Goal: Information Seeking & Learning: Learn about a topic

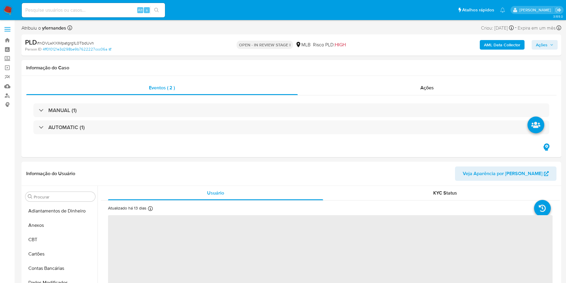
scroll to position [267, 0]
click at [353, 87] on div "Ações" at bounding box center [427, 88] width 259 height 14
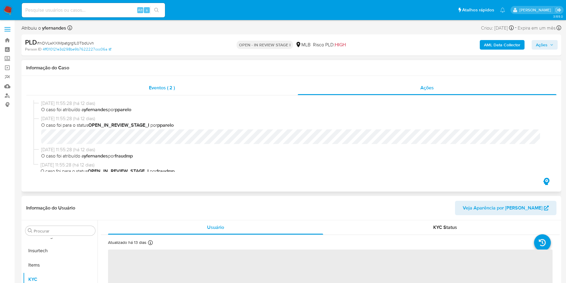
select select "10"
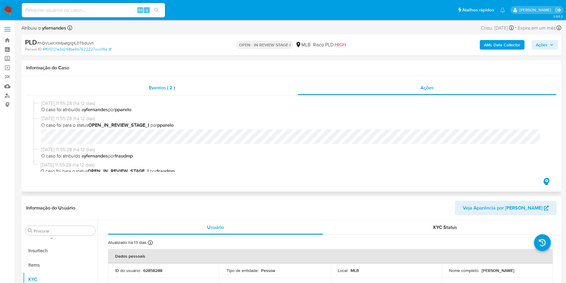
click at [201, 84] on div "Eventos ( 2 )" at bounding box center [162, 88] width 272 height 14
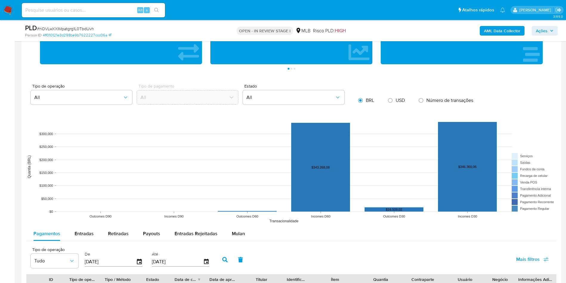
scroll to position [582, 0]
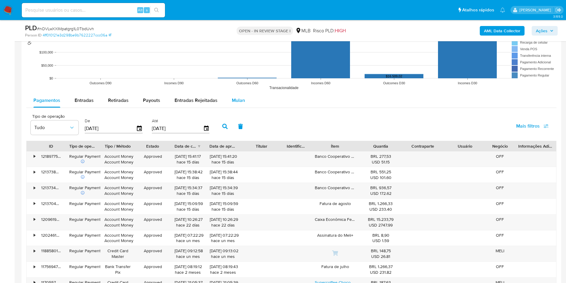
click at [233, 107] on div "Mulan" at bounding box center [238, 100] width 13 height 14
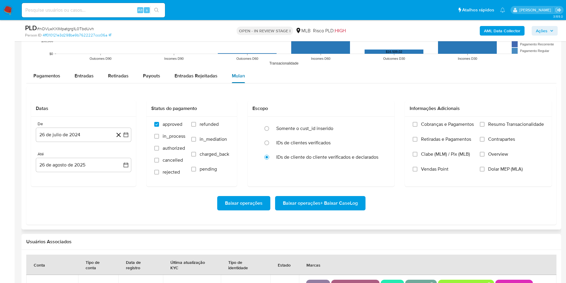
scroll to position [627, 0]
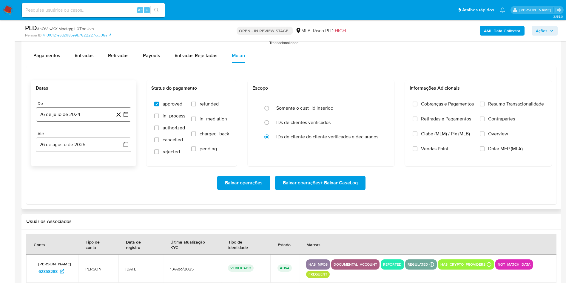
click at [70, 119] on button "26 de julio de 2024" at bounding box center [84, 114] width 96 height 14
click at [75, 136] on span "julio 2024" at bounding box center [81, 136] width 22 height 6
click at [118, 139] on div "2024 2024 ene feb mar abr may jun jul ago sep oct nov dic" at bounding box center [83, 173] width 94 height 101
click at [122, 137] on icon "Año siguiente" at bounding box center [119, 135] width 7 height 7
click at [61, 188] on button "[DATE]" at bounding box center [57, 191] width 17 height 10
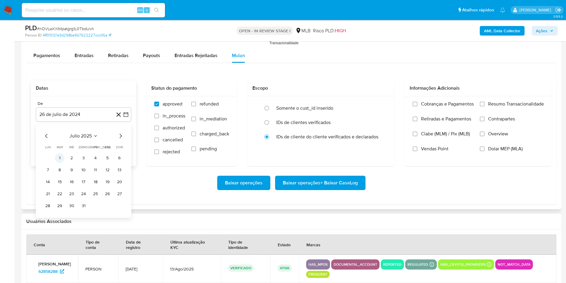
click at [63, 154] on button "1" at bounding box center [60, 158] width 10 height 10
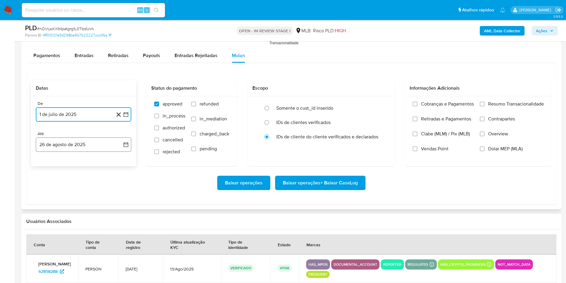
click at [64, 143] on button "26 de agosto de 2025" at bounding box center [84, 144] width 96 height 14
click at [47, 188] on button "25" at bounding box center [48, 236] width 10 height 10
click at [382, 104] on span "Resumo Transacionalidade" at bounding box center [517, 104] width 56 height 6
click at [382, 104] on input "Resumo Transacionalidade" at bounding box center [482, 104] width 5 height 5
click at [349, 175] on div "Baixar operações Baixar operações + Baixar CaseLog" at bounding box center [291, 182] width 521 height 33
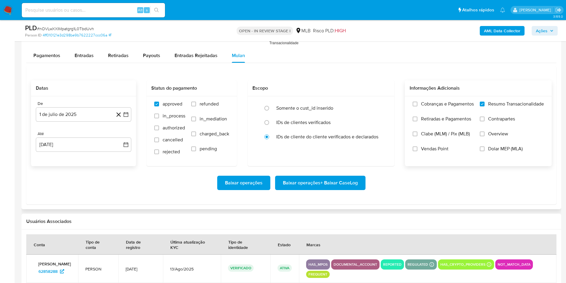
click at [347, 178] on span "Baixar operações + Baixar CaseLog" at bounding box center [320, 182] width 75 height 13
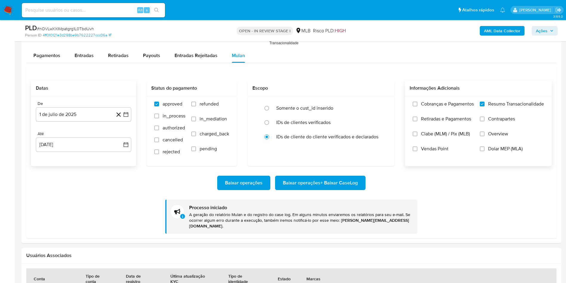
click at [67, 23] on div "PLD # nOVLwXXIMpatgrg1L0TbdUvh Person ID 4ff010121e3d298be9b7622227ccc06a OPEN …" at bounding box center [292, 30] width 540 height 21
copy span "nOVLwXXIMpatgrg1L0TbdUvh"
click at [73, 25] on div "PLD # nOVLwXXIMpatgrg1L0TbdUvh" at bounding box center [113, 28] width 176 height 9
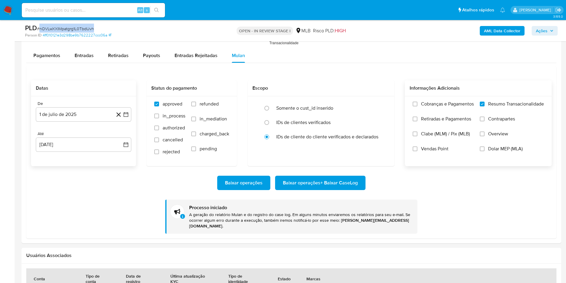
copy span "nOVLwXXIMpatgrg1L0TbdUvh"
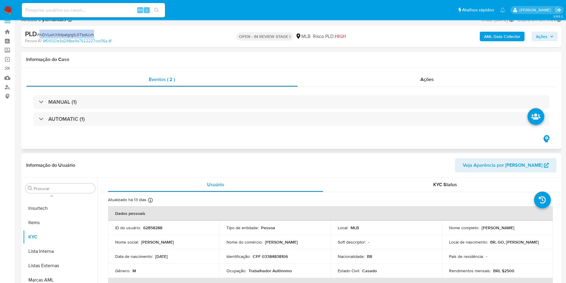
scroll to position [0, 0]
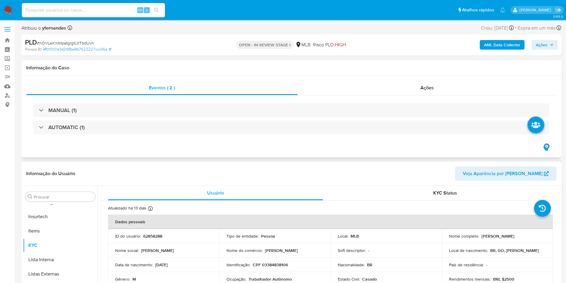
click at [253, 137] on div "MANUAL (1) AUTOMATIC (1)" at bounding box center [291, 118] width 531 height 47
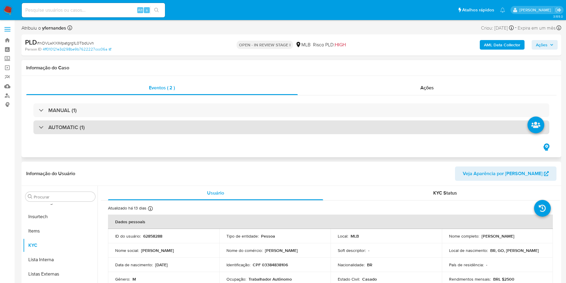
click at [251, 129] on div "AUTOMATIC (1)" at bounding box center [291, 127] width 516 height 14
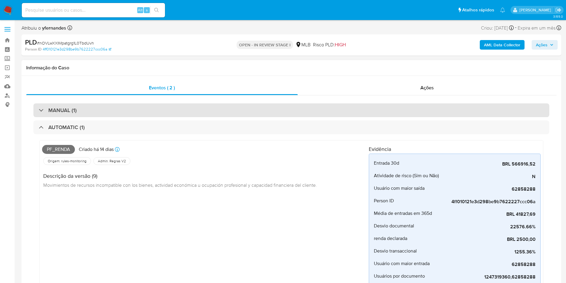
click at [244, 113] on div "MANUAL (1)" at bounding box center [291, 110] width 516 height 14
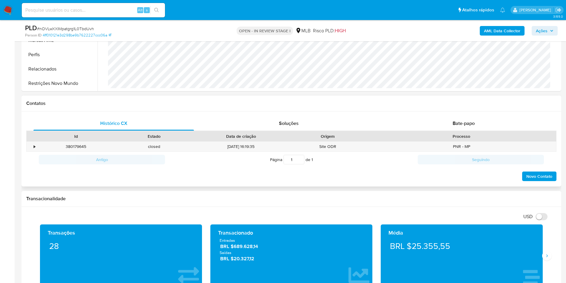
scroll to position [582, 0]
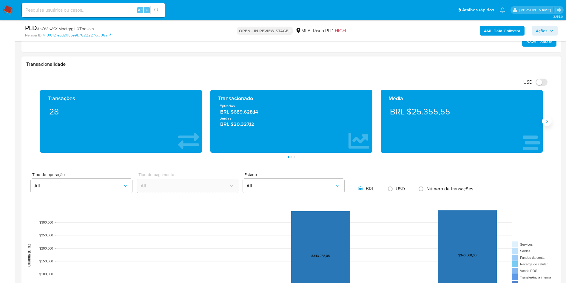
click at [382, 122] on icon "Siguiente" at bounding box center [547, 121] width 5 height 5
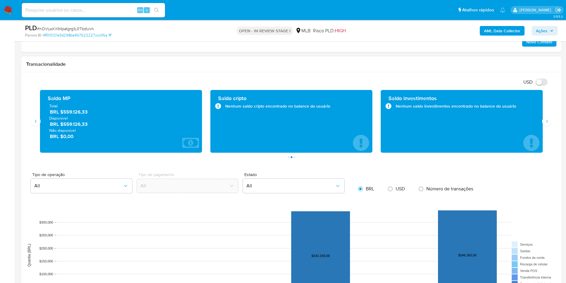
click at [77, 113] on span "BRL $559.126,33" at bounding box center [121, 111] width 143 height 7
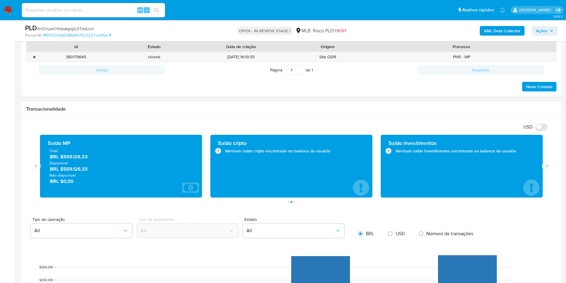
click at [272, 112] on div "Transacionalidade" at bounding box center [292, 109] width 540 height 16
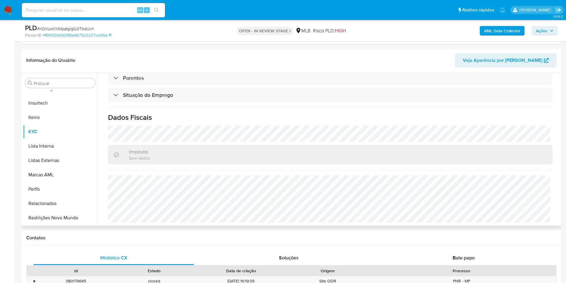
scroll to position [0, 0]
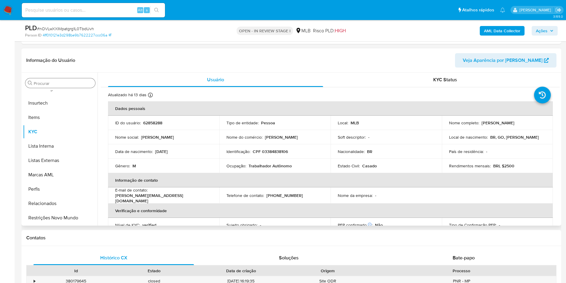
click at [60, 82] on input "Procurar" at bounding box center [63, 83] width 59 height 5
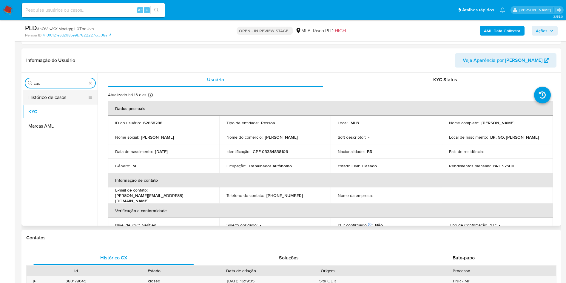
type input "cas"
click at [59, 96] on button "Histórico de casos" at bounding box center [58, 97] width 70 height 14
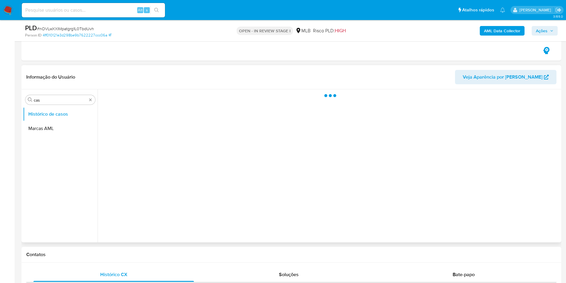
scroll to position [269, 0]
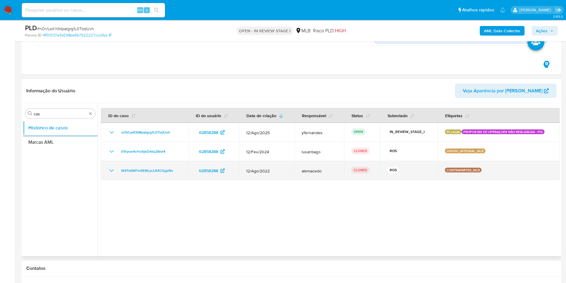
click at [112, 171] on icon "Mostrar/Ocultar" at bounding box center [111, 170] width 7 height 7
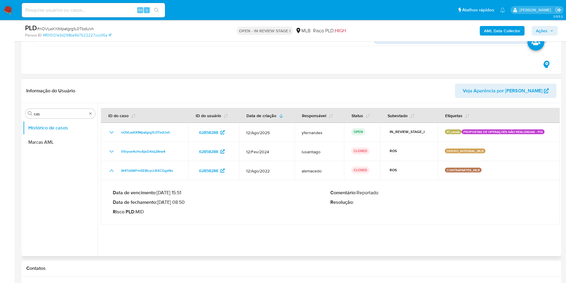
drag, startPoint x: 165, startPoint y: 202, endPoint x: 183, endPoint y: 204, distance: 18.3
click at [183, 188] on p "Data de fechamento : 14/10/2022 08:50" at bounding box center [222, 202] width 218 height 6
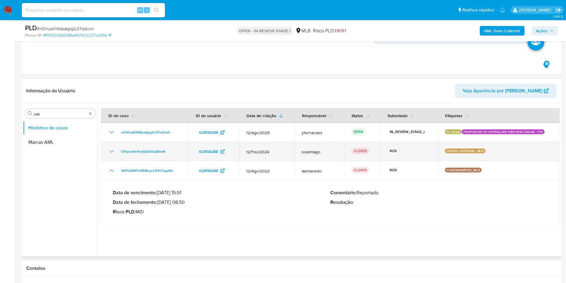
click at [114, 152] on icon "Mostrar/Ocultar" at bounding box center [111, 151] width 7 height 7
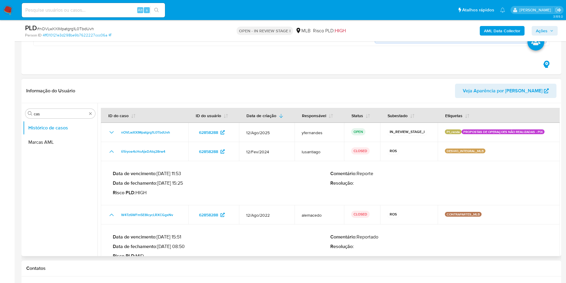
drag, startPoint x: 166, startPoint y: 183, endPoint x: 183, endPoint y: 183, distance: 17.0
click at [183, 183] on p "Data de fechamento : 14/03/2024 15:25" at bounding box center [222, 183] width 218 height 6
click at [66, 112] on input "cas" at bounding box center [60, 113] width 53 height 5
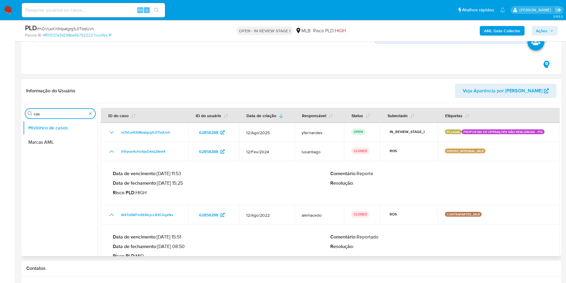
click at [66, 112] on input "cas" at bounding box center [60, 113] width 53 height 5
type input "ger"
click at [59, 125] on button "Geral" at bounding box center [58, 128] width 70 height 14
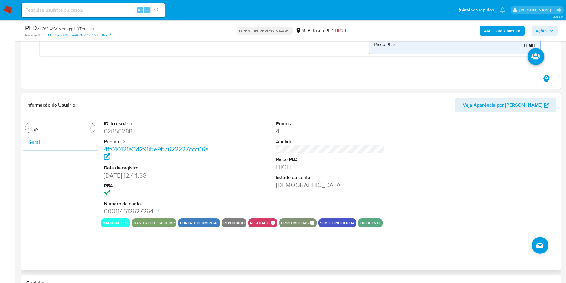
click at [57, 127] on input "ger" at bounding box center [60, 127] width 53 height 5
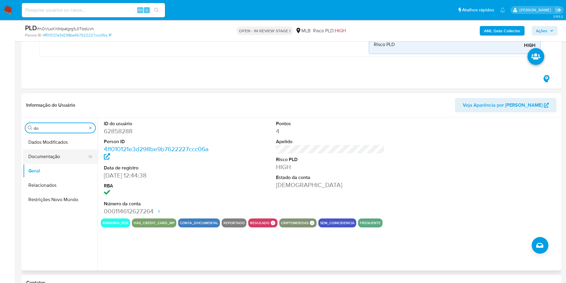
type input "do"
click at [56, 157] on button "Documentação" at bounding box center [58, 156] width 70 height 14
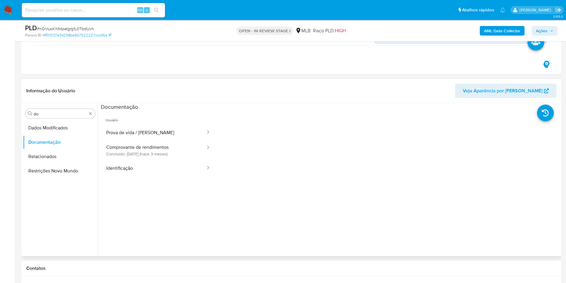
click at [144, 134] on button "Prova de vida / Selfie" at bounding box center [153, 132] width 105 height 15
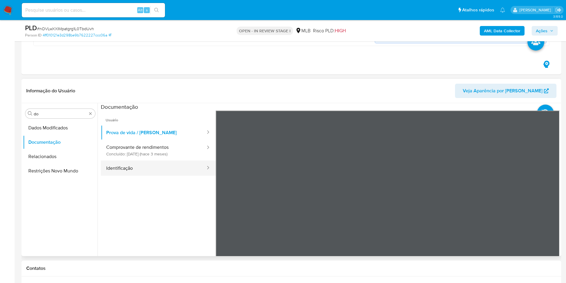
click at [138, 172] on button "Identificação" at bounding box center [153, 167] width 105 height 15
click at [382, 188] on icon at bounding box center [553, 208] width 12 height 12
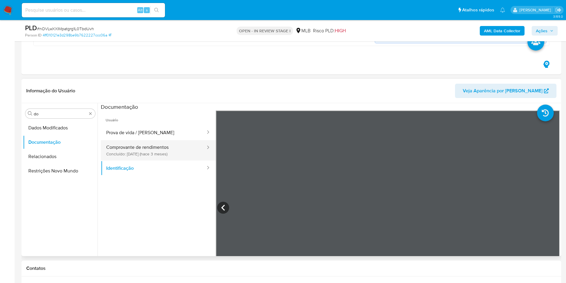
drag, startPoint x: 140, startPoint y: 147, endPoint x: 185, endPoint y: 157, distance: 46.2
click at [140, 147] on button "Comprovante de rendimentos Concluído: 17/05/2025 (hace 3 meses)" at bounding box center [153, 150] width 105 height 20
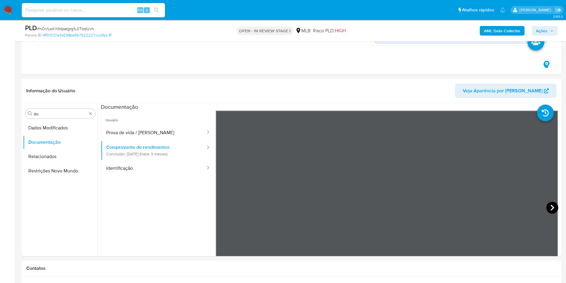
click at [382, 188] on icon at bounding box center [553, 208] width 12 height 12
click at [54, 113] on input "do" at bounding box center [60, 113] width 53 height 5
click at [54, 112] on input "do" at bounding box center [60, 113] width 53 height 5
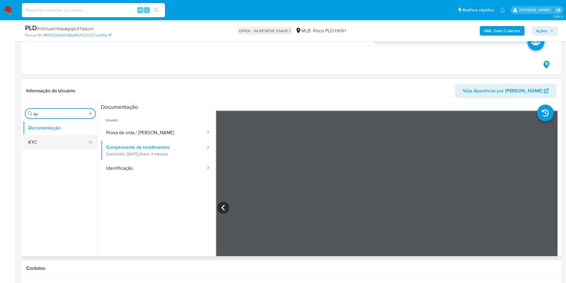
type input "ky"
click at [42, 143] on button "KYC" at bounding box center [58, 142] width 70 height 14
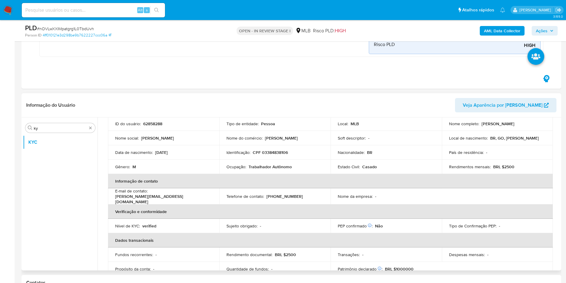
scroll to position [45, 0]
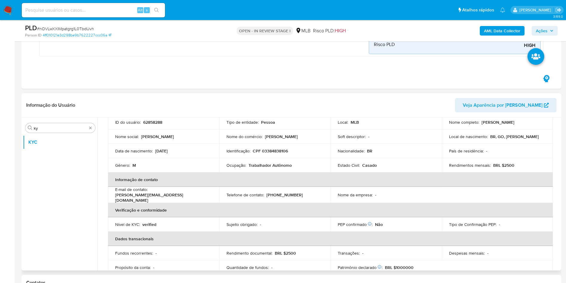
click at [271, 163] on p "Trabalhador Autônomo" at bounding box center [270, 164] width 43 height 5
click at [270, 163] on p "Trabalhador Autônomo" at bounding box center [270, 164] width 43 height 5
click at [273, 164] on p "Trabalhador Autônomo" at bounding box center [270, 164] width 43 height 5
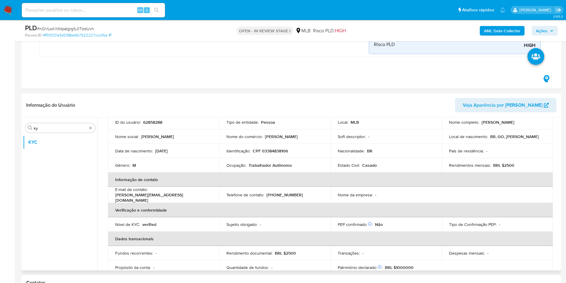
click at [273, 164] on p "Trabalhador Autônomo" at bounding box center [270, 164] width 43 height 5
click at [323, 154] on td "Identificação : CPF 03384838106" at bounding box center [274, 151] width 111 height 14
click at [331, 169] on td "Estado Civil : Casado" at bounding box center [386, 165] width 111 height 14
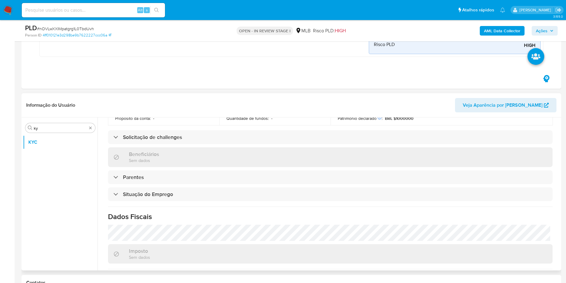
scroll to position [249, 0]
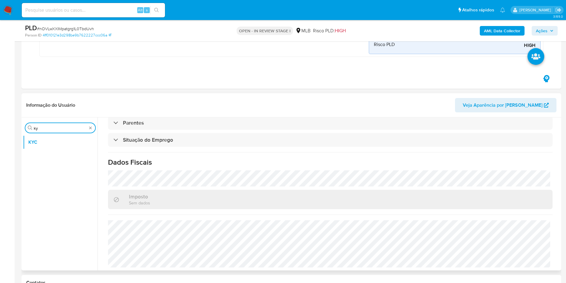
click at [42, 128] on input "ky" at bounding box center [60, 127] width 53 height 5
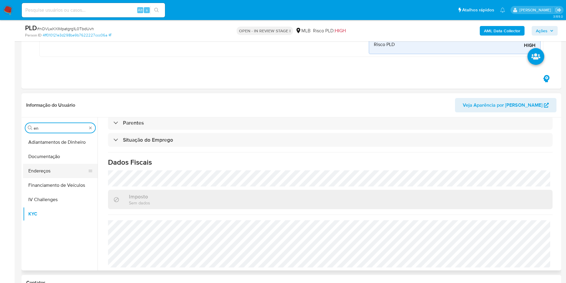
type input "en"
click at [58, 165] on button "Endereços" at bounding box center [58, 171] width 70 height 14
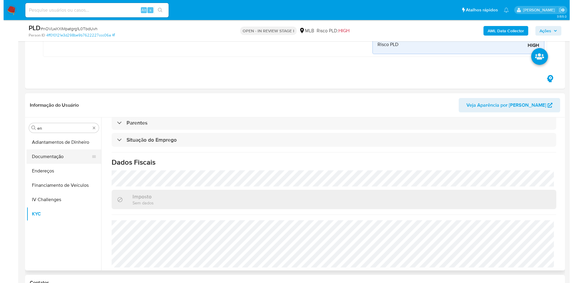
scroll to position [0, 0]
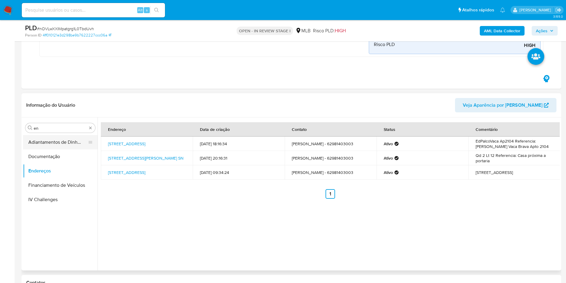
click at [59, 137] on button "Adiantamentos de Dinheiro" at bounding box center [58, 142] width 70 height 14
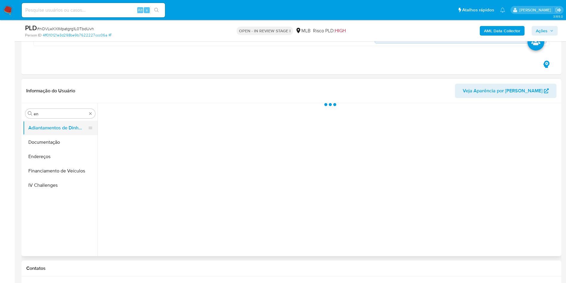
click at [54, 130] on button "Adiantamentos de Dinheiro" at bounding box center [58, 128] width 70 height 14
click at [48, 117] on div "Procurar en" at bounding box center [60, 114] width 70 height 10
click at [47, 116] on input "en" at bounding box center [60, 113] width 53 height 5
click at [46, 116] on input "en" at bounding box center [60, 113] width 53 height 5
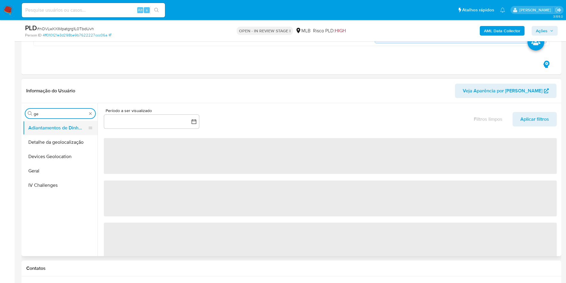
type input "ge"
drag, startPoint x: 51, startPoint y: 122, endPoint x: 93, endPoint y: 93, distance: 50.2
click at [51, 122] on button "Adiantamentos de Dinheiro" at bounding box center [60, 128] width 75 height 14
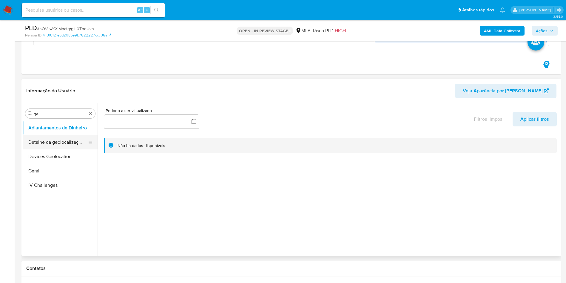
click at [46, 140] on button "Detalhe da geolocalização" at bounding box center [58, 142] width 70 height 14
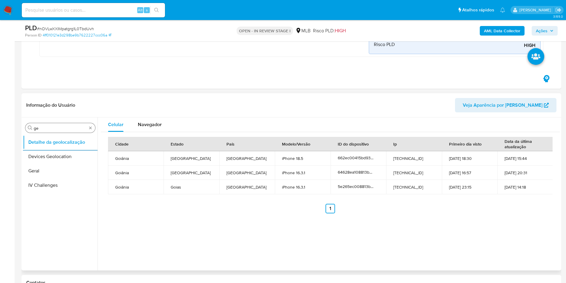
click at [70, 126] on input "ge" at bounding box center [60, 127] width 53 height 5
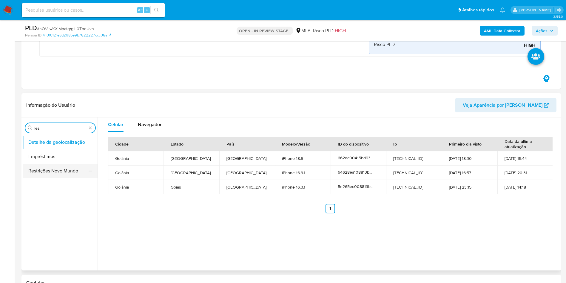
type input "res"
click at [40, 170] on button "Restrições Novo Mundo" at bounding box center [58, 171] width 70 height 14
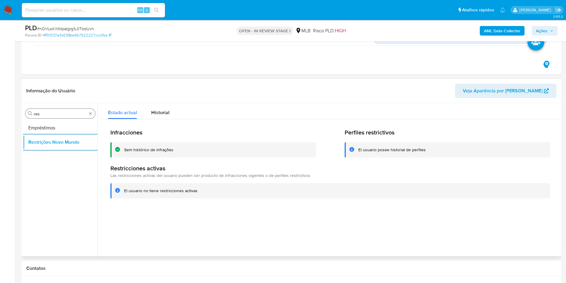
click at [65, 112] on input "res" at bounding box center [60, 113] width 53 height 5
type input "po"
click at [52, 124] on button "Dispositivos Point" at bounding box center [58, 128] width 70 height 14
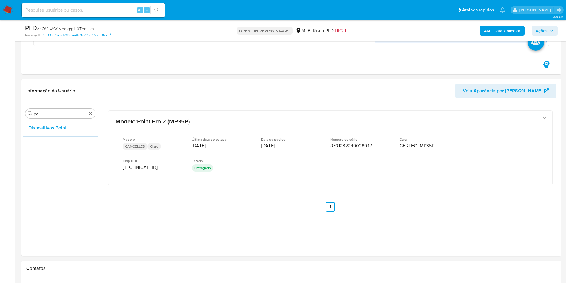
click at [382, 24] on div "AML Data Collector Ações" at bounding box center [470, 31] width 176 height 14
click at [382, 28] on b "AML Data Collector" at bounding box center [502, 31] width 36 height 10
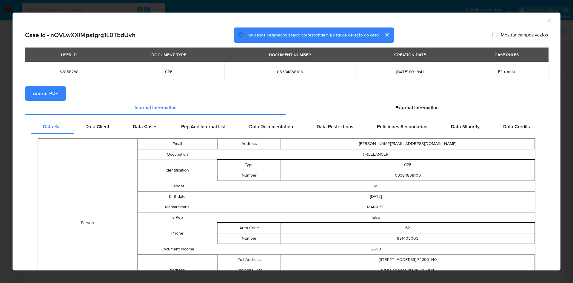
click at [52, 90] on span "Anexar PDF" at bounding box center [45, 93] width 25 height 13
click at [382, 105] on span "External information" at bounding box center [417, 108] width 43 height 7
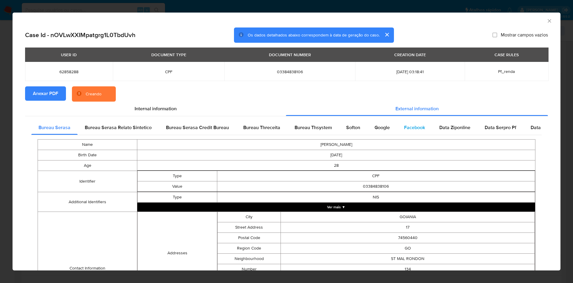
click at [382, 124] on span "Facebook" at bounding box center [414, 127] width 21 height 7
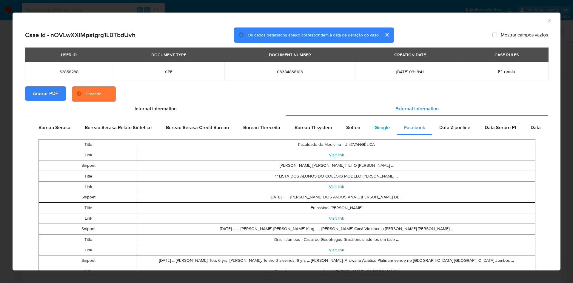
click at [378, 131] on div "Google" at bounding box center [383, 127] width 30 height 14
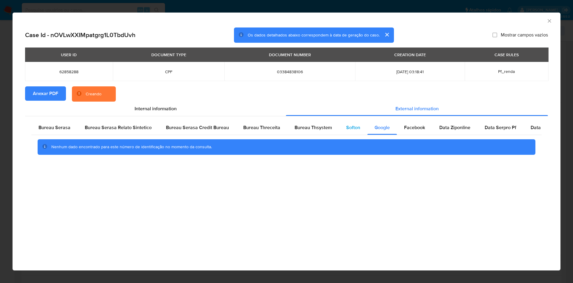
click at [355, 130] on span "Softon" at bounding box center [353, 127] width 14 height 7
click at [314, 129] on span "Bureau Thsystem" at bounding box center [313, 127] width 37 height 7
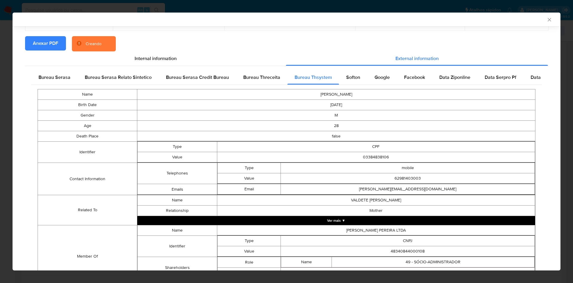
scroll to position [87, 0]
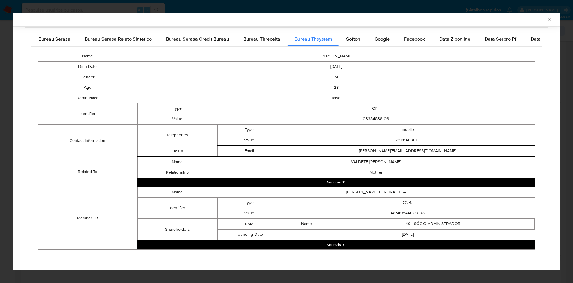
click at [328, 188] on table "Name BRUNO CATUGY PEREIRA Birth Date 1997-03-20 Gender M Age 28 Death Place fal…" at bounding box center [287, 150] width 498 height 199
click at [328, 188] on button "Ver mais ▼" at bounding box center [336, 244] width 398 height 9
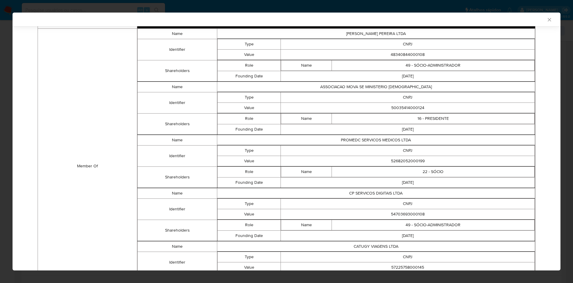
scroll to position [246, 0]
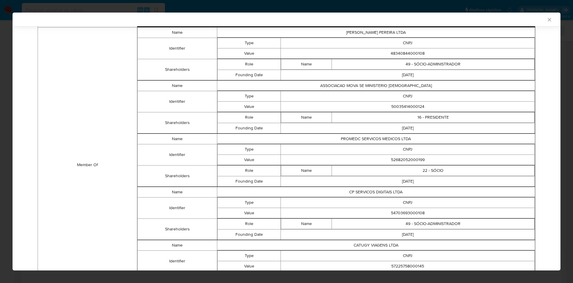
click at [382, 49] on td "48340844000108" at bounding box center [408, 53] width 254 height 10
click at [382, 50] on td "48340844000108" at bounding box center [408, 53] width 254 height 10
click at [382, 103] on td "50035414000124" at bounding box center [408, 106] width 254 height 10
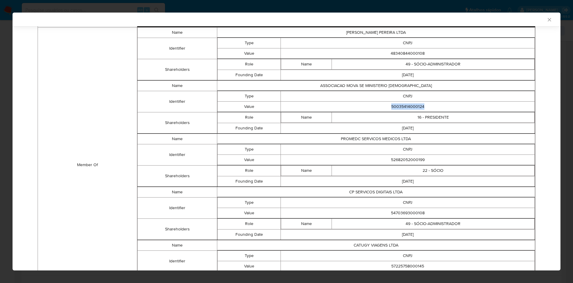
click at [382, 103] on td "50035414000124" at bounding box center [408, 106] width 254 height 10
copy td "50035414000124"
click at [382, 160] on td "52682052000199" at bounding box center [408, 159] width 254 height 10
copy td "52682052000199"
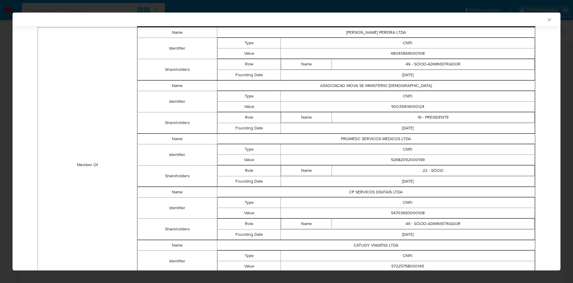
click at [382, 169] on td "22 - SÓCIO" at bounding box center [433, 170] width 203 height 10
click at [382, 188] on td "54703693000108" at bounding box center [408, 213] width 254 height 10
copy td "54703693000108"
click at [382, 187] on td "CP SERVICOS DIGITAIS LTDA" at bounding box center [376, 192] width 318 height 10
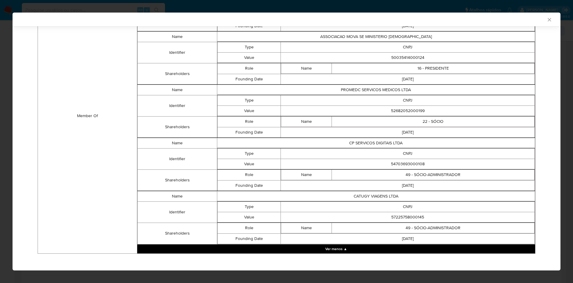
scroll to position [299, 0]
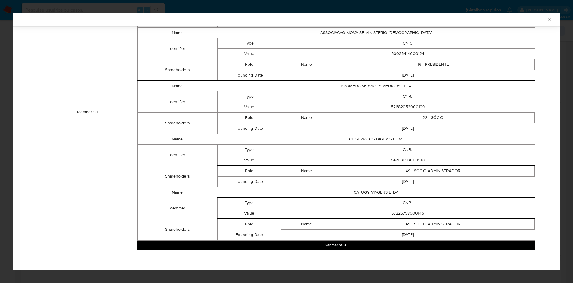
click at [382, 188] on td "57225758000145" at bounding box center [408, 213] width 254 height 10
copy td "57225758000145"
click at [382, 188] on td "CNPJ" at bounding box center [408, 202] width 254 height 10
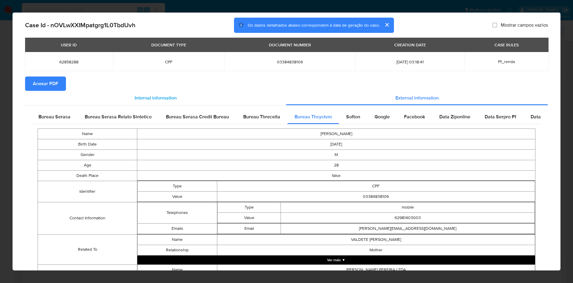
scroll to position [0, 0]
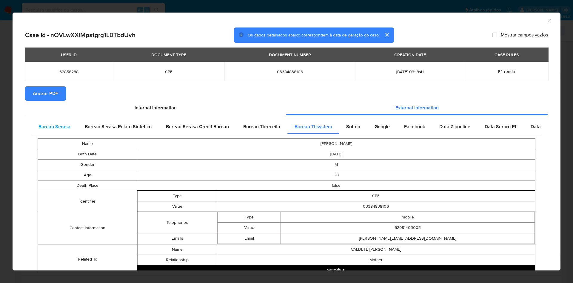
click at [62, 126] on span "Bureau Serasa" at bounding box center [55, 126] width 32 height 7
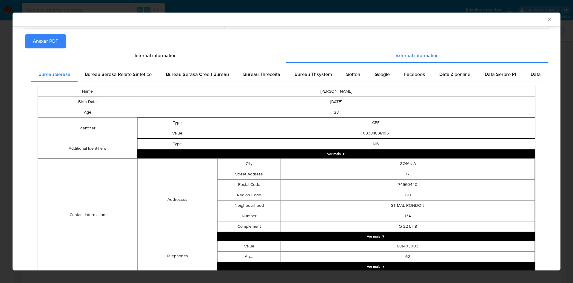
scroll to position [105, 0]
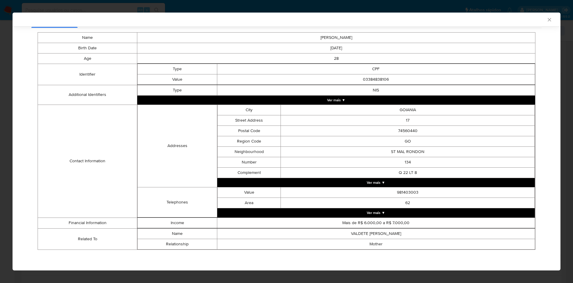
click at [7, 132] on div "AML Data Collector Case Id - nOVLwXXIMpatgrg1L0TbdUvh Os dados detalhados abaix…" at bounding box center [286, 141] width 573 height 283
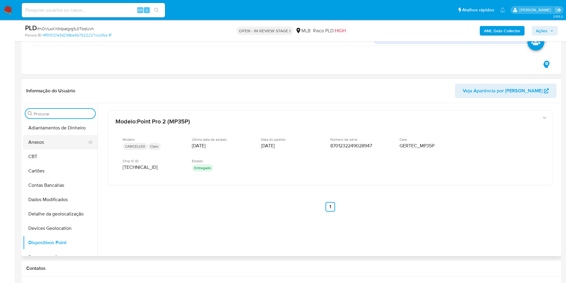
click at [46, 142] on button "Anexos" at bounding box center [58, 142] width 70 height 14
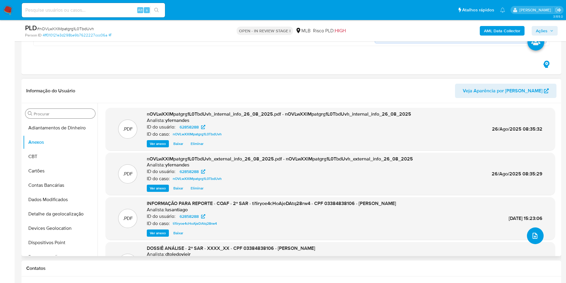
click at [382, 188] on icon "upload-file" at bounding box center [535, 236] width 5 height 6
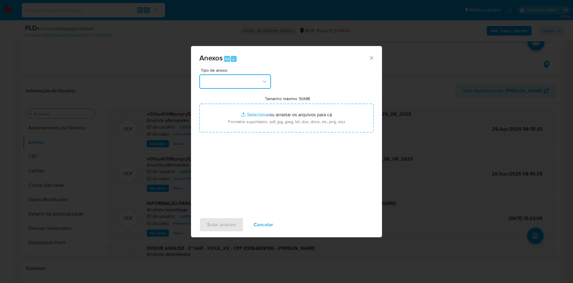
click at [249, 83] on button "button" at bounding box center [235, 81] width 72 height 14
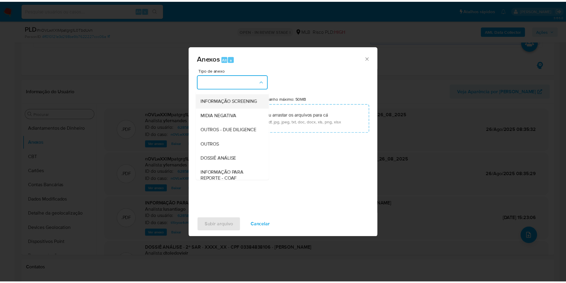
scroll to position [92, 0]
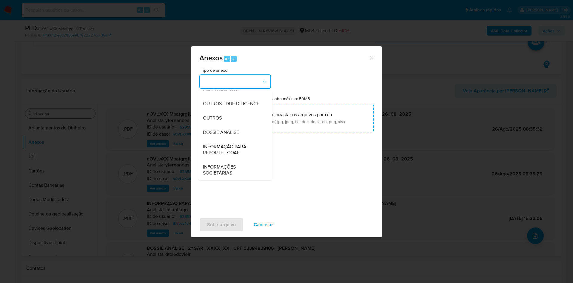
click at [217, 118] on span "OUTROS" at bounding box center [212, 118] width 19 height 6
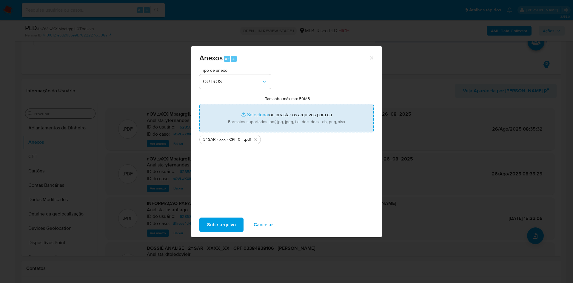
type input "C:\fakepath\Mulan 62858288_2025_08_26_07_23_39.xlsx"
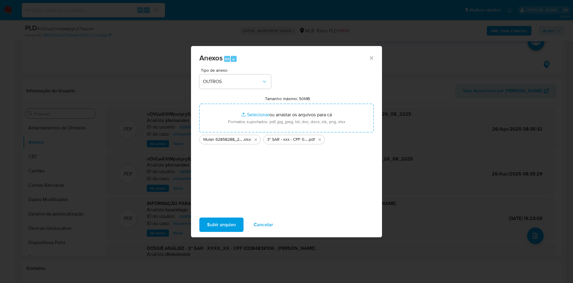
click at [231, 188] on span "Subir arquivo" at bounding box center [221, 224] width 29 height 13
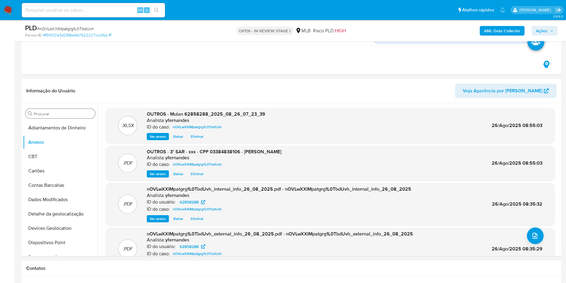
drag, startPoint x: 544, startPoint y: 33, endPoint x: 533, endPoint y: 35, distance: 11.0
click at [382, 33] on span "Ações" at bounding box center [542, 31] width 12 height 10
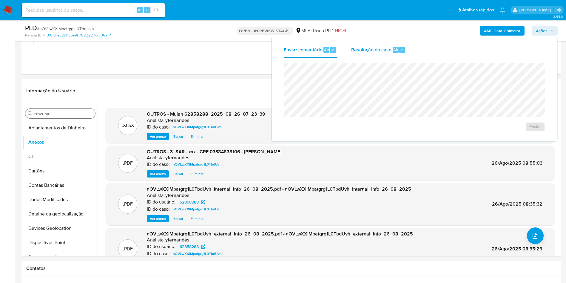
click at [374, 55] on div "Resolução do caso Alt r" at bounding box center [378, 50] width 55 height 16
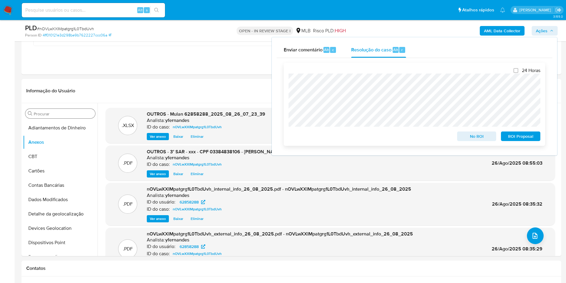
click at [382, 137] on span "ROI Proposal" at bounding box center [521, 136] width 31 height 8
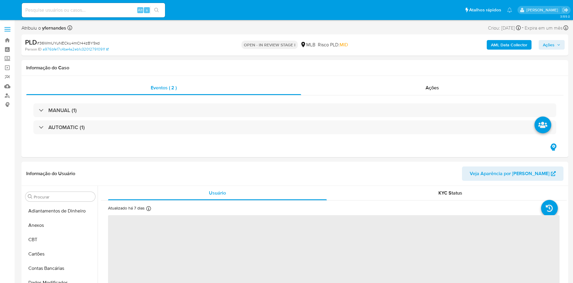
select select "10"
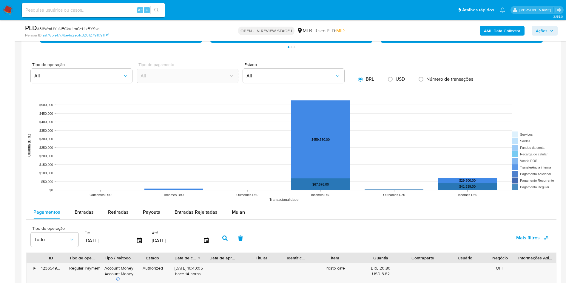
scroll to position [627, 0]
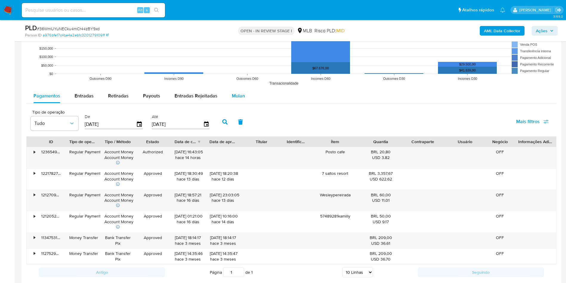
click at [234, 88] on rect at bounding box center [291, 28] width 531 height 119
drag, startPoint x: 228, startPoint y: 99, endPoint x: 224, endPoint y: 101, distance: 4.7
click at [227, 99] on button "Mulan" at bounding box center [238, 96] width 27 height 14
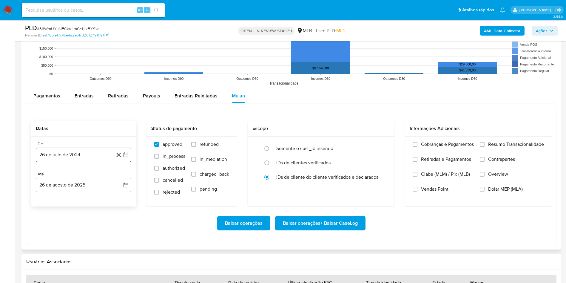
click at [89, 151] on button "26 de julio de 2024" at bounding box center [84, 155] width 96 height 14
click at [76, 176] on span "julio 2024" at bounding box center [81, 176] width 22 height 6
click at [119, 175] on icon "Año siguiente" at bounding box center [119, 176] width 7 height 7
click at [59, 228] on button "[DATE]" at bounding box center [57, 232] width 17 height 10
click at [59, 197] on button "1" at bounding box center [60, 199] width 10 height 10
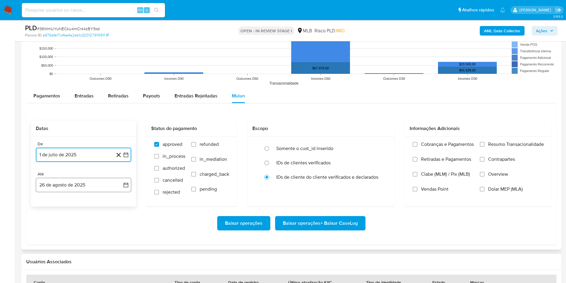
click at [59, 184] on button "26 de agosto de 2025" at bounding box center [84, 185] width 96 height 14
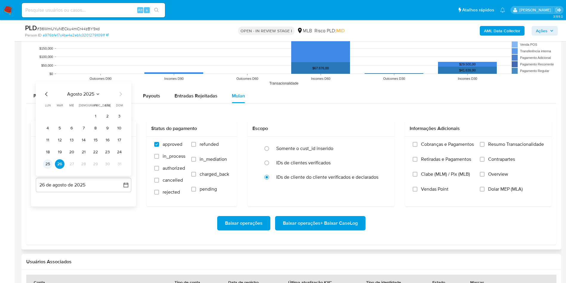
click at [49, 163] on button "25" at bounding box center [48, 164] width 10 height 10
click at [508, 143] on span "Resumo Transacionalidade" at bounding box center [517, 144] width 56 height 6
click at [485, 143] on input "Resumo Transacionalidade" at bounding box center [482, 144] width 5 height 5
click at [339, 221] on span "Baixar operações + Baixar CaseLog" at bounding box center [320, 222] width 75 height 13
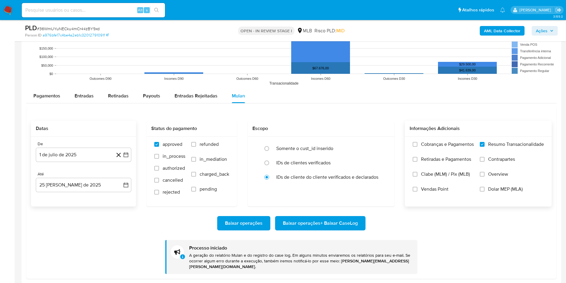
click at [76, 25] on div "PLD # 36WmUYuNECku4mCr44zBY9xd" at bounding box center [113, 28] width 176 height 9
copy span "36WmUYuNECku4mCr44zBY9xd"
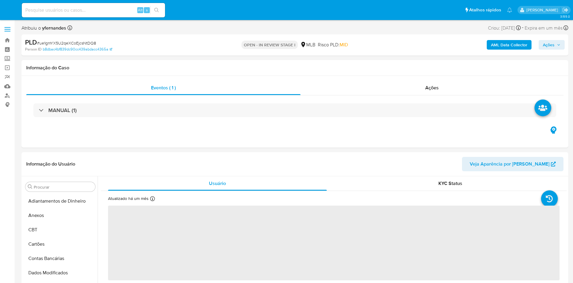
select select "10"
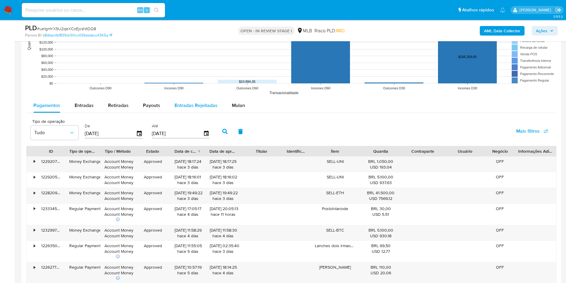
scroll to position [627, 0]
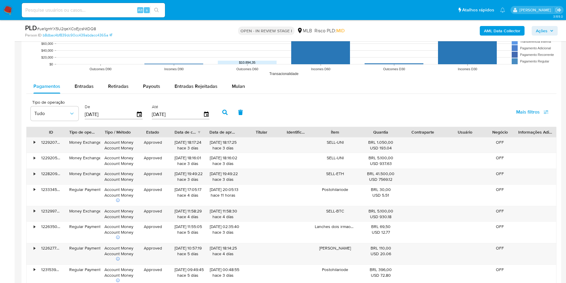
click at [245, 74] on rect at bounding box center [291, 19] width 531 height 119
click at [237, 93] on div "Mulan" at bounding box center [238, 86] width 13 height 14
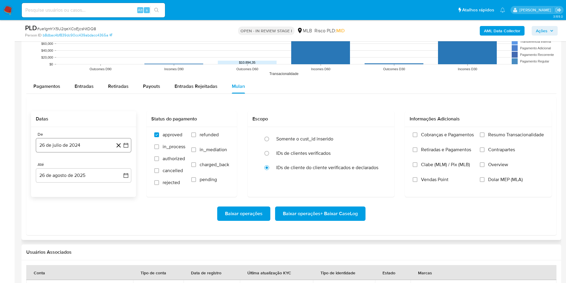
click at [74, 138] on button "26 de julio de 2024" at bounding box center [84, 145] width 96 height 14
click at [82, 167] on span "julio 2024" at bounding box center [81, 167] width 22 height 6
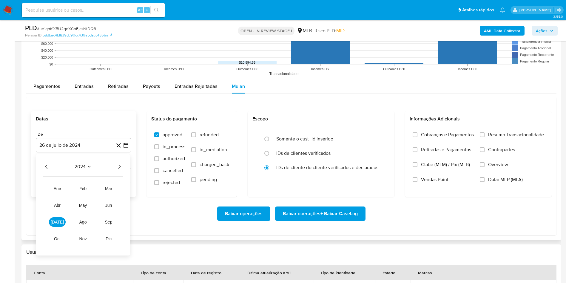
click at [117, 168] on icon "Año siguiente" at bounding box center [119, 166] width 7 height 7
click at [57, 222] on span "[DATE]" at bounding box center [57, 221] width 13 height 5
click at [61, 190] on button "1" at bounding box center [60, 189] width 10 height 10
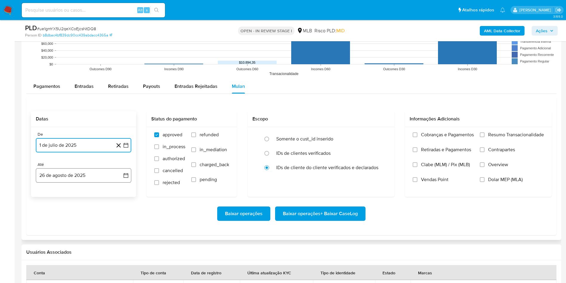
click at [60, 176] on button "26 de agosto de 2025" at bounding box center [84, 175] width 96 height 14
click at [46, 265] on button "25" at bounding box center [48, 267] width 10 height 10
click at [505, 136] on span "Resumo Transacionalidade" at bounding box center [517, 135] width 56 height 6
click at [485, 136] on input "Resumo Transacionalidade" at bounding box center [482, 134] width 5 height 5
click at [339, 219] on span "Baixar operações + Baixar CaseLog" at bounding box center [320, 213] width 75 height 13
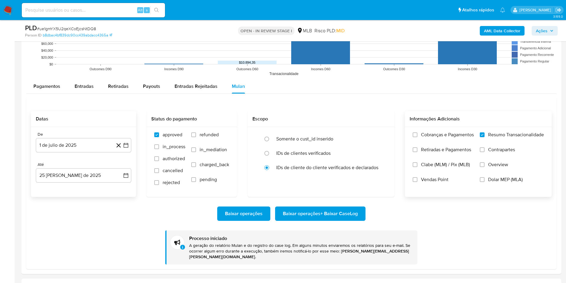
click at [72, 23] on div "PLD # ue1gmYX5U2qeXCoEjcsNtDQ8 Person ID b8dbac4bf839dc90cc439abdacc4365a OPEN …" at bounding box center [292, 30] width 540 height 21
copy span "ue1gmYX5U2qeXCoEjcsNtDQ8"
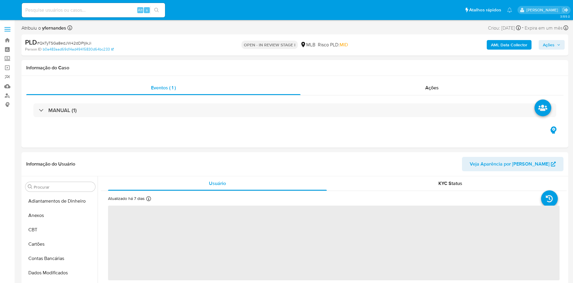
select select "10"
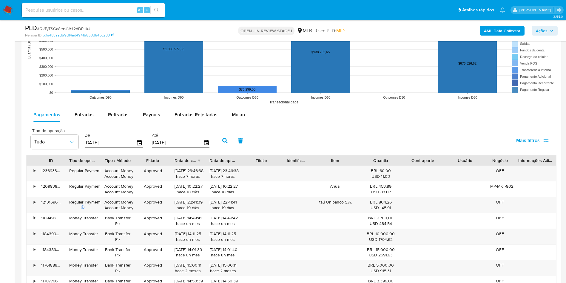
scroll to position [627, 0]
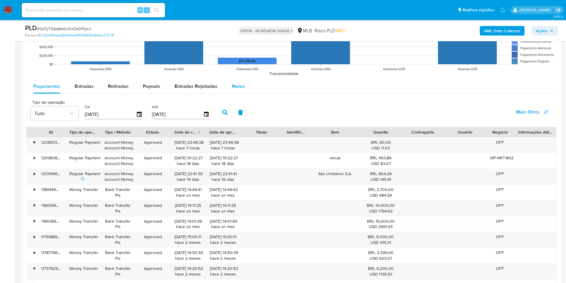
click at [237, 90] on div "Mulan" at bounding box center [238, 86] width 13 height 14
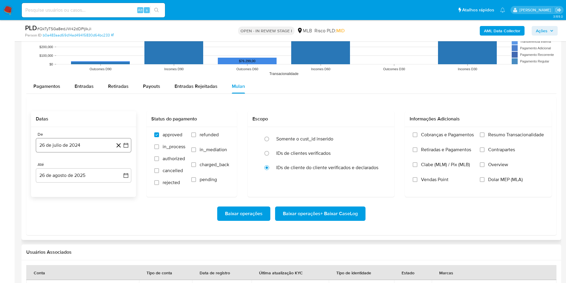
click at [77, 146] on button "26 de julio de 2024" at bounding box center [84, 145] width 96 height 14
click at [82, 165] on span "julio 2024" at bounding box center [81, 167] width 22 height 6
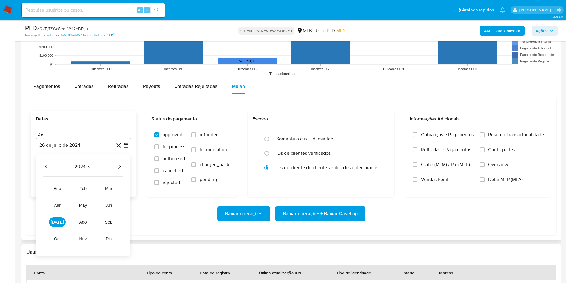
click at [119, 167] on icon "Año siguiente" at bounding box center [119, 166] width 7 height 7
click at [55, 222] on span "jul" at bounding box center [57, 221] width 13 height 5
click at [60, 190] on button "1" at bounding box center [60, 189] width 10 height 10
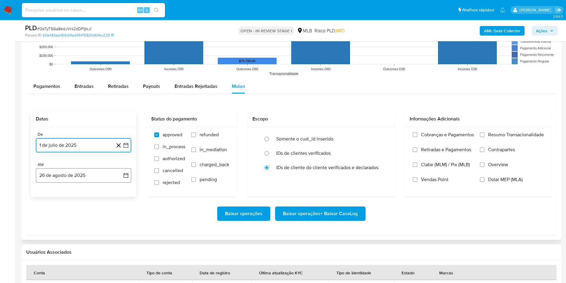
click at [59, 174] on button "26 de agosto de 2025" at bounding box center [84, 175] width 96 height 14
click at [48, 265] on button "25" at bounding box center [48, 267] width 10 height 10
click at [500, 136] on span "Resumo Transacionalidade" at bounding box center [517, 135] width 56 height 6
click at [485, 136] on input "Resumo Transacionalidade" at bounding box center [482, 134] width 5 height 5
click at [325, 204] on div "Baixar operações Baixar operações + Baixar CaseLog" at bounding box center [291, 213] width 521 height 33
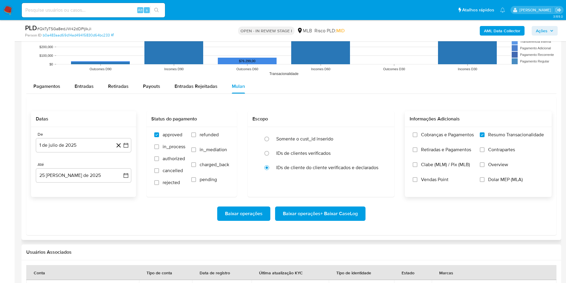
click at [323, 207] on span "Baixar operações + Baixar CaseLog" at bounding box center [320, 213] width 75 height 13
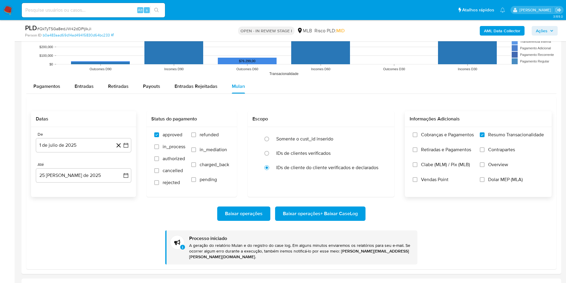
click at [66, 25] on div "PLD # QkTyTSGa8edJW42dDPIjIkJi" at bounding box center [113, 28] width 176 height 9
copy span "QkTyTSGa8edJW42dDPIjIkJi"
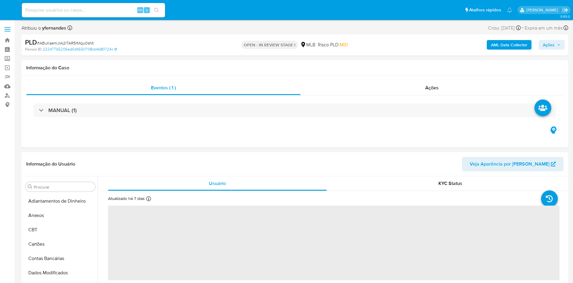
select select "10"
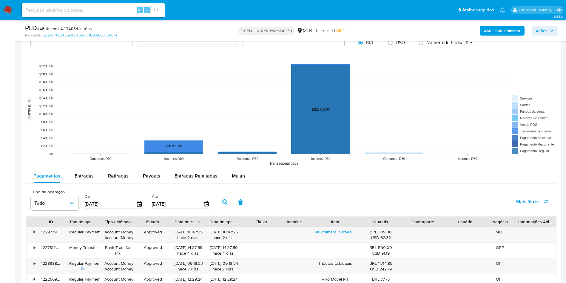
scroll to position [627, 0]
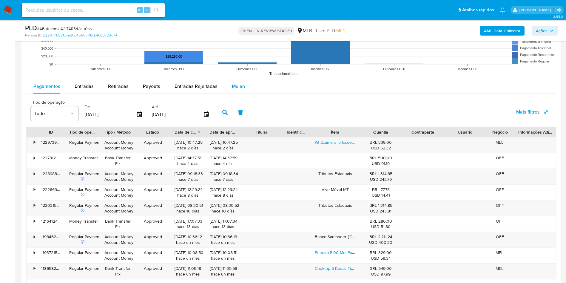
click at [234, 79] on div "Mulan" at bounding box center [238, 86] width 13 height 14
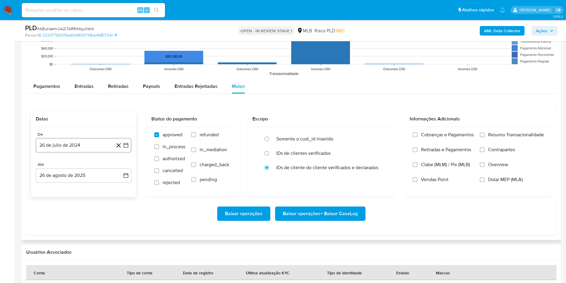
click at [88, 141] on button "26 de julio de 2024" at bounding box center [84, 145] width 96 height 14
click at [74, 167] on span "julio 2024" at bounding box center [81, 167] width 22 height 6
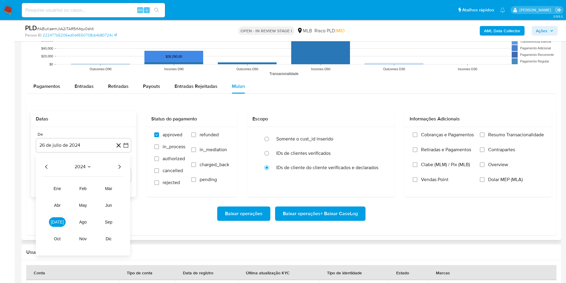
click at [117, 167] on icon "Año siguiente" at bounding box center [119, 166] width 7 height 7
click at [58, 219] on span "jul" at bounding box center [57, 221] width 13 height 5
click at [58, 188] on button "1" at bounding box center [60, 189] width 10 height 10
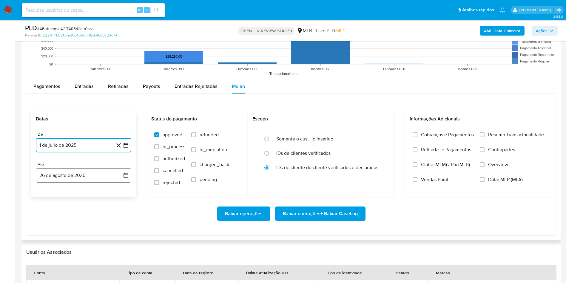
click at [61, 173] on button "26 de agosto de 2025" at bounding box center [84, 175] width 96 height 14
click at [47, 266] on button "25" at bounding box center [48, 267] width 10 height 10
click at [490, 138] on label "Resumo Transacionalidade" at bounding box center [512, 139] width 64 height 15
click at [485, 137] on input "Resumo Transacionalidade" at bounding box center [482, 134] width 5 height 5
click at [322, 215] on span "Baixar operações + Baixar CaseLog" at bounding box center [320, 213] width 75 height 13
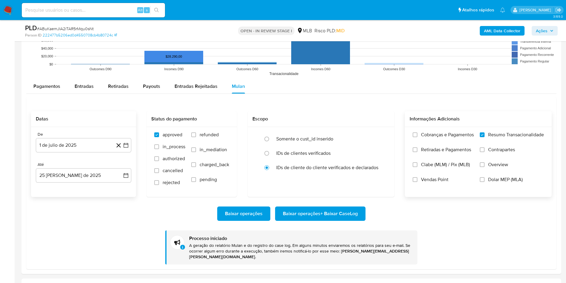
click at [87, 25] on div "PLD # ABuKaemJIA2iTAR5rMqu0sNt" at bounding box center [113, 28] width 176 height 9
copy span "ABuKaemJIA2iTAR5rMqu0sNt"
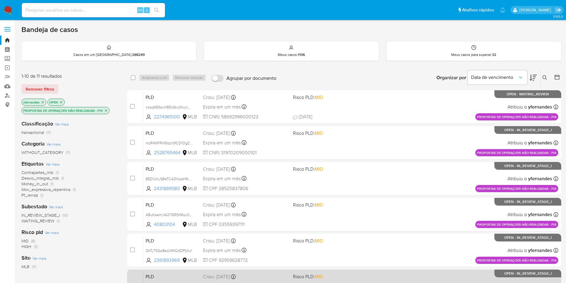
scroll to position [189, 0]
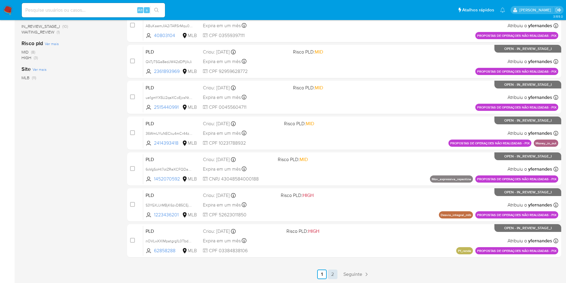
click at [331, 274] on link "2" at bounding box center [333, 274] width 10 height 10
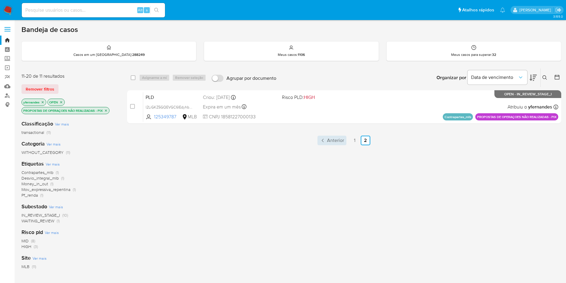
click at [326, 142] on link "Anterior" at bounding box center [332, 141] width 29 height 10
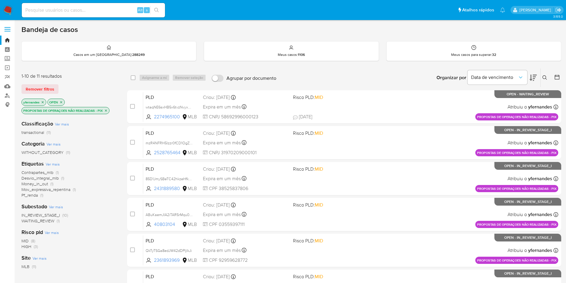
click at [31, 222] on span "WAITING_REVIEW" at bounding box center [38, 221] width 33 height 6
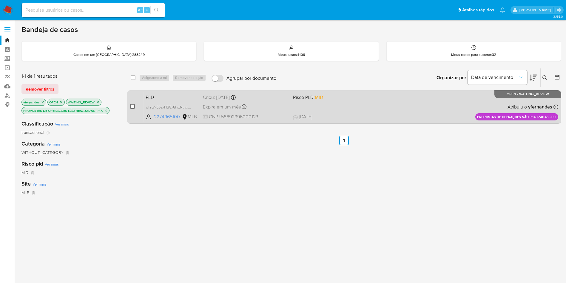
click at [134, 107] on input "checkbox" at bounding box center [132, 106] width 5 height 5
checkbox input "true"
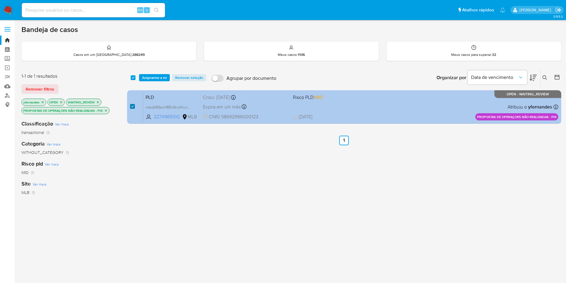
checkbox input "true"
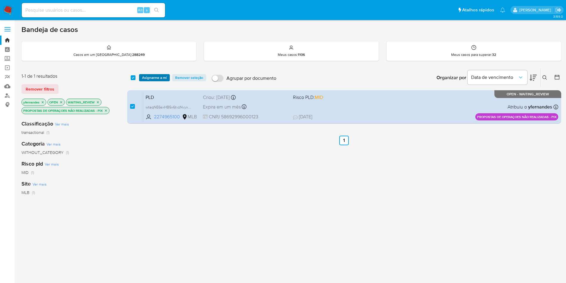
click at [159, 78] on span "Asignarme a mí" at bounding box center [154, 78] width 25 height 6
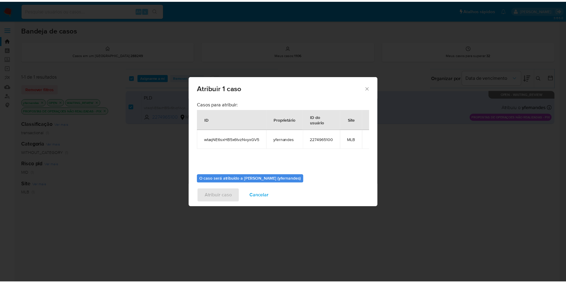
scroll to position [31, 0]
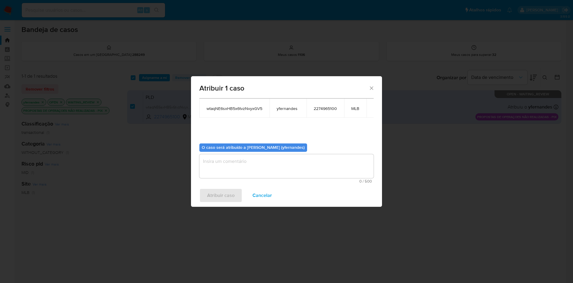
click at [227, 169] on textarea "assign-modal" at bounding box center [286, 166] width 174 height 24
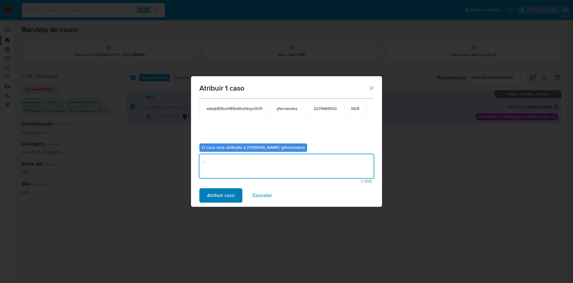
type textarea "."
click at [223, 197] on span "Atribuir caso" at bounding box center [220, 195] width 27 height 13
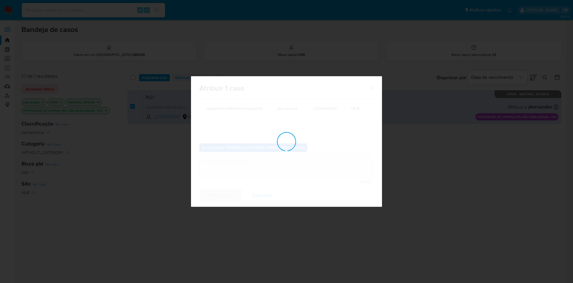
checkbox input "false"
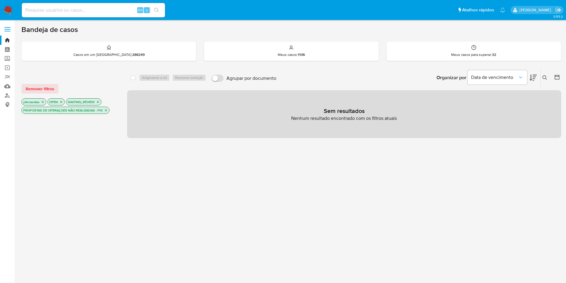
click at [98, 102] on icon "close-filter" at bounding box center [98, 102] width 4 height 4
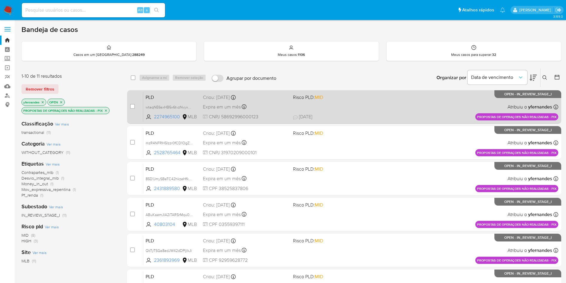
scroll to position [189, 0]
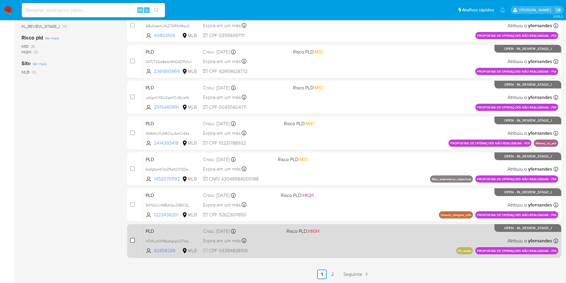
click at [132, 241] on input "checkbox" at bounding box center [132, 240] width 5 height 5
checkbox input "true"
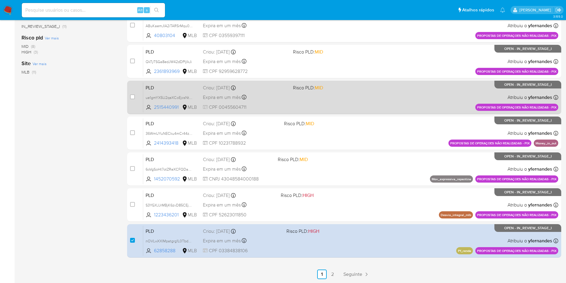
click at [130, 100] on div "case-item-checkbox Incapaz de atribuir o caso PLD ue1gmYX5U2qeXCoEjcsNtDQ8 2515…" at bounding box center [344, 97] width 434 height 33
click at [131, 99] on input "checkbox" at bounding box center [132, 96] width 5 height 5
checkbox input "true"
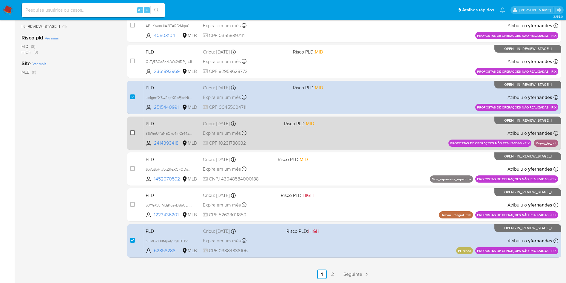
click at [132, 131] on input "checkbox" at bounding box center [132, 132] width 5 height 5
checkbox input "true"
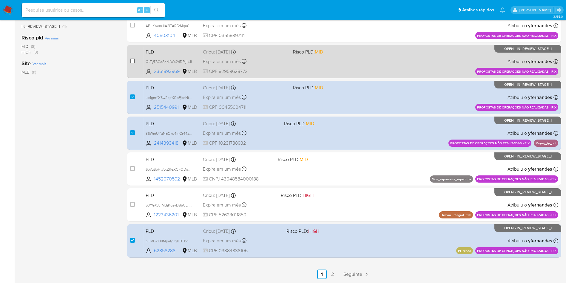
click at [131, 60] on input "checkbox" at bounding box center [132, 61] width 5 height 5
checkbox input "true"
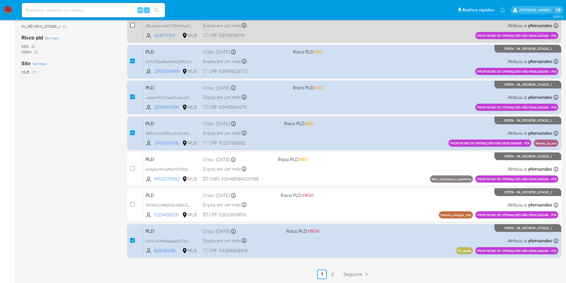
click at [134, 27] on input "checkbox" at bounding box center [132, 25] width 5 height 5
checkbox input "true"
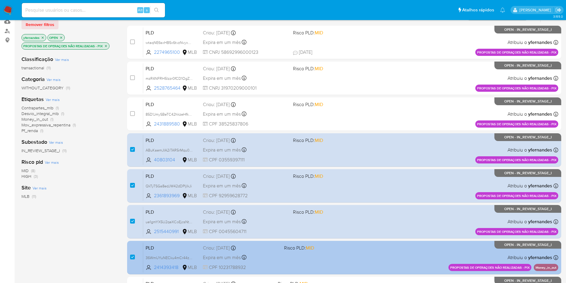
scroll to position [0, 0]
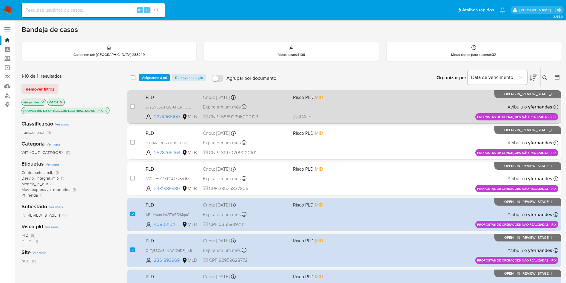
click at [328, 108] on div "PLD wtaqNE6sxHB5x6tvzNvyxGV5 2274965100 MLB Risco PLD: MID Criou: 14/08/2025 Cr…" at bounding box center [350, 107] width 415 height 30
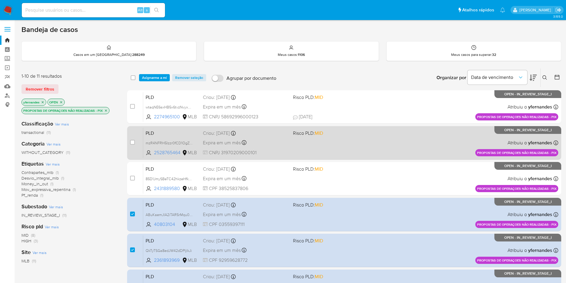
click at [330, 142] on div "PLD mzR4NFRH5Izzr0fCD1OgZYeA 2528765464 MLB Risco PLD: MID Criou: 14/08/2025 Cr…" at bounding box center [350, 143] width 415 height 30
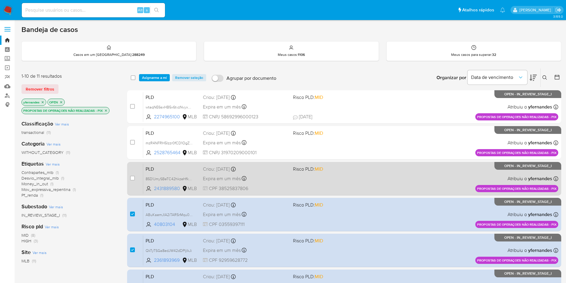
click at [297, 181] on div "PLD 85D1JmySBeTC42hkzeHfkvnx 2431889580 MLB Risco PLD: MID Criou: 14/08/2025 Cr…" at bounding box center [350, 178] width 415 height 30
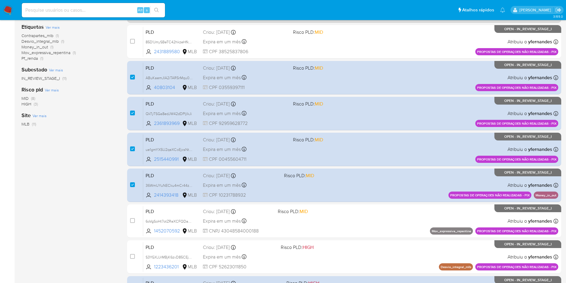
scroll to position [189, 0]
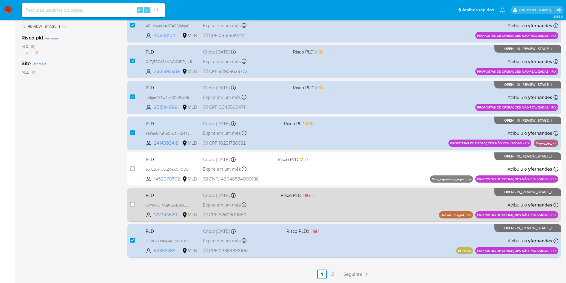
click at [272, 205] on div "Expira em um mês Expira em 26/09/2025 00:19:40" at bounding box center [239, 205] width 73 height 8
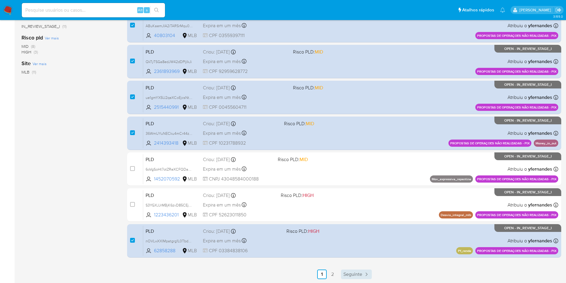
click at [356, 270] on link "Seguinte" at bounding box center [356, 274] width 31 height 10
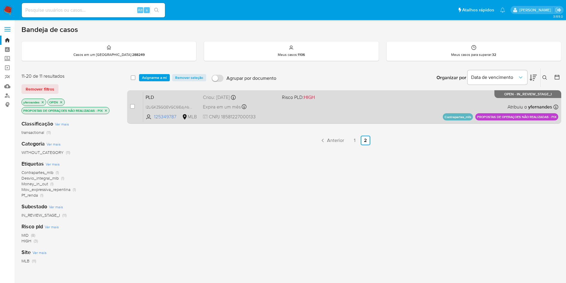
click at [356, 117] on div "PLD l2LiGKZ5GQEVGC6IEdyhbqJx 125349787 MLB Risco PLD: HIGH Criou: 12/08/2025 Cr…" at bounding box center [350, 107] width 415 height 30
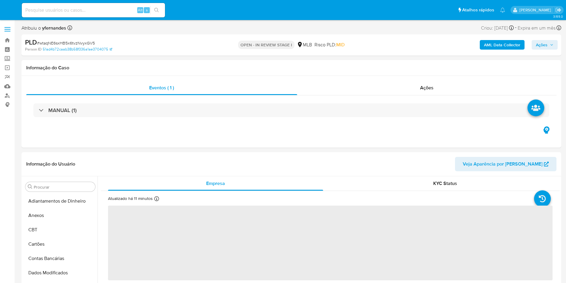
select select "10"
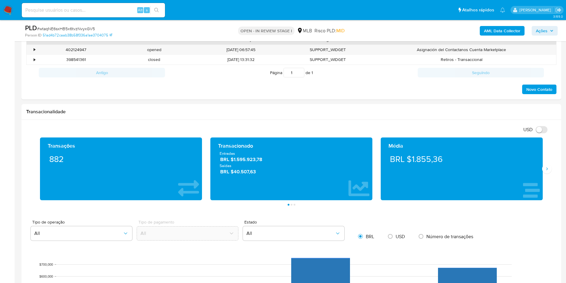
scroll to position [582, 0]
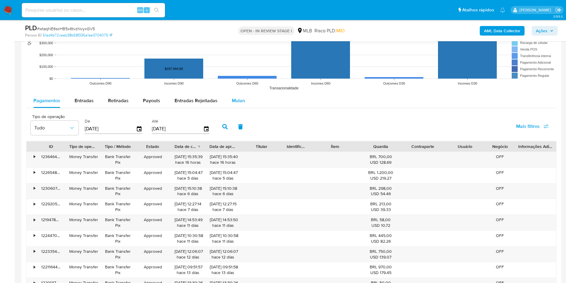
click at [234, 102] on span "Mulan" at bounding box center [238, 100] width 13 height 7
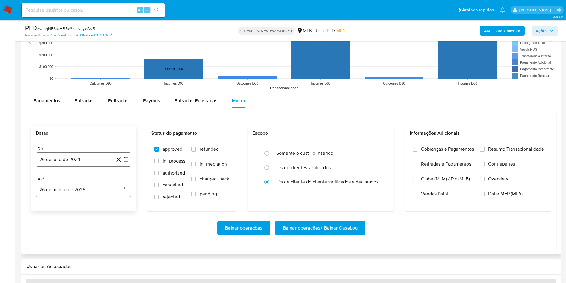
click at [80, 161] on button "26 de julio de 2024" at bounding box center [84, 159] width 96 height 14
click at [81, 180] on span "julio 2024" at bounding box center [81, 181] width 22 height 6
click at [119, 181] on icon "Año siguiente" at bounding box center [119, 180] width 7 height 7
click at [54, 236] on button "[DATE]" at bounding box center [57, 236] width 17 height 10
click at [62, 200] on button "1" at bounding box center [60, 203] width 10 height 10
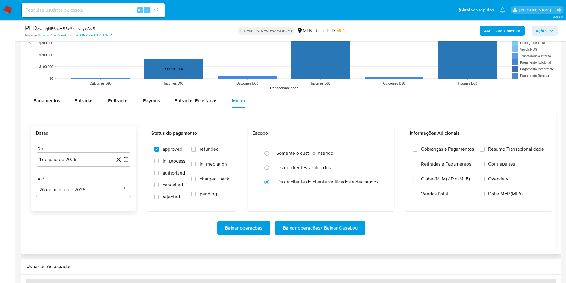
click at [63, 181] on div "Até" at bounding box center [84, 178] width 96 height 5
click at [75, 187] on button "26 de agosto de 2025" at bounding box center [84, 189] width 96 height 14
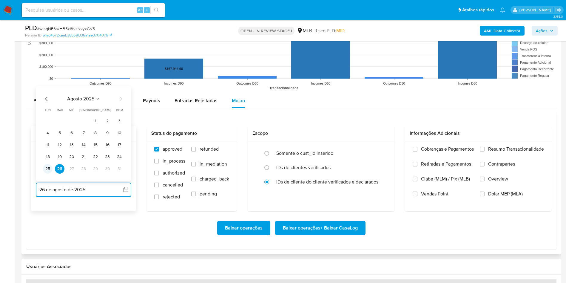
click at [51, 167] on button "25" at bounding box center [48, 169] width 10 height 10
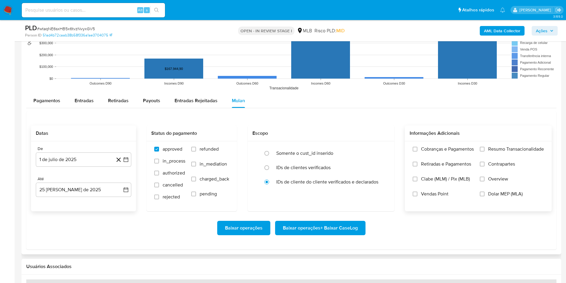
click at [512, 151] on span "Resumo Transacionalidade" at bounding box center [517, 149] width 56 height 6
click at [485, 151] on input "Resumo Transacionalidade" at bounding box center [482, 149] width 5 height 5
click at [347, 225] on span "Baixar operações + Baixar CaseLog" at bounding box center [320, 227] width 75 height 13
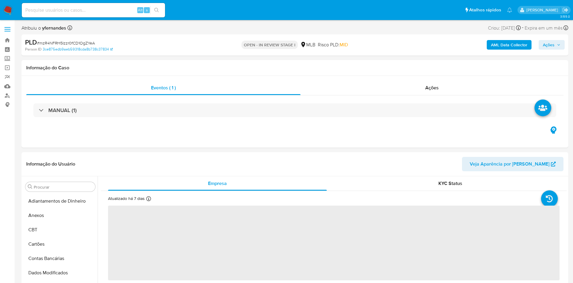
select select "10"
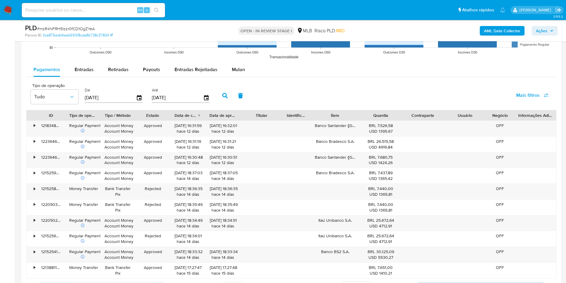
scroll to position [627, 0]
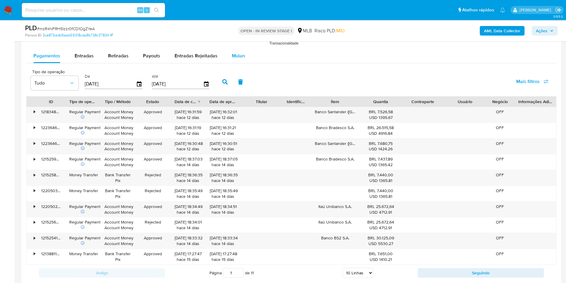
click div "Mulan"
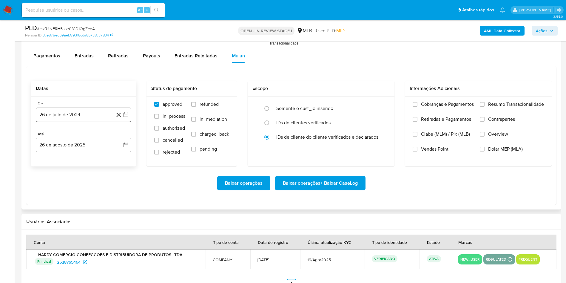
click button "26 de julio de 2024"
click span "julio 2024"
click icon "Año siguiente"
click tr "ene feb mar abr may jun jul ago sep oct nov dic"
click button "[DATE]"
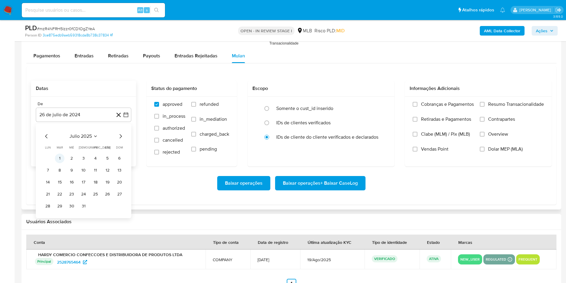
click button "1"
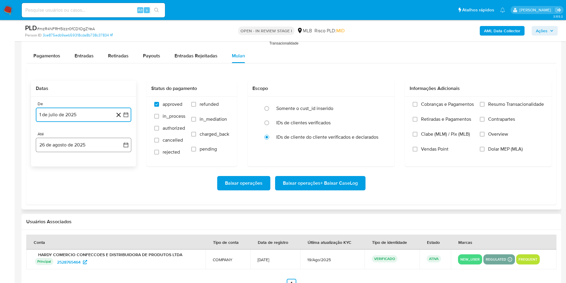
click button "26 de agosto de 2025"
click button "25"
click span "Resumo Transacionalidade"
click input "Resumo Transacionalidade"
click span "Baixar operações + Baixar CaseLog"
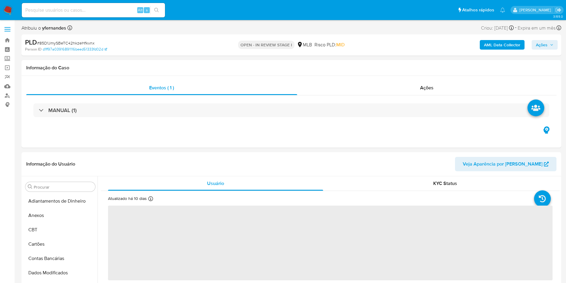
select select "10"
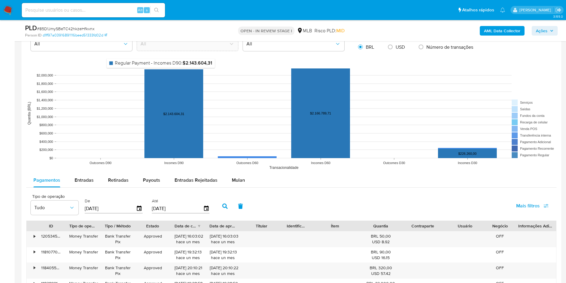
scroll to position [582, 0]
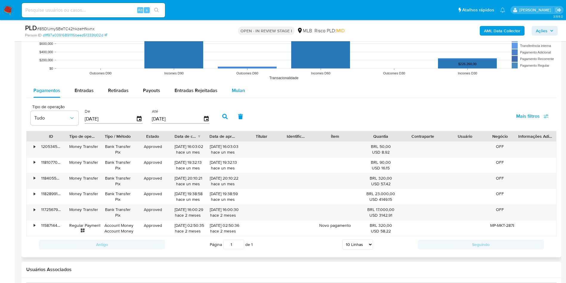
click at [242, 87] on span "Mulan" at bounding box center [238, 90] width 13 height 7
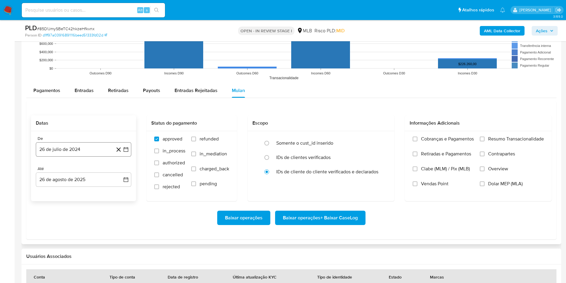
click at [76, 150] on button "26 de julio de 2024" at bounding box center [84, 149] width 96 height 14
click at [82, 169] on span "julio 2024" at bounding box center [81, 171] width 22 height 6
click at [118, 174] on icon "Año siguiente" at bounding box center [119, 170] width 7 height 7
click at [57, 221] on button "[DATE]" at bounding box center [57, 226] width 17 height 10
click at [61, 191] on button "1" at bounding box center [60, 193] width 10 height 10
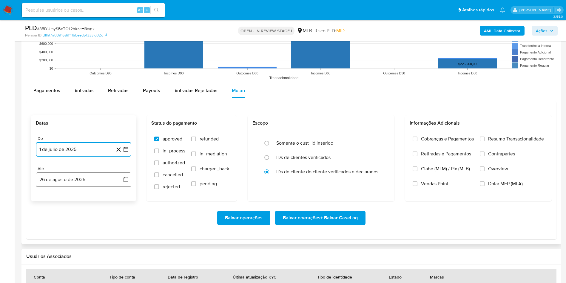
click at [54, 179] on button "26 de agosto de 2025" at bounding box center [84, 179] width 96 height 14
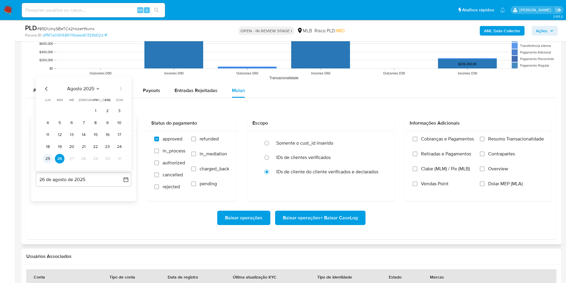
click at [46, 161] on button "25" at bounding box center [48, 159] width 10 height 10
click at [507, 138] on span "Resumo Transacionalidade" at bounding box center [517, 139] width 56 height 6
click at [485, 138] on input "Resumo Transacionalidade" at bounding box center [482, 138] width 5 height 5
click at [327, 222] on span "Baixar operações + Baixar CaseLog" at bounding box center [320, 217] width 75 height 13
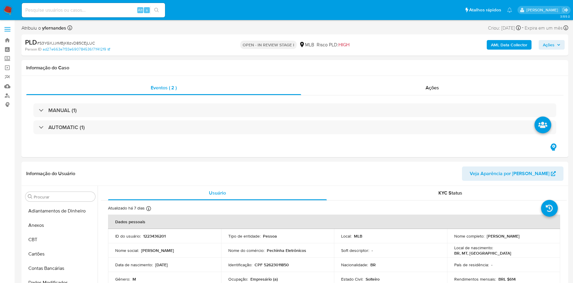
select select "10"
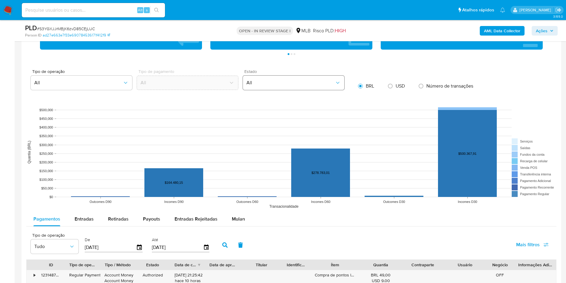
scroll to position [627, 0]
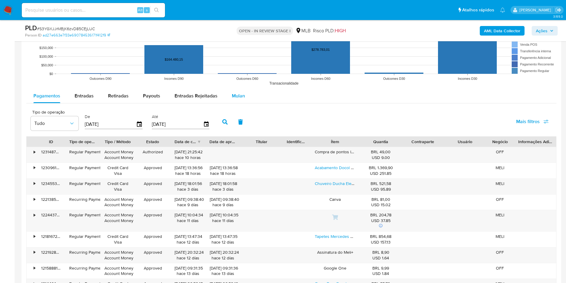
click at [233, 96] on span "Mulan" at bounding box center [238, 95] width 13 height 7
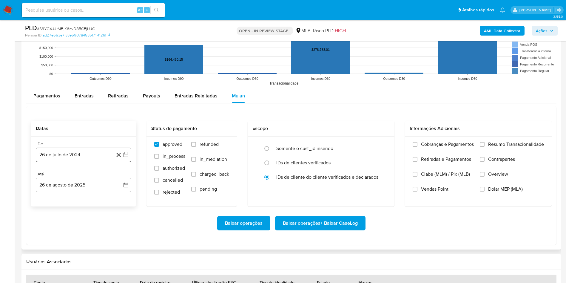
click at [98, 149] on button "26 de julio de 2024" at bounding box center [84, 155] width 96 height 14
click at [76, 175] on span "julio 2024" at bounding box center [81, 176] width 22 height 6
click at [121, 177] on icon "Año siguiente" at bounding box center [119, 176] width 7 height 7
click at [59, 231] on span "[DATE]" at bounding box center [57, 231] width 13 height 5
click at [62, 195] on button "1" at bounding box center [60, 199] width 10 height 10
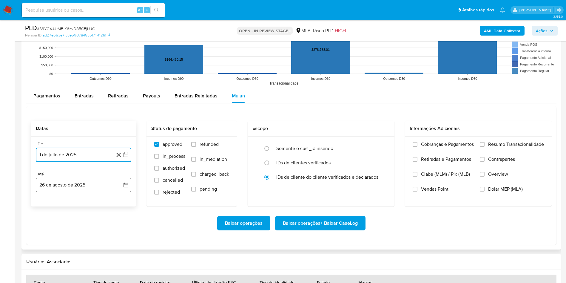
drag, startPoint x: 60, startPoint y: 181, endPoint x: 60, endPoint y: 189, distance: 8.1
click at [59, 181] on button "26 de agosto de 2025" at bounding box center [84, 185] width 96 height 14
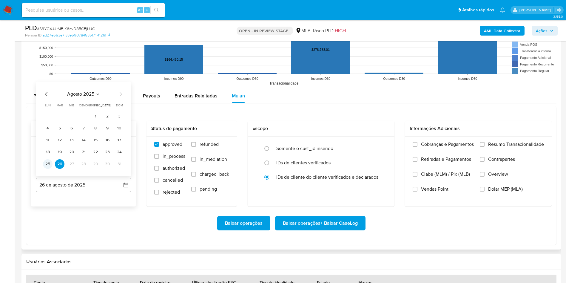
click at [46, 159] on button "25" at bounding box center [48, 164] width 10 height 10
click at [506, 139] on div "Cobranças e Pagamentos Retiradas e Pagamentos Clabe (MLM) / Pix (MLB) Vendas Po…" at bounding box center [478, 170] width 147 height 69
click at [497, 142] on span "Resumo Transacionalidade" at bounding box center [517, 144] width 56 height 6
click at [485, 142] on input "Resumo Transacionalidade" at bounding box center [482, 144] width 5 height 5
click at [314, 222] on span "Baixar operações + Baixar CaseLog" at bounding box center [320, 222] width 75 height 13
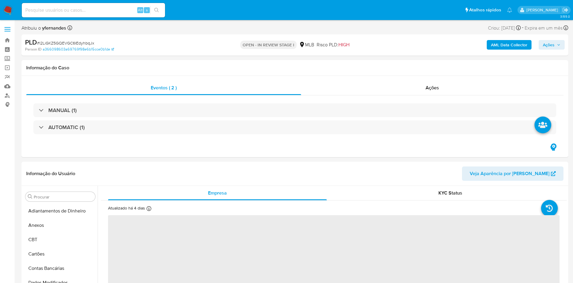
select select "10"
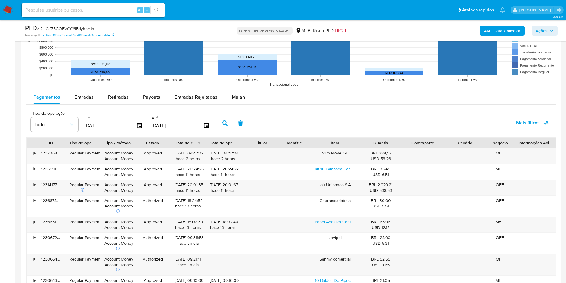
scroll to position [627, 0]
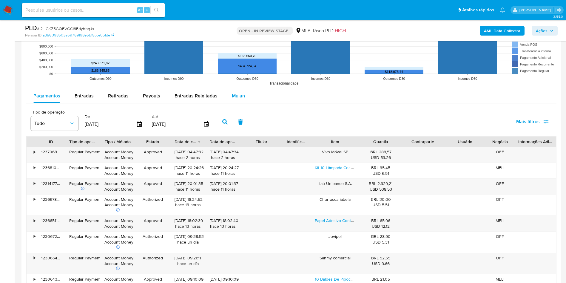
click at [236, 89] on div "Mulan" at bounding box center [238, 96] width 13 height 14
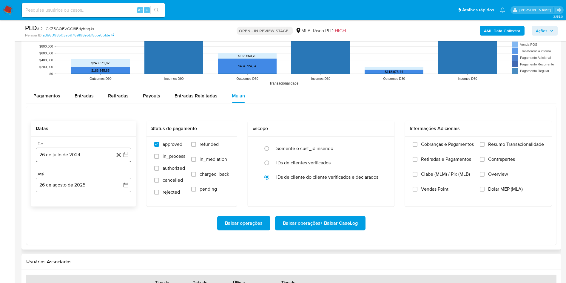
click at [96, 148] on button "26 de julio de 2024" at bounding box center [84, 155] width 96 height 14
click at [81, 171] on div "julio 2024 julio 2024 lun lunes mar martes mié miércoles jue jueves vie viernes…" at bounding box center [84, 211] width 96 height 94
click at [91, 179] on span "julio 2024" at bounding box center [81, 176] width 22 height 6
click at [119, 178] on icon "Año siguiente" at bounding box center [119, 176] width 7 height 7
click at [55, 231] on span "[DATE]" at bounding box center [57, 231] width 13 height 5
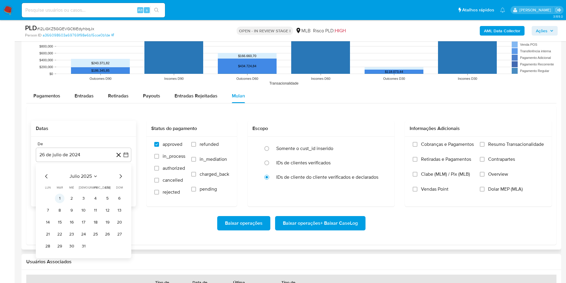
click at [58, 199] on button "1" at bounding box center [60, 199] width 10 height 10
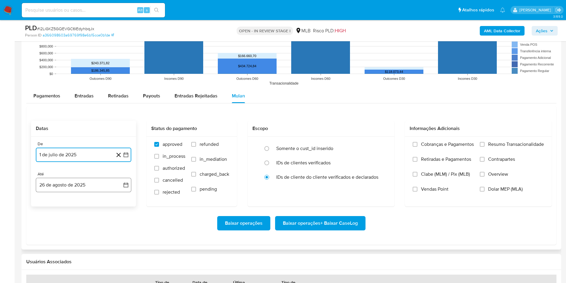
click at [57, 180] on button "26 de agosto de 2025" at bounding box center [84, 185] width 96 height 14
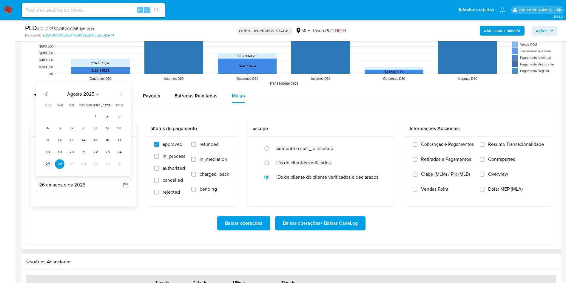
click at [43, 165] on button "25" at bounding box center [48, 164] width 10 height 10
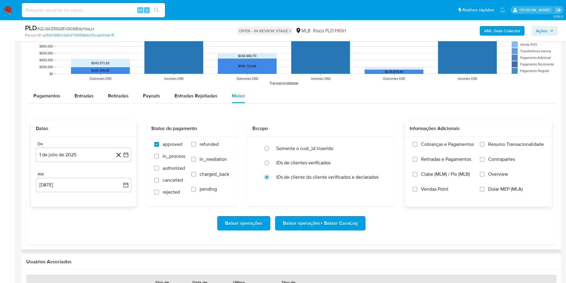
click at [487, 151] on label "Resumo Transacionalidade" at bounding box center [512, 148] width 64 height 15
click at [485, 147] on input "Resumo Transacionalidade" at bounding box center [482, 144] width 5 height 5
click at [320, 219] on span "Baixar operações + Baixar CaseLog" at bounding box center [320, 222] width 75 height 13
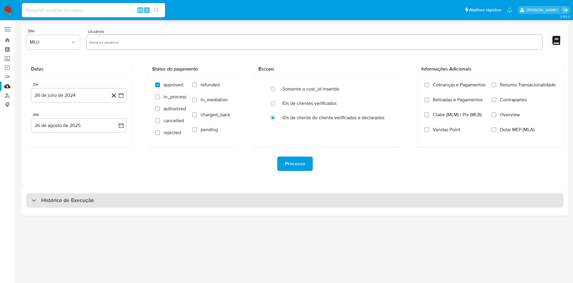
click at [283, 206] on div "Histórico de Execução" at bounding box center [295, 200] width 538 height 14
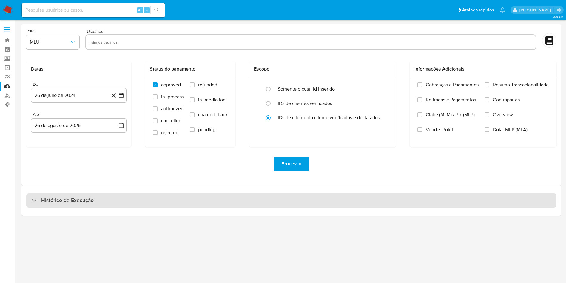
select select "10"
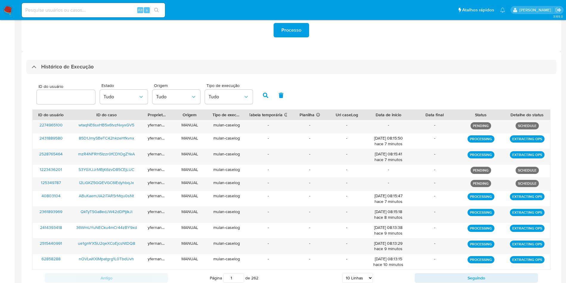
scroll to position [154, 0]
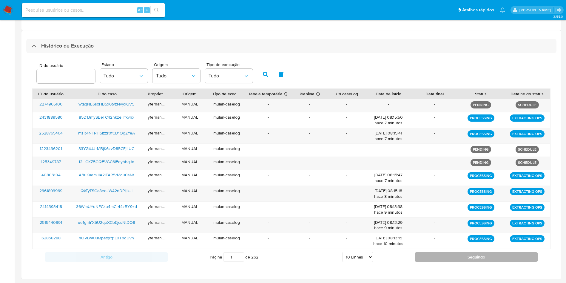
click at [429, 261] on button "Seguindo" at bounding box center [476, 257] width 123 height 10
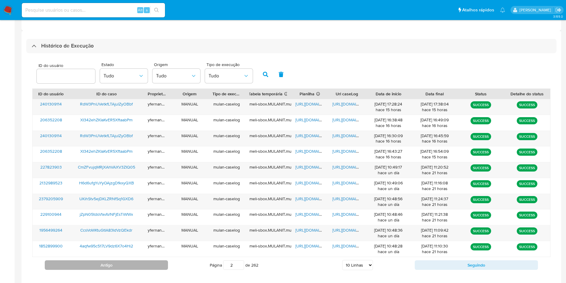
click at [146, 267] on button "Antigo" at bounding box center [106, 265] width 123 height 10
type input "1"
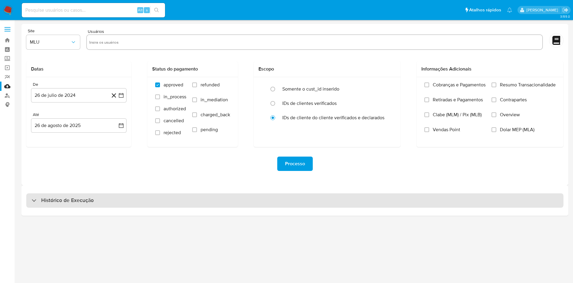
click at [283, 202] on div "Histórico de Execução" at bounding box center [295, 200] width 538 height 14
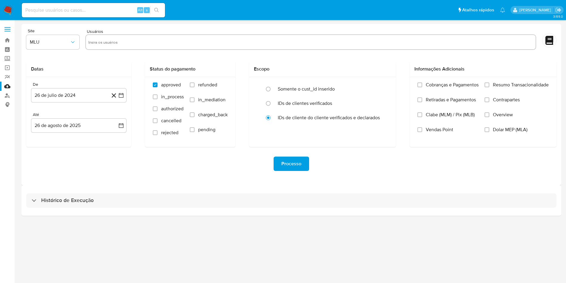
select select "10"
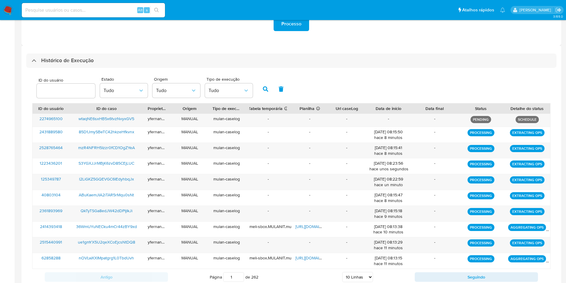
scroll to position [160, 0]
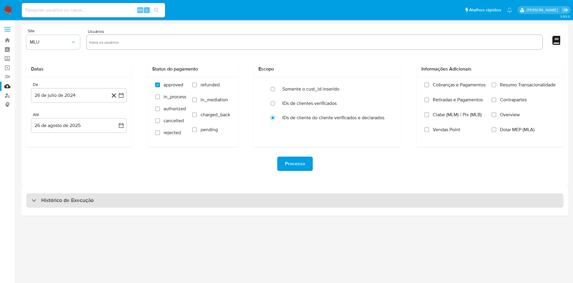
click at [317, 200] on div "Histórico de Execução" at bounding box center [295, 200] width 538 height 14
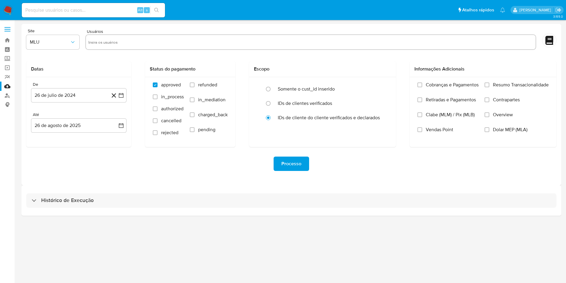
select select "10"
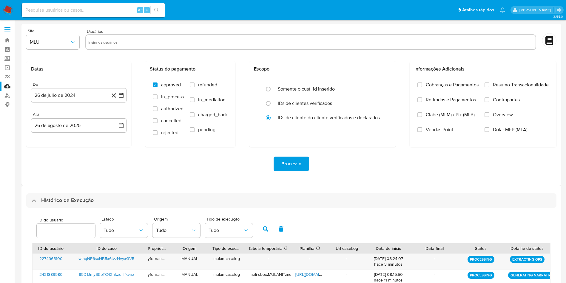
click at [367, 169] on div "Processo" at bounding box center [291, 163] width 531 height 14
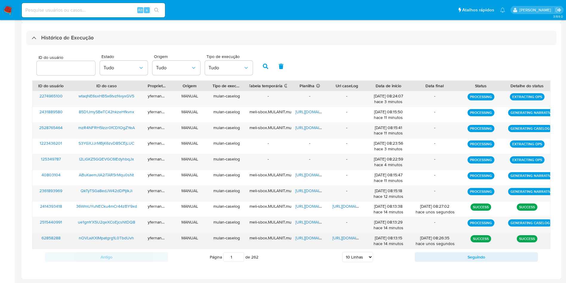
click at [313, 237] on span "https://docs.google.com/spreadsheets/d/1vKGewGTrKAcKaaY8xKGx4uxuQfWq_dO5HX6ZlhD…" at bounding box center [316, 238] width 41 height 6
click at [346, 237] on span "https://docs.google.com/document/d/1OW7zHBn2ar361OkdOuaRyoU7UEAcE8cpxYXlak-fynM…" at bounding box center [353, 238] width 41 height 6
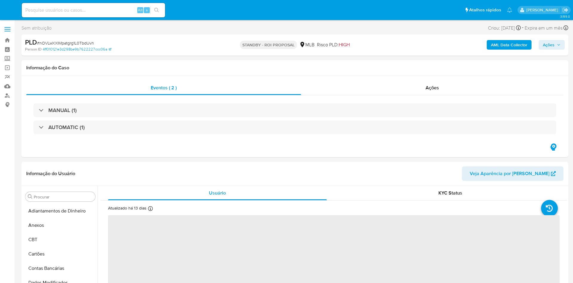
select select "10"
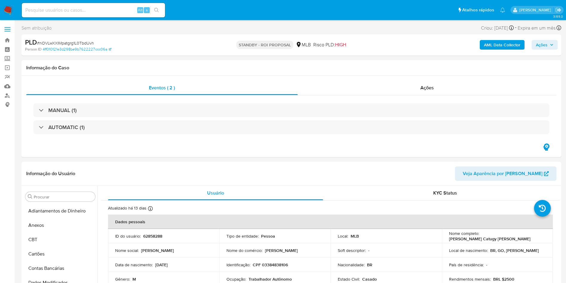
scroll to position [267, 0]
click at [431, 94] on div "Ações" at bounding box center [427, 88] width 259 height 14
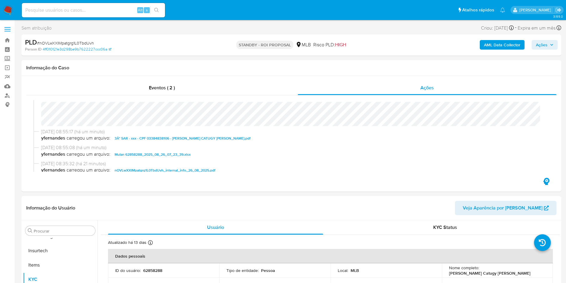
scroll to position [0, 0]
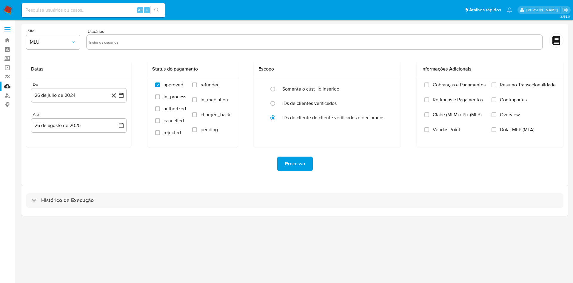
click at [293, 192] on div "Histórico de Execução" at bounding box center [295, 200] width 547 height 30
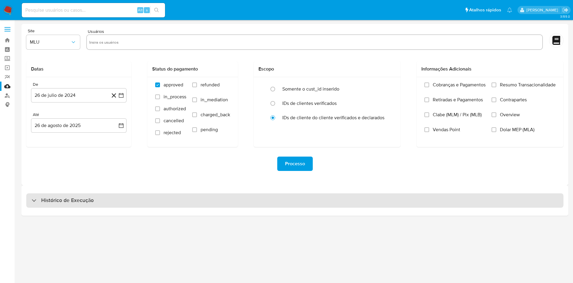
click at [297, 194] on div "Histórico de Execução" at bounding box center [295, 200] width 538 height 14
select select "10"
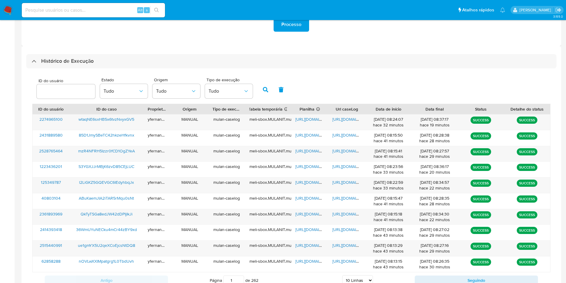
scroll to position [162, 0]
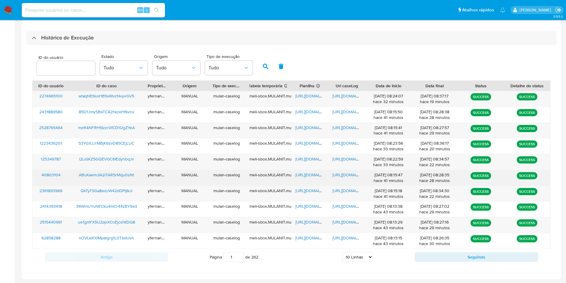
click at [311, 174] on span "https://docs.google.com/spreadsheets/d/100q2N4WZC0vnLY41Jgr6tjQ6wr3YnJxb9Uq0kXX…" at bounding box center [316, 175] width 41 height 6
click at [345, 176] on span "https://docs.google.com/document/d/1tEXac9Alnyk9GlFIOoaBiB7pSGdAK0NuICb6D2nsnuU…" at bounding box center [353, 175] width 41 height 6
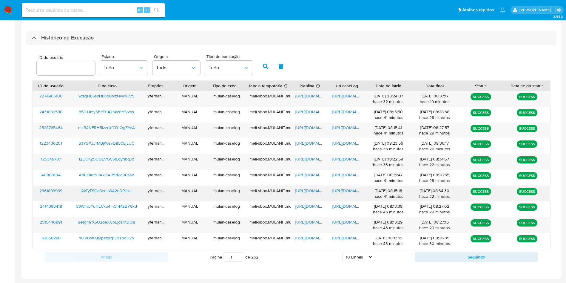
click at [302, 190] on span "https://docs.google.com/spreadsheets/d/1Ib5ua55Q0KzaiTtoKrTjP06sRf73ouZ2oGUEW8y…" at bounding box center [316, 191] width 41 height 6
click at [341, 190] on span "https://docs.google.com/document/d/1re95pa5E41sf5-MhberEGlAqsVwR7AC9NhVy7607fpI…" at bounding box center [353, 191] width 41 height 6
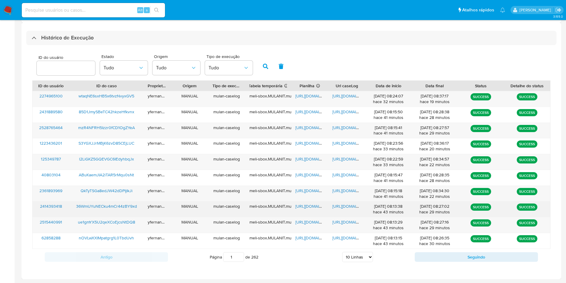
click at [301, 208] on span "https://docs.google.com/spreadsheets/d/1EgixstIDOwcQ1QHtP4gotQre3QhvtLytOxJoVNh…" at bounding box center [316, 206] width 41 height 6
click at [333, 208] on span "https://docs.google.com/document/d/1H7j8Op9lGwbSuLOxIz6018PByjpi1b4QsUu2jHSb5iA…" at bounding box center [353, 206] width 41 height 6
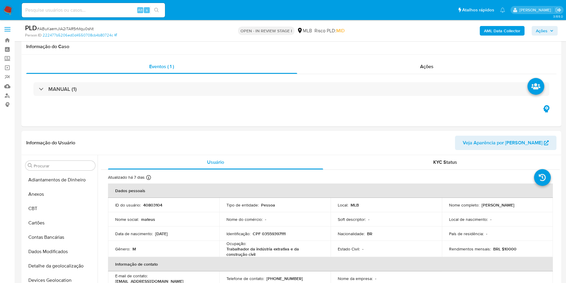
scroll to position [627, 0]
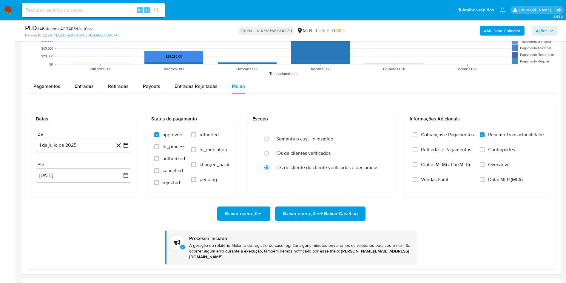
click at [86, 31] on span "# ABuKaemJIA2iTAR5rMqu0sNt" at bounding box center [65, 29] width 57 height 6
copy span "ABuKaemJIA2iTAR5rMqu0sNt"
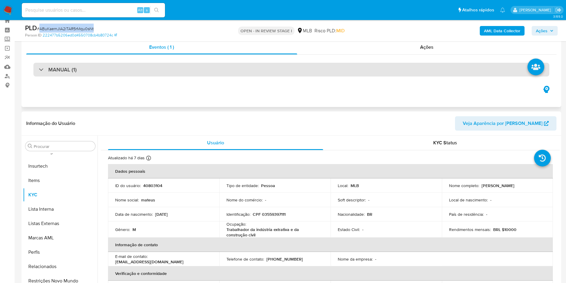
scroll to position [0, 0]
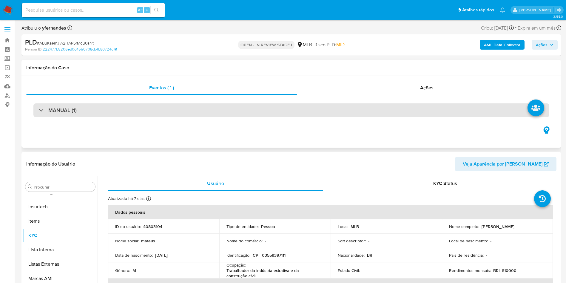
click at [224, 114] on div "MANUAL (1)" at bounding box center [291, 110] width 516 height 14
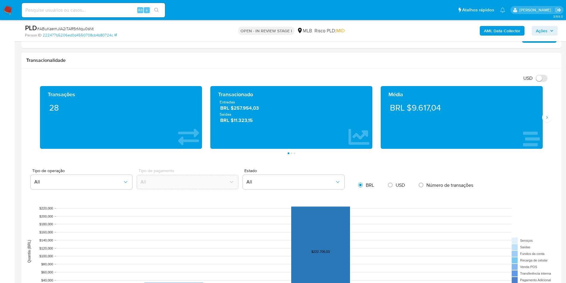
scroll to position [403, 0]
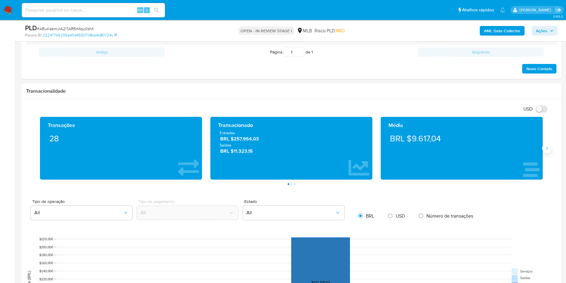
click at [547, 151] on button "Siguiente" at bounding box center [548, 148] width 10 height 10
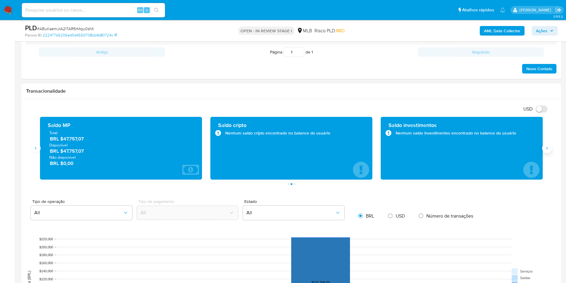
click at [544, 149] on button "Siguiente" at bounding box center [548, 148] width 10 height 10
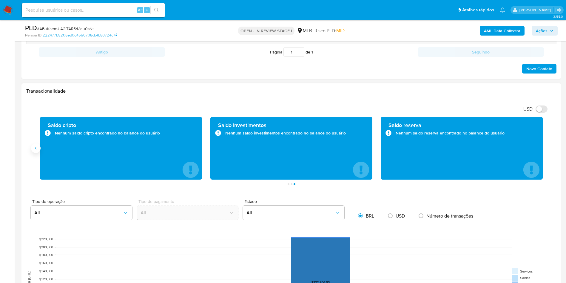
click at [34, 151] on button "Anterior" at bounding box center [36, 148] width 10 height 10
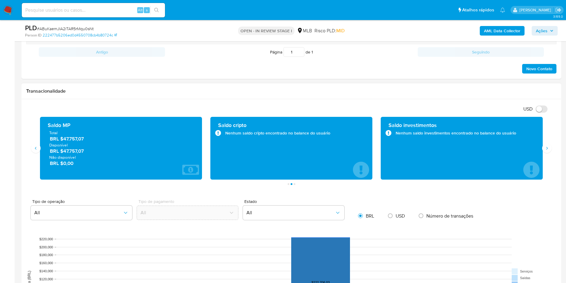
click at [79, 135] on span "BRL $47.757,07" at bounding box center [121, 138] width 143 height 7
click at [70, 139] on span "BRL $47.757,07" at bounding box center [121, 138] width 143 height 7
click at [264, 87] on div "Transacionalidade" at bounding box center [292, 91] width 540 height 16
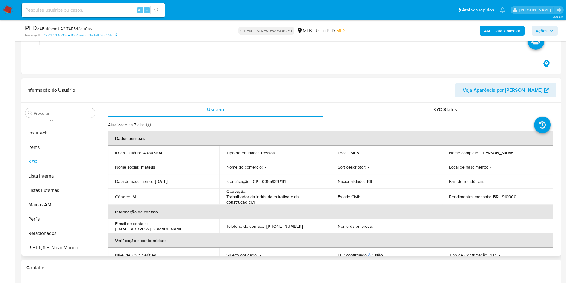
scroll to position [90, 0]
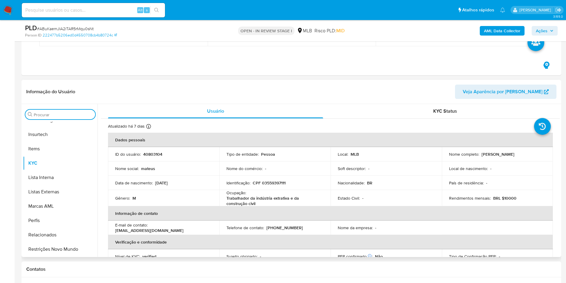
click at [60, 114] on input "Procurar" at bounding box center [63, 114] width 59 height 5
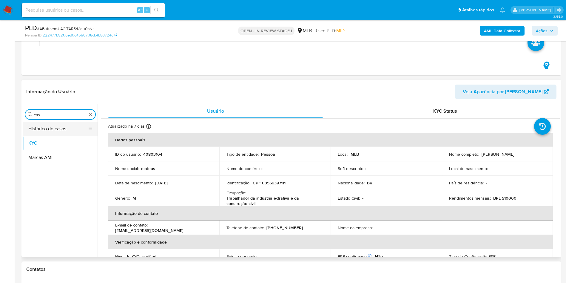
click at [47, 128] on button "Histórico de casos" at bounding box center [58, 129] width 70 height 14
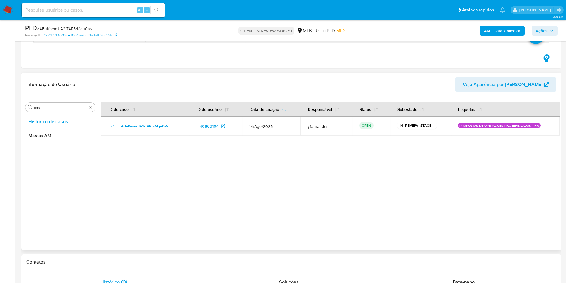
scroll to position [45, 0]
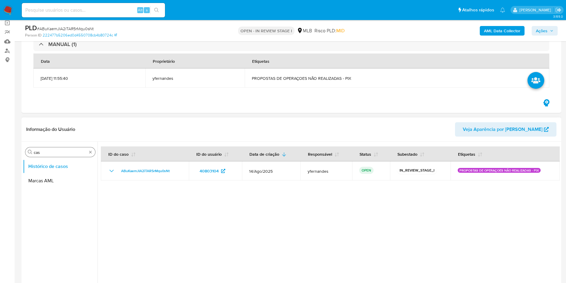
click at [56, 153] on input "cas" at bounding box center [60, 152] width 53 height 5
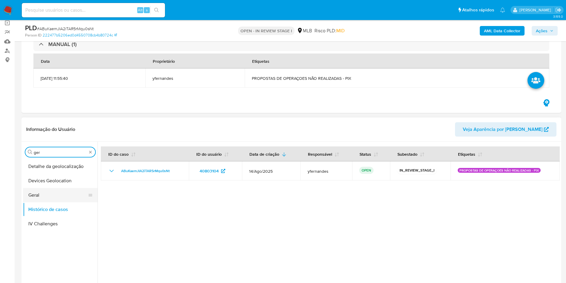
type input "ger"
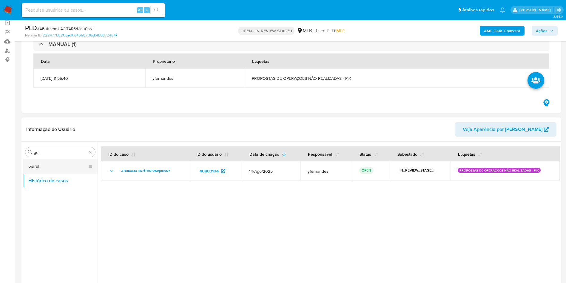
click at [50, 167] on button "Geral" at bounding box center [58, 166] width 70 height 14
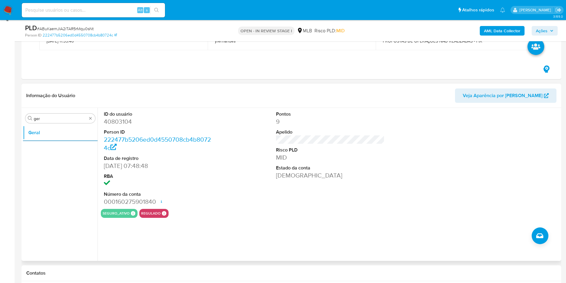
scroll to position [90, 0]
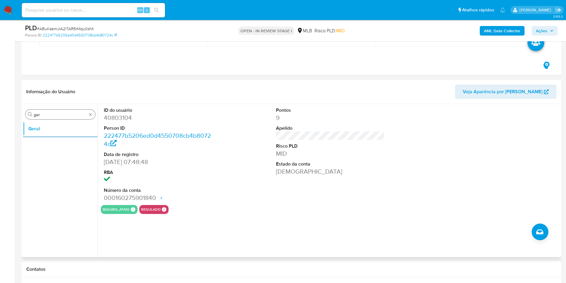
click at [71, 112] on input "ger" at bounding box center [60, 114] width 53 height 5
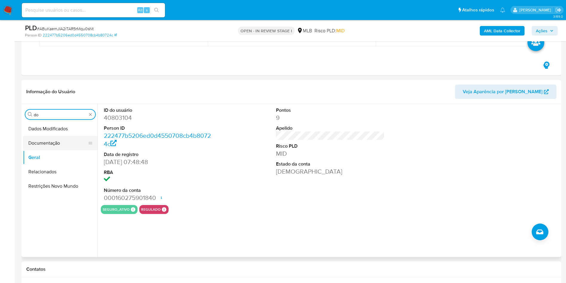
type input "do"
click at [56, 143] on button "Documentação" at bounding box center [58, 143] width 70 height 14
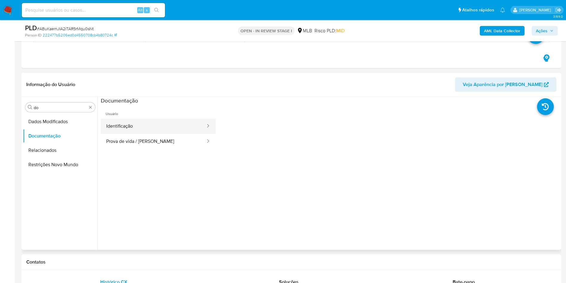
click at [152, 133] on button "Identificação" at bounding box center [153, 126] width 105 height 15
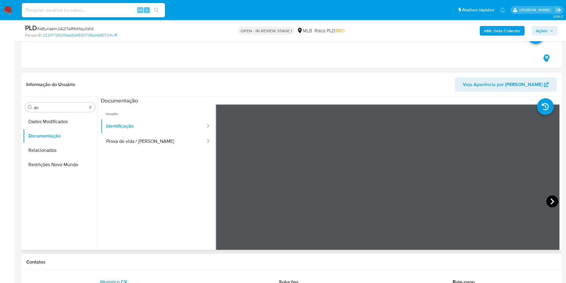
click at [547, 199] on icon at bounding box center [553, 201] width 12 height 12
click at [156, 147] on button "Prova de vida / [PERSON_NAME]" at bounding box center [153, 141] width 105 height 15
click at [63, 107] on input "do" at bounding box center [60, 107] width 53 height 5
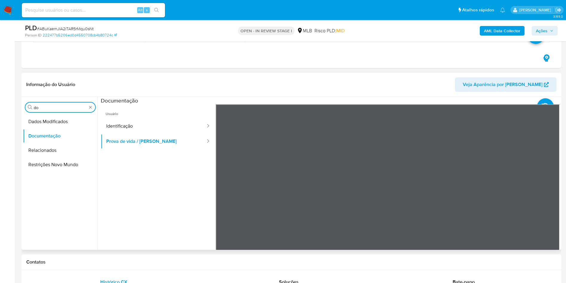
click at [63, 107] on input "do" at bounding box center [60, 107] width 53 height 5
type input "ky"
click at [53, 141] on button "KYC" at bounding box center [58, 136] width 70 height 14
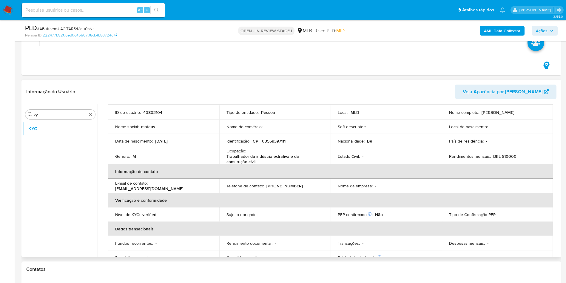
scroll to position [47, 0]
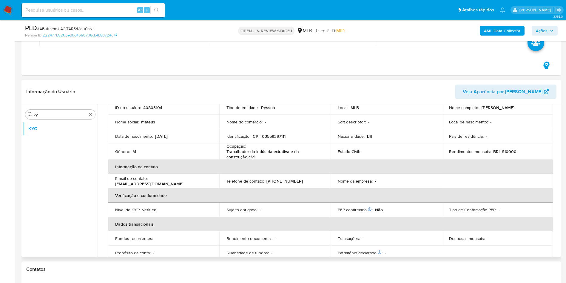
click at [251, 149] on p "Trabalhador da indústria extrativa e da construção civil" at bounding box center [274, 154] width 95 height 11
click at [250, 149] on p "Trabalhador da indústria extrativa e da construção civil" at bounding box center [274, 154] width 95 height 11
copy div "Ocupação : Trabalhador da indústria extrativa e da construção civil"
click at [277, 163] on th "Informação de contato" at bounding box center [330, 166] width 445 height 14
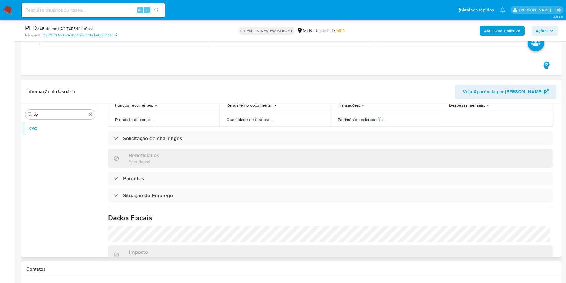
scroll to position [251, 0]
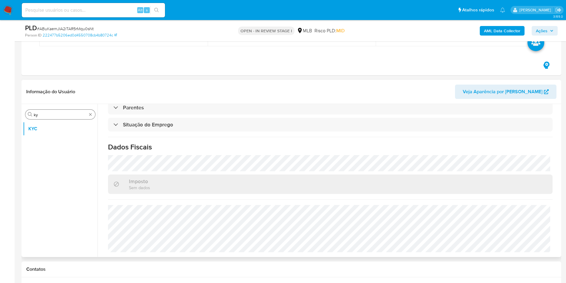
click at [47, 118] on div "Procurar ky" at bounding box center [60, 115] width 70 height 10
click at [45, 116] on input "ky" at bounding box center [60, 114] width 53 height 5
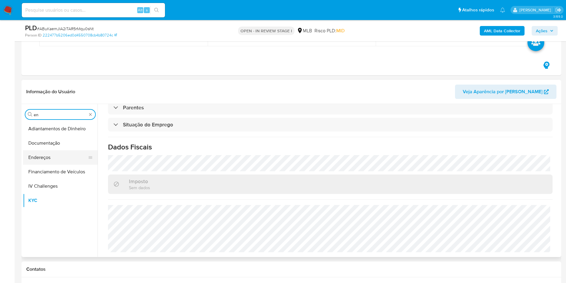
type input "en"
click at [47, 152] on button "Endereços" at bounding box center [58, 157] width 70 height 14
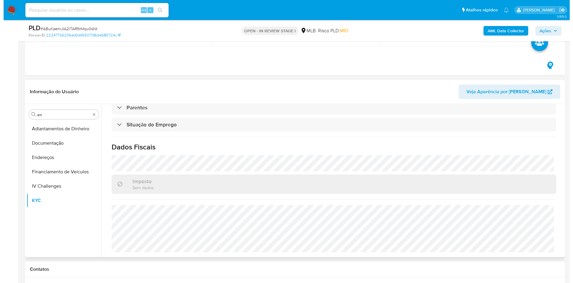
scroll to position [0, 0]
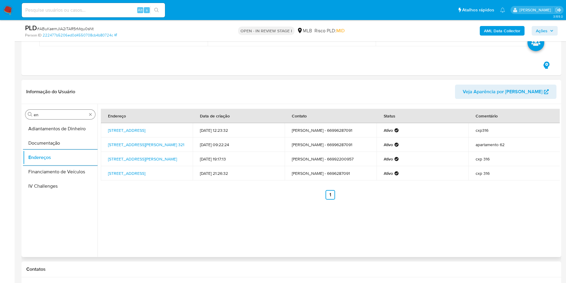
click at [45, 112] on input "en" at bounding box center [60, 114] width 53 height 5
type input "ge"
click at [45, 125] on button "Detalhe da geolocalização" at bounding box center [60, 129] width 75 height 14
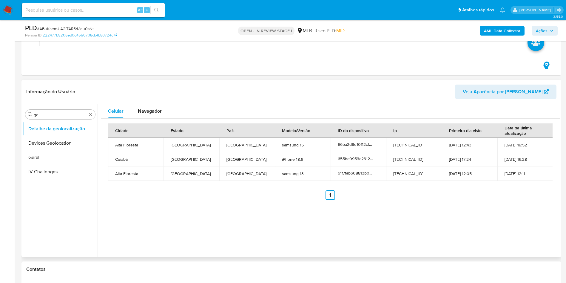
click at [73, 106] on div "Procurar ge Detalhe da geolocalização Devices Geolocation Geral IV Challenges" at bounding box center [60, 181] width 75 height 152
click at [58, 115] on input "ge" at bounding box center [60, 114] width 53 height 5
type input "res"
click at [36, 156] on button "Restrições Novo Mundo" at bounding box center [60, 157] width 75 height 14
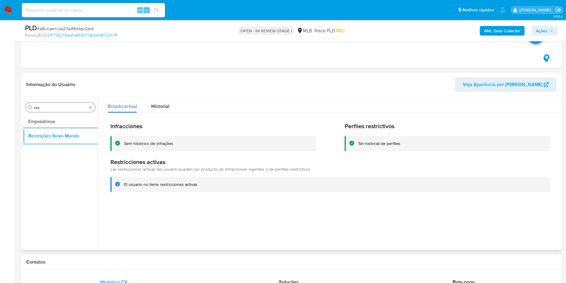
click at [48, 107] on input "res" at bounding box center [60, 107] width 53 height 5
type input "po"
click at [51, 121] on button "Dispositivos Point" at bounding box center [58, 121] width 70 height 14
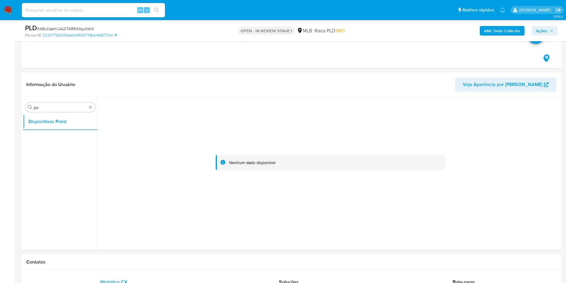
click at [503, 29] on b "AML Data Collector" at bounding box center [502, 31] width 36 height 10
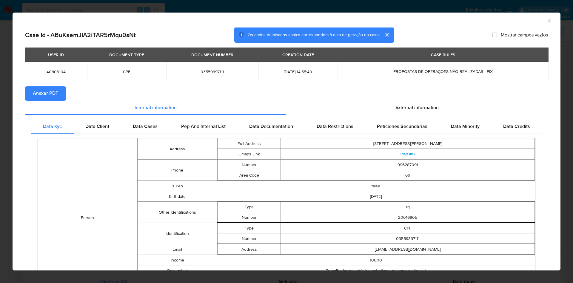
click at [44, 95] on span "Anexar PDF" at bounding box center [45, 93] width 25 height 13
click at [404, 102] on div "External information" at bounding box center [417, 109] width 262 height 14
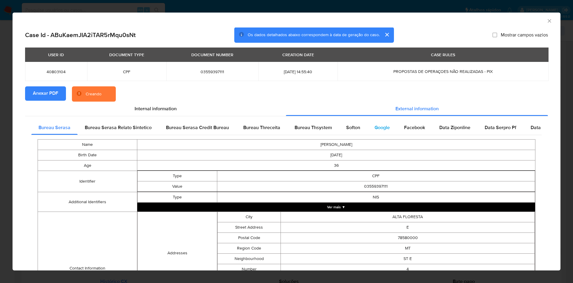
click at [394, 125] on div "Google" at bounding box center [383, 127] width 30 height 14
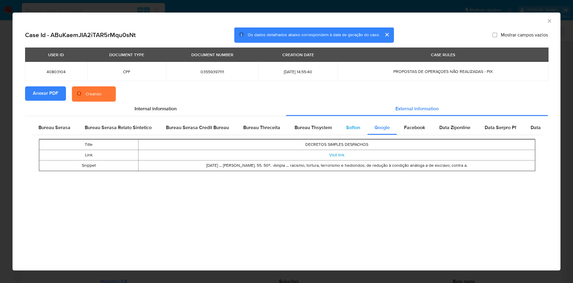
click at [352, 122] on div "Softon" at bounding box center [353, 127] width 28 height 14
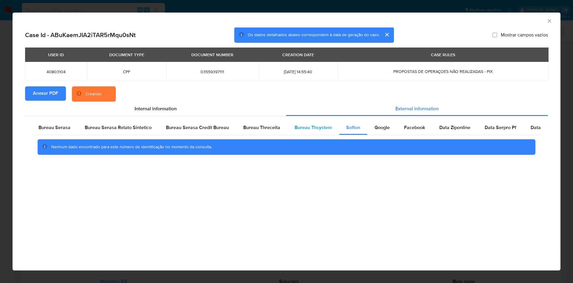
click at [300, 130] on span "Bureau Thsystem" at bounding box center [313, 127] width 37 height 7
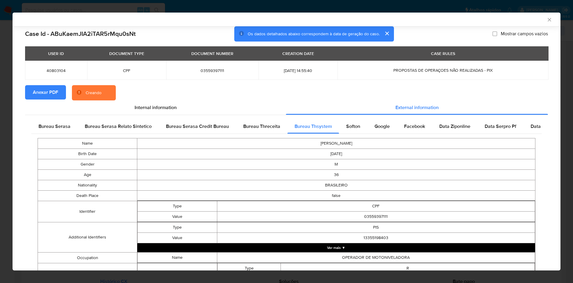
scroll to position [254, 0]
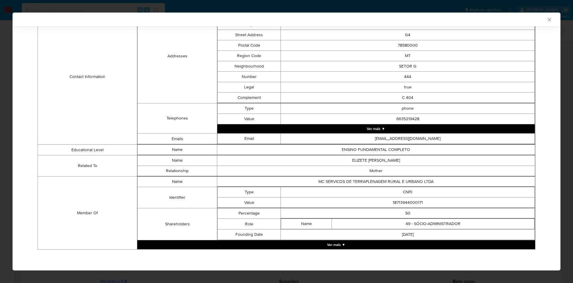
click at [312, 243] on button "Ver mais ▼" at bounding box center [336, 244] width 398 height 9
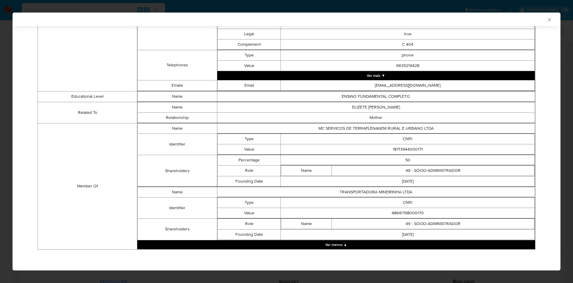
scroll to position [306, 0]
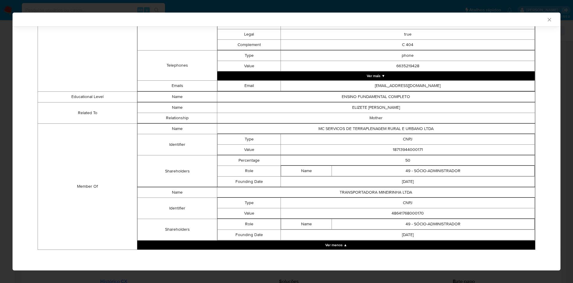
click at [395, 147] on td "18713944000171" at bounding box center [408, 149] width 254 height 10
copy td "18713944000171"
drag, startPoint x: 320, startPoint y: 177, endPoint x: 417, endPoint y: 194, distance: 99.4
click at [320, 177] on td "2014-12-15" at bounding box center [408, 181] width 254 height 10
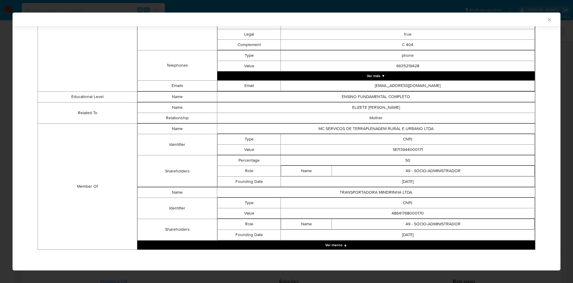
click at [405, 211] on td "48641768000170" at bounding box center [408, 213] width 254 height 10
copy td "48641768000170"
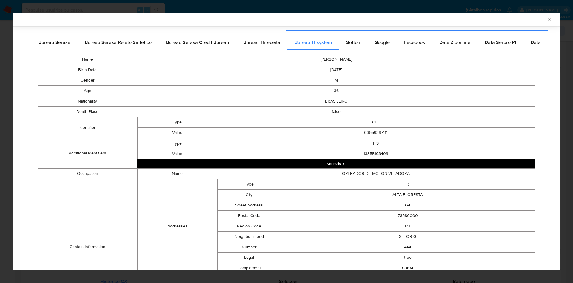
scroll to position [0, 0]
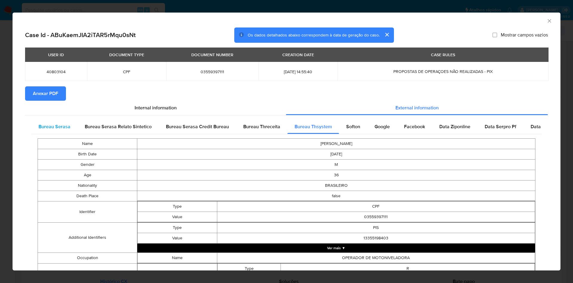
drag, startPoint x: 50, startPoint y: 122, endPoint x: 53, endPoint y: 122, distance: 3.1
click at [50, 121] on div "Bureau Serasa" at bounding box center [54, 126] width 46 height 14
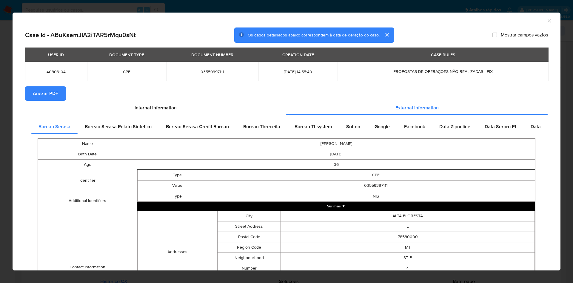
scroll to position [105, 0]
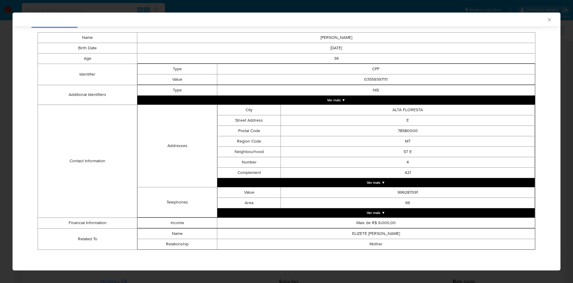
click at [5, 125] on div "AML Data Collector Case Id - ABuKaemJIA2iTAR5rMqu0sNt Os dados detalhados abaix…" at bounding box center [286, 141] width 573 height 283
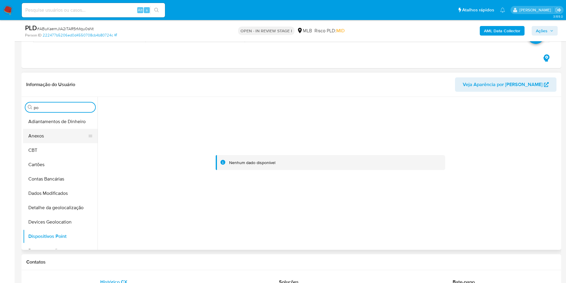
click at [35, 139] on button "Anexos" at bounding box center [58, 136] width 70 height 14
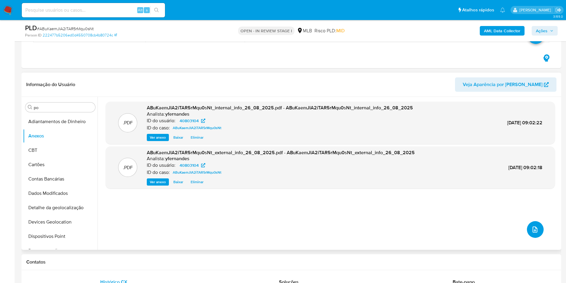
click at [534, 225] on button "upload-file" at bounding box center [535, 229] width 17 height 17
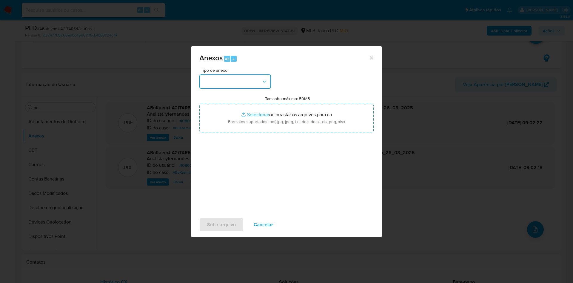
click at [218, 82] on button "button" at bounding box center [235, 81] width 72 height 14
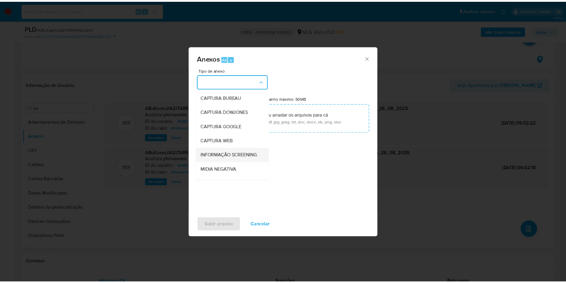
scroll to position [92, 0]
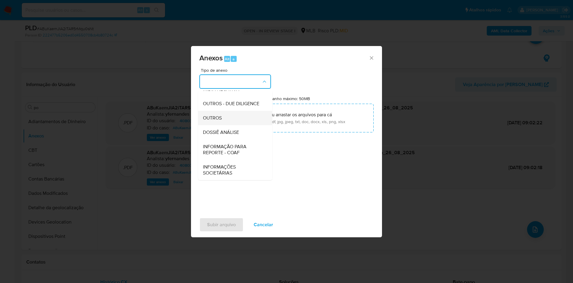
click at [233, 116] on div "OUTROS" at bounding box center [233, 118] width 61 height 14
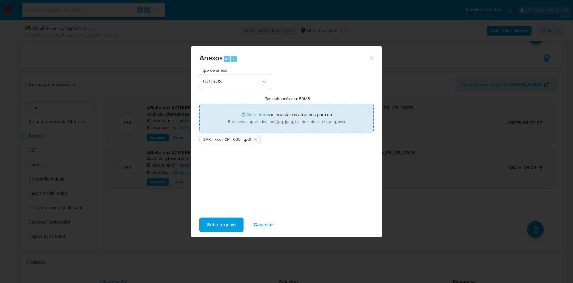
type input "C:\fakepath\Mulan 40803104_2025_08_26_07_25_57.xlsx"
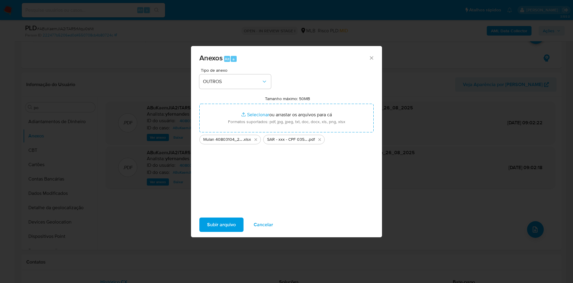
click at [222, 224] on span "Subir arquivo" at bounding box center [221, 224] width 29 height 13
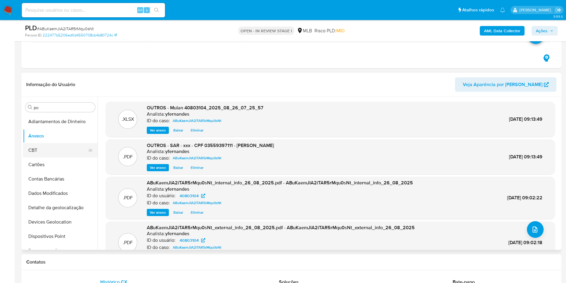
click at [51, 154] on button "CBT" at bounding box center [58, 150] width 70 height 14
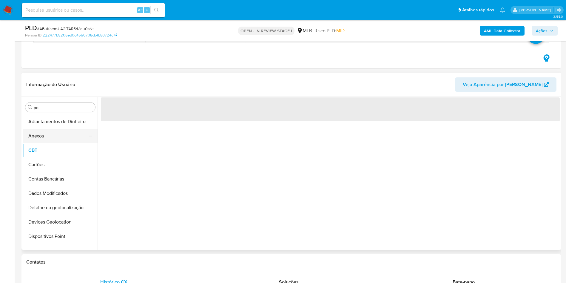
click at [44, 141] on button "Anexos" at bounding box center [58, 136] width 70 height 14
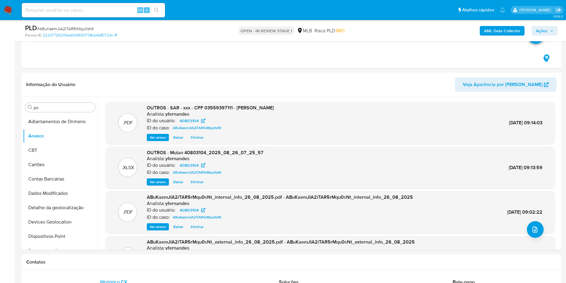
click at [548, 33] on span "Ações" at bounding box center [545, 31] width 18 height 8
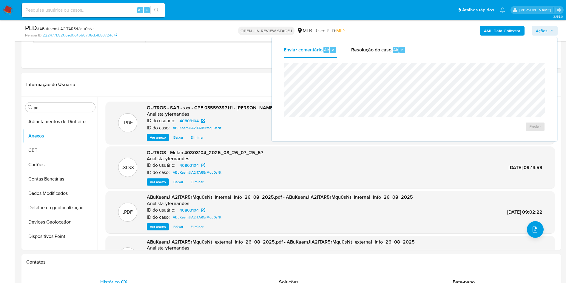
click at [374, 55] on div "Resolução do caso Alt r" at bounding box center [378, 50] width 55 height 16
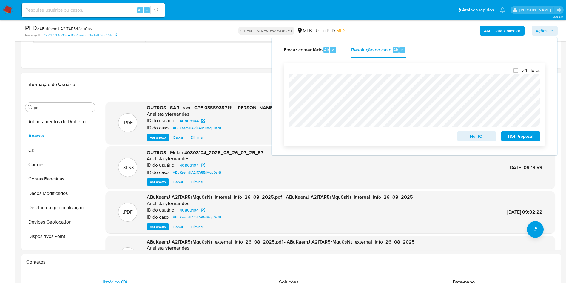
click at [520, 139] on span "ROI Proposal" at bounding box center [521, 136] width 31 height 8
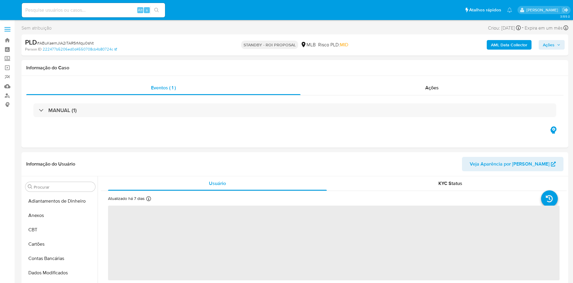
select select "10"
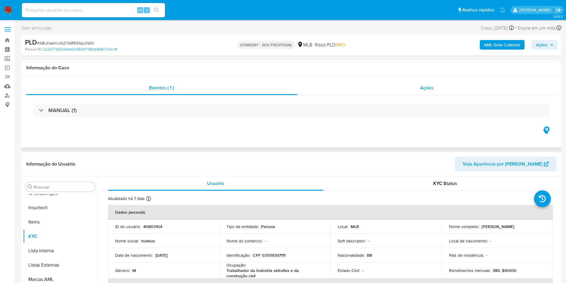
scroll to position [267, 0]
click at [355, 93] on div "Ações" at bounding box center [427, 88] width 260 height 14
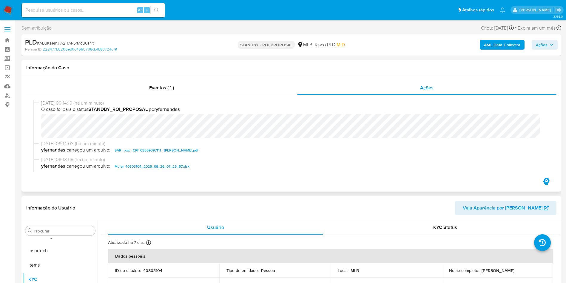
scroll to position [0, 0]
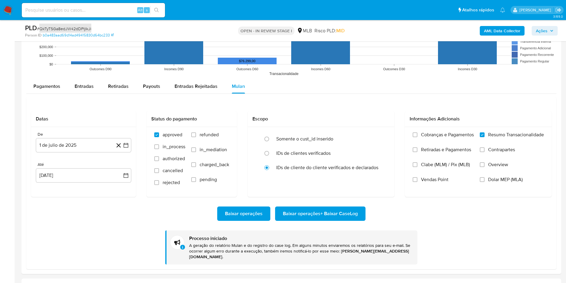
scroll to position [267, 0]
click at [75, 26] on span "# QkTyTSGa8edJW42dDPIjIkJi" at bounding box center [64, 29] width 54 height 6
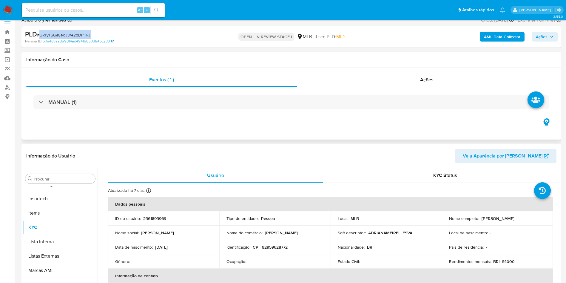
scroll to position [0, 0]
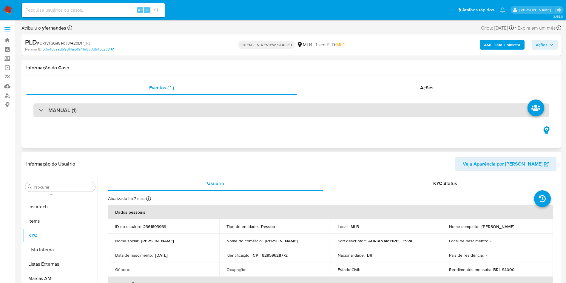
click at [183, 114] on div "MANUAL (1)" at bounding box center [291, 110] width 516 height 14
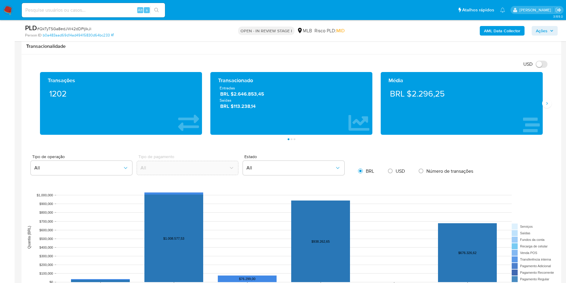
scroll to position [269, 0]
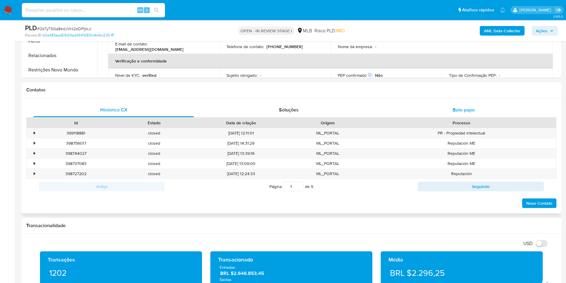
click at [469, 115] on div "Bate-papo" at bounding box center [464, 110] width 161 height 14
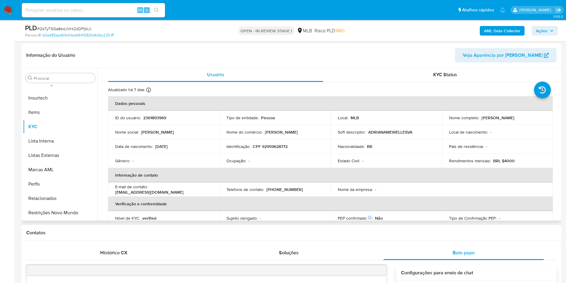
scroll to position [90, 0]
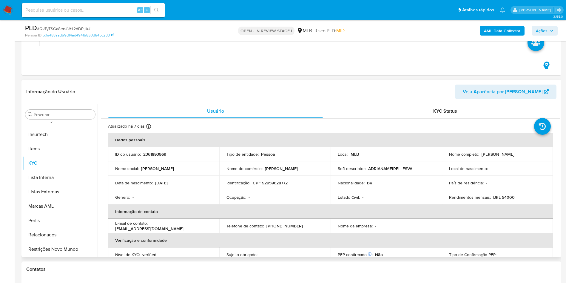
click at [43, 119] on div "Procurar Adiantamentos de Dinheiro Anexos CBT Cartões Contas Bancárias Dados Mo…" at bounding box center [60, 181] width 75 height 152
click at [42, 112] on input "Procurar" at bounding box center [63, 114] width 59 height 5
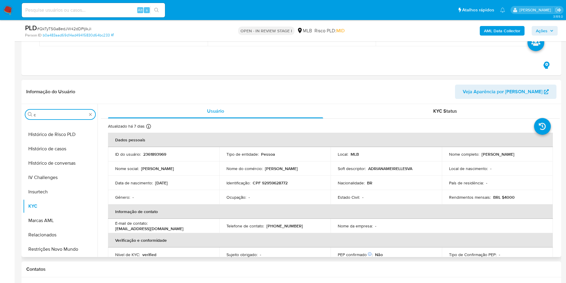
click at [42, 112] on input "c" at bounding box center [60, 114] width 53 height 5
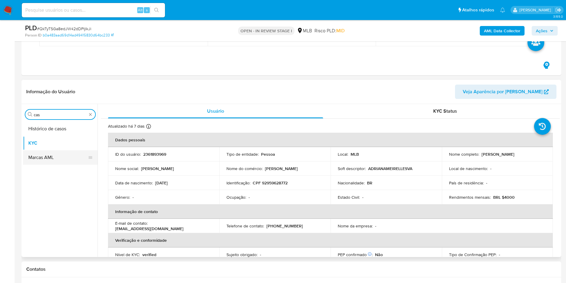
click at [43, 130] on button "Histórico de casos" at bounding box center [60, 129] width 75 height 14
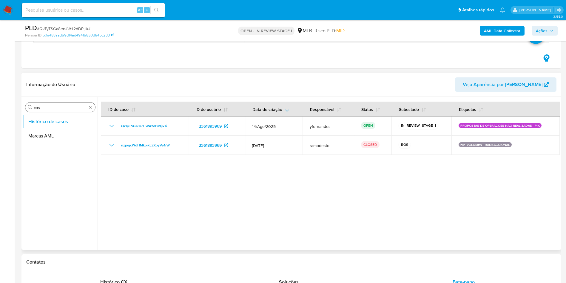
click at [41, 109] on input "cas" at bounding box center [60, 107] width 53 height 5
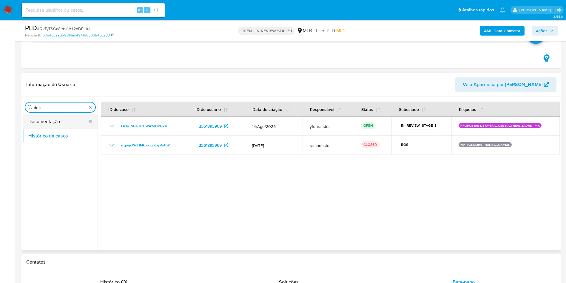
click at [47, 118] on button "Documentação" at bounding box center [58, 121] width 70 height 14
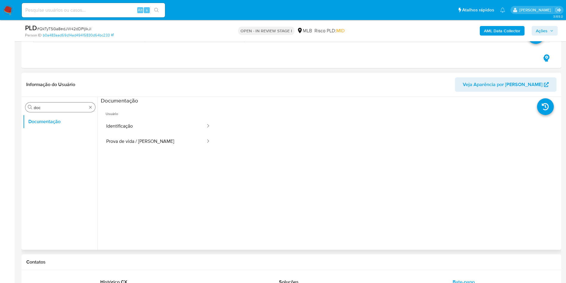
click at [49, 108] on input "doc" at bounding box center [60, 107] width 53 height 5
click at [48, 108] on input "doc" at bounding box center [60, 107] width 53 height 5
click at [43, 104] on div "Procurar doc" at bounding box center [60, 107] width 70 height 10
click at [48, 108] on input "doc" at bounding box center [60, 107] width 53 height 5
click at [47, 108] on input "doc" at bounding box center [60, 107] width 53 height 5
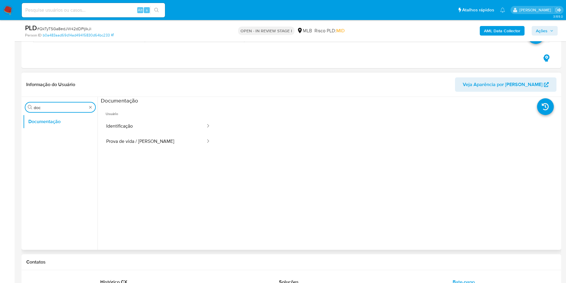
click at [47, 108] on input "doc" at bounding box center [60, 107] width 53 height 5
click at [43, 125] on button "Anexos" at bounding box center [58, 121] width 70 height 14
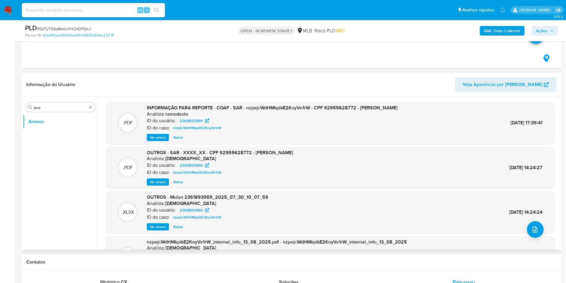
click at [162, 139] on span "Ver anexo" at bounding box center [158, 137] width 16 height 6
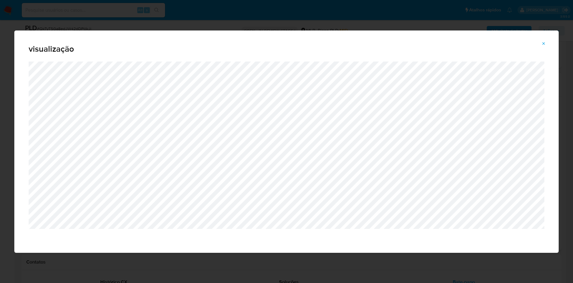
click at [545, 41] on icon "Attachment preview" at bounding box center [544, 43] width 5 height 5
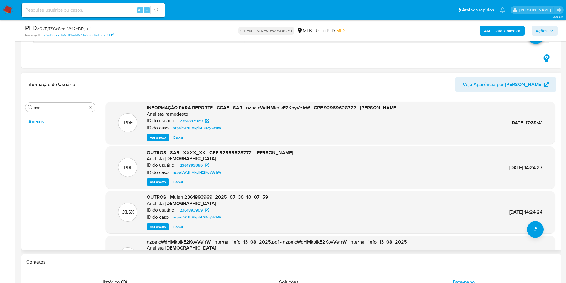
click at [154, 137] on span "Ver anexo" at bounding box center [158, 137] width 16 height 6
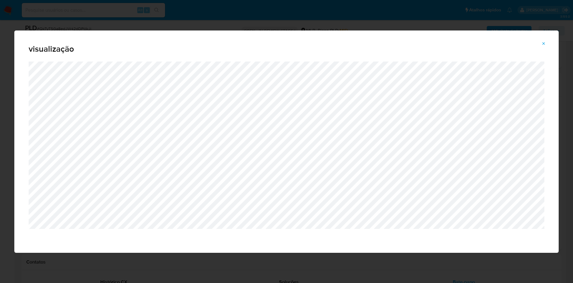
click at [542, 40] on span "Attachment preview" at bounding box center [544, 43] width 5 height 8
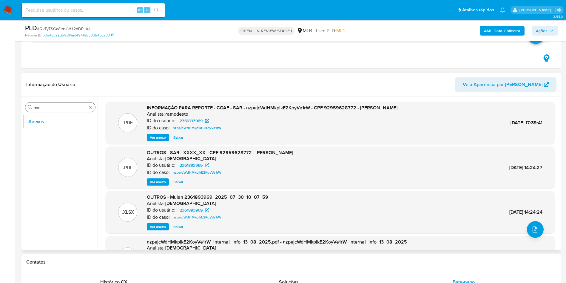
click at [61, 108] on input "ane" at bounding box center [60, 107] width 53 height 5
click at [44, 136] on button "Histórico de casos" at bounding box center [58, 136] width 70 height 14
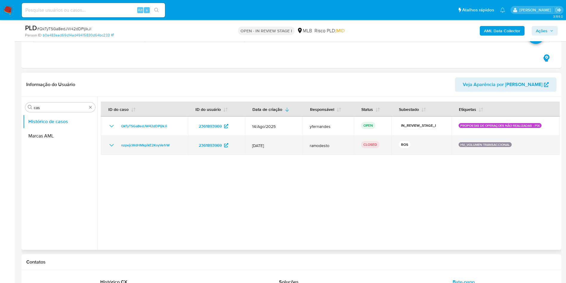
click at [110, 146] on icon "Mostrar/Ocultar" at bounding box center [111, 145] width 7 height 7
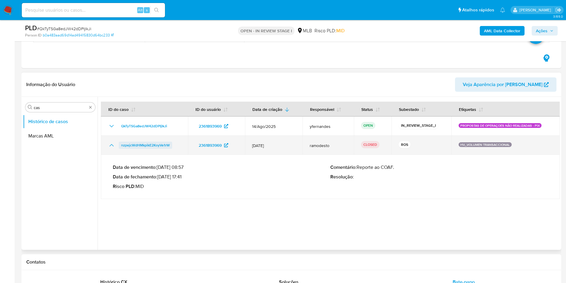
drag, startPoint x: 120, startPoint y: 139, endPoint x: 171, endPoint y: 146, distance: 51.6
click at [171, 146] on td "nzpejcWdHMkpikE2KoyVe1rW" at bounding box center [144, 145] width 87 height 19
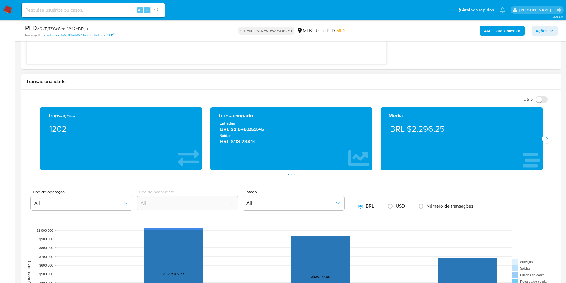
scroll to position [538, 0]
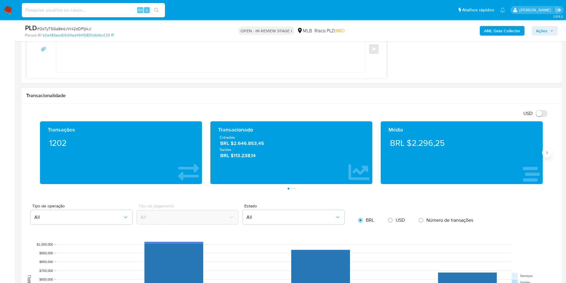
click at [548, 155] on icon "Siguiente" at bounding box center [547, 152] width 5 height 5
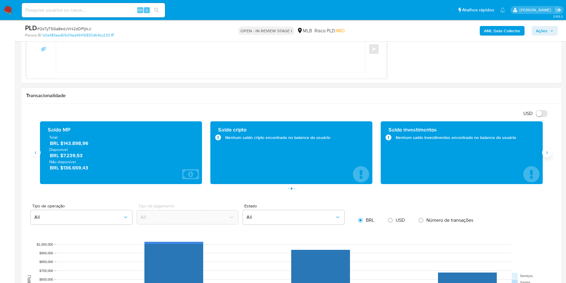
click at [548, 155] on icon "Siguiente" at bounding box center [547, 152] width 5 height 5
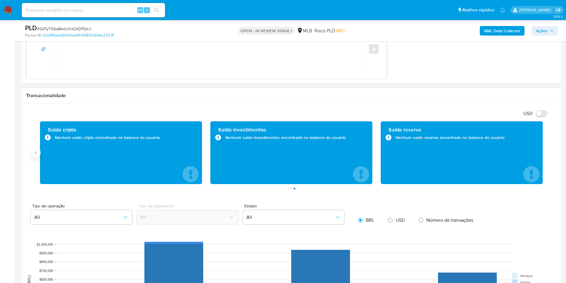
click at [37, 155] on icon "Anterior" at bounding box center [35, 152] width 5 height 5
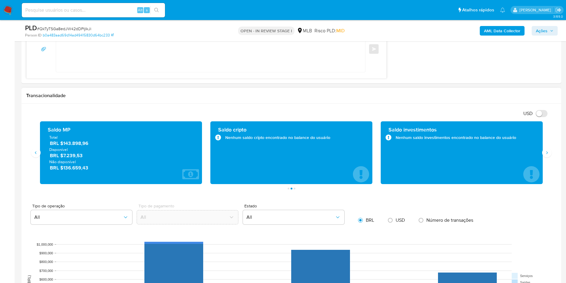
click at [200, 96] on h1 "Transacionalidade" at bounding box center [291, 96] width 531 height 6
click at [77, 143] on span "BRL $143.898,96" at bounding box center [121, 143] width 143 height 7
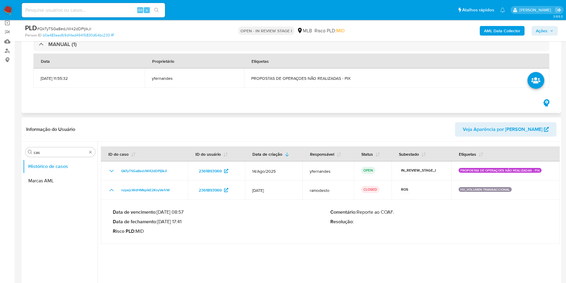
scroll to position [90, 0]
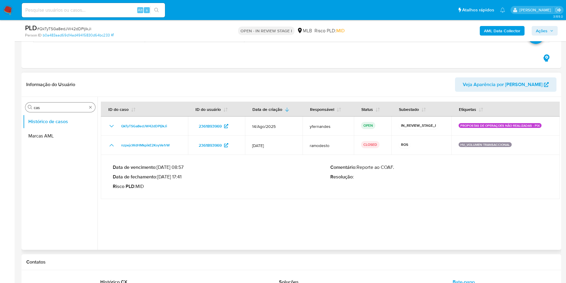
click at [58, 109] on input "cas" at bounding box center [60, 107] width 53 height 5
click at [36, 138] on button "KYC" at bounding box center [58, 136] width 70 height 14
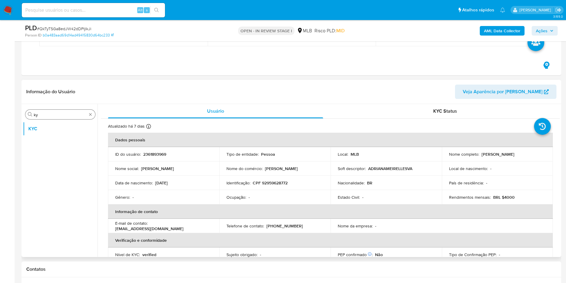
click at [46, 117] on input "ky" at bounding box center [60, 114] width 53 height 5
click at [45, 116] on input "ky" at bounding box center [60, 114] width 53 height 5
type input "ger"
click at [38, 132] on button "Geral" at bounding box center [58, 129] width 70 height 14
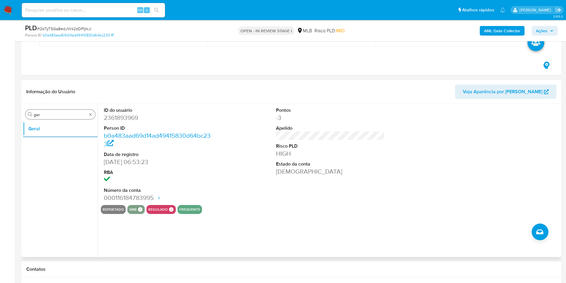
click at [53, 116] on input "ger" at bounding box center [60, 114] width 53 height 5
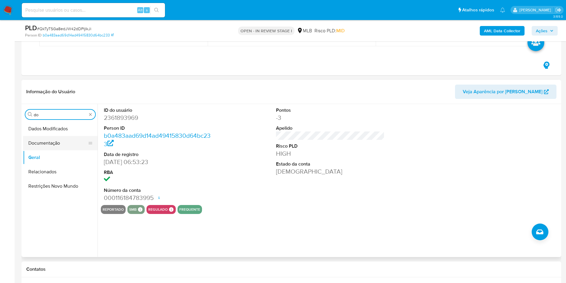
type input "do"
click at [44, 148] on button "Documentação" at bounding box center [58, 143] width 70 height 14
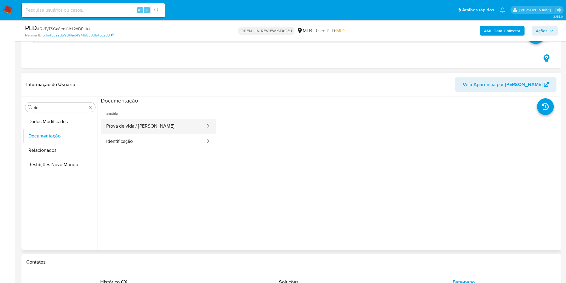
click at [143, 122] on button "Prova de vida / [PERSON_NAME]" at bounding box center [153, 126] width 105 height 15
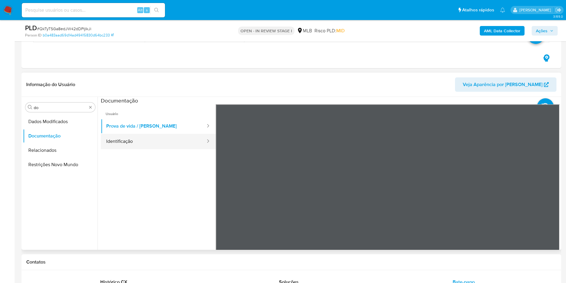
click at [165, 136] on button "Identificação" at bounding box center [153, 141] width 105 height 15
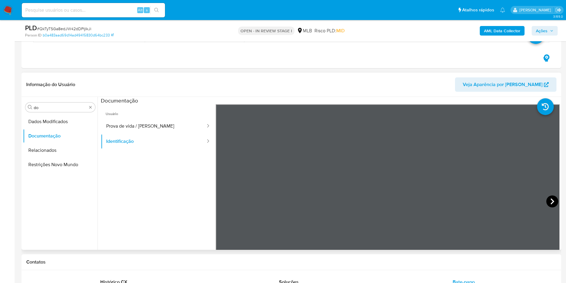
click at [549, 200] on icon at bounding box center [553, 201] width 12 height 12
click at [222, 199] on icon at bounding box center [223, 201] width 12 height 12
click at [130, 132] on button "Prova de vida / [PERSON_NAME]" at bounding box center [153, 126] width 105 height 15
click at [37, 100] on div "Procurar do Dados Modificados Documentação Relacionados Restrições Novo Mundo" at bounding box center [60, 174] width 75 height 152
click at [43, 111] on div "Procurar do" at bounding box center [60, 107] width 70 height 10
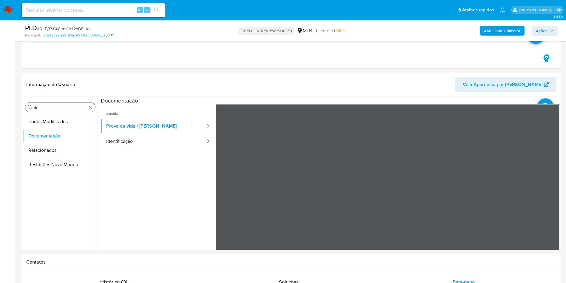
click at [39, 107] on input "do" at bounding box center [60, 107] width 53 height 5
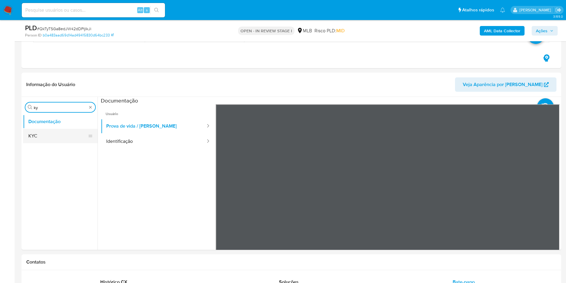
type input "ky"
click at [38, 134] on button "KYC" at bounding box center [58, 136] width 70 height 14
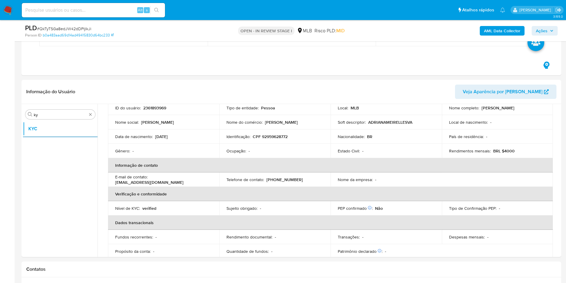
scroll to position [249, 0]
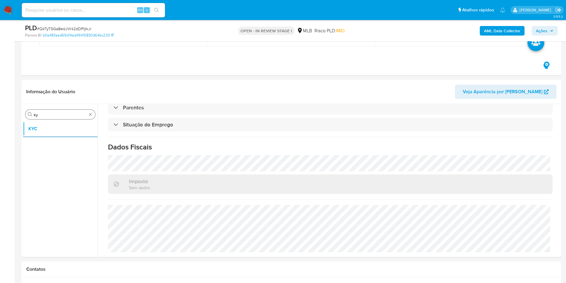
click at [53, 116] on input "ky" at bounding box center [60, 114] width 53 height 5
click at [49, 115] on input "ky" at bounding box center [60, 114] width 53 height 5
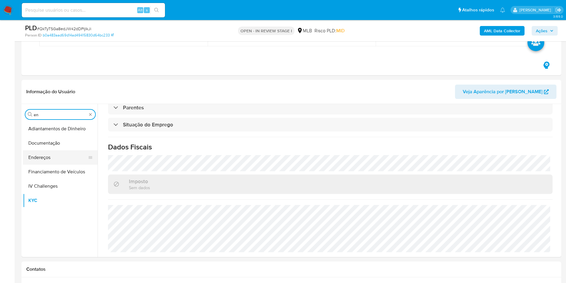
type input "en"
click at [39, 158] on button "Endereços" at bounding box center [58, 157] width 70 height 14
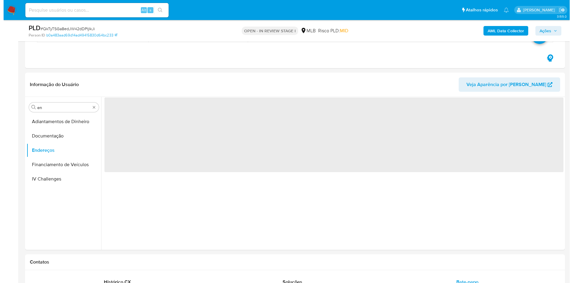
scroll to position [0, 0]
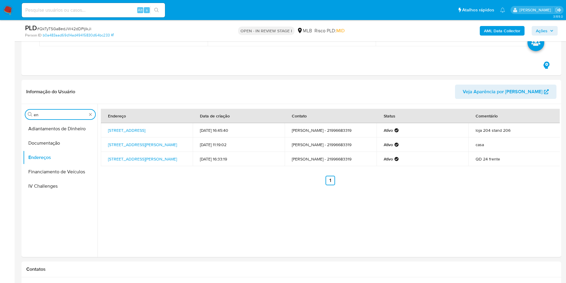
click at [62, 114] on input "en" at bounding box center [60, 114] width 53 height 5
type input "ge"
click at [49, 130] on button "Detalhe da geolocalização" at bounding box center [60, 129] width 75 height 14
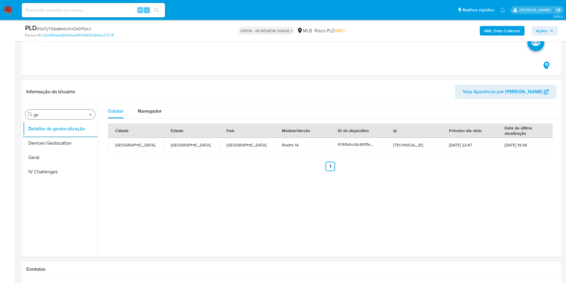
click at [56, 115] on input "ge" at bounding box center [60, 114] width 53 height 5
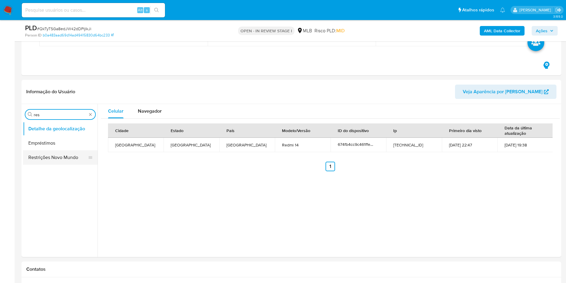
type input "res"
click at [32, 153] on button "Restrições Novo Mundo" at bounding box center [58, 157] width 70 height 14
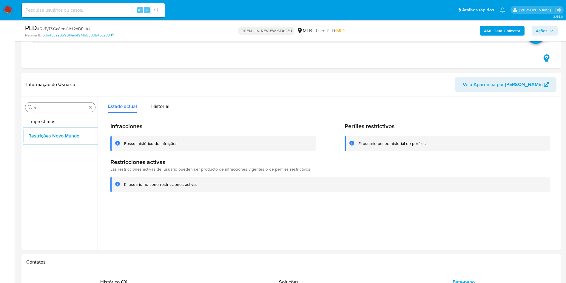
click at [57, 106] on input "res" at bounding box center [60, 107] width 53 height 5
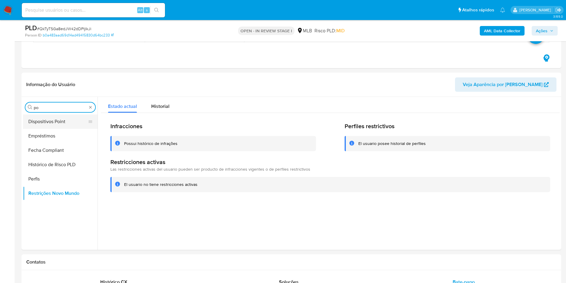
type input "po"
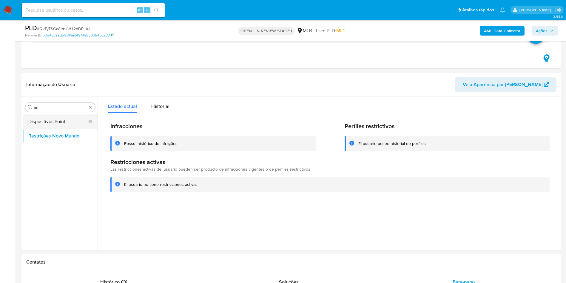
click at [40, 119] on button "Dispositivos Point" at bounding box center [58, 121] width 70 height 14
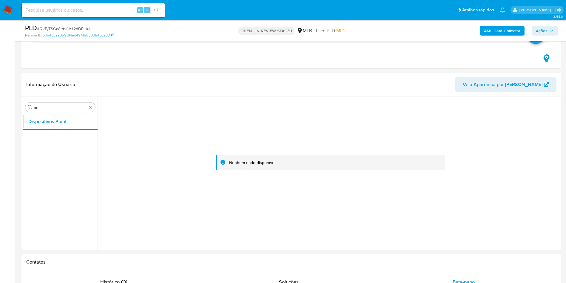
click at [502, 31] on b "AML Data Collector" at bounding box center [502, 31] width 36 height 10
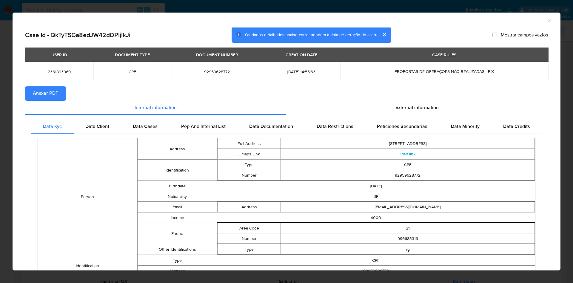
click at [47, 98] on span "Anexar PDF" at bounding box center [45, 93] width 25 height 13
click at [408, 107] on span "External information" at bounding box center [417, 108] width 43 height 7
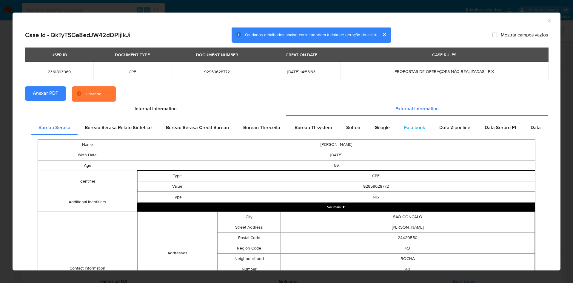
click at [410, 130] on span "Facebook" at bounding box center [414, 127] width 21 height 7
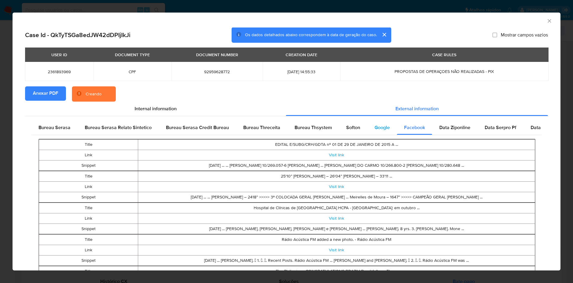
click at [378, 129] on span "Google" at bounding box center [382, 127] width 15 height 7
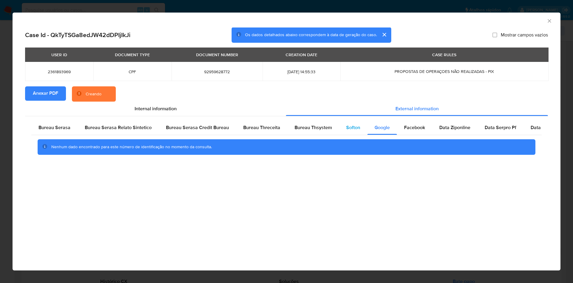
click at [349, 128] on span "Softon" at bounding box center [353, 127] width 14 height 7
click at [317, 129] on span "Bureau Thsystem" at bounding box center [313, 127] width 37 height 7
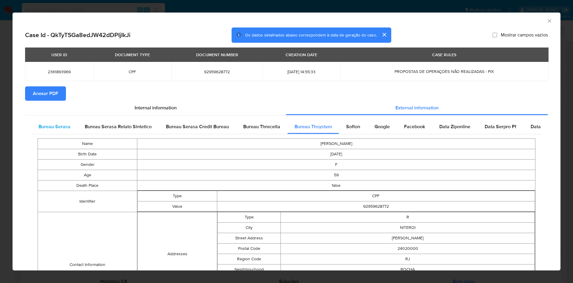
click at [69, 130] on div "Bureau Serasa" at bounding box center [54, 126] width 46 height 14
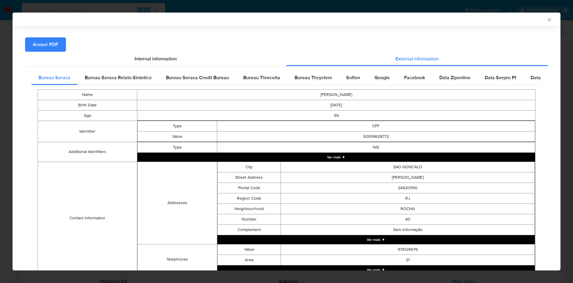
scroll to position [105, 0]
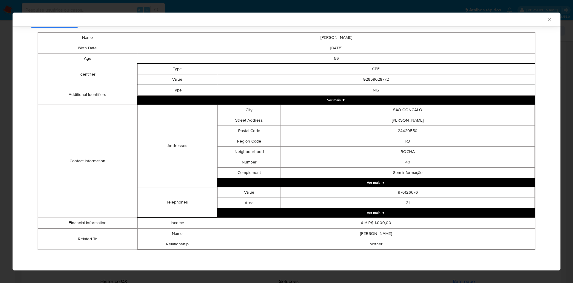
click at [4, 165] on div "AML Data Collector Case Id - QkTyTSGa8edJW42dDPIjIkJi Os dados detalhados abaix…" at bounding box center [286, 141] width 573 height 283
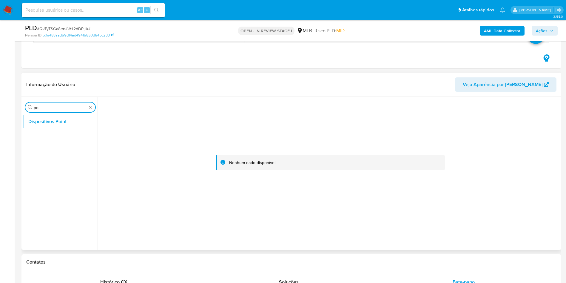
click at [59, 108] on input "po" at bounding box center [60, 107] width 53 height 5
click at [58, 108] on input "po" at bounding box center [60, 107] width 53 height 5
click at [45, 125] on button "Anexos" at bounding box center [58, 121] width 70 height 14
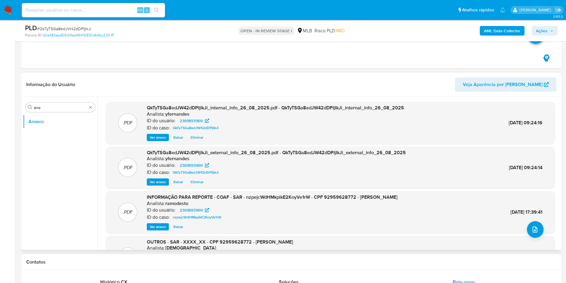
click at [158, 136] on span "Ver anexo" at bounding box center [158, 137] width 16 height 6
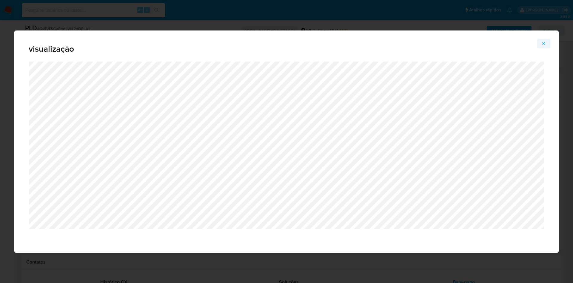
click at [545, 46] on span "Attachment preview" at bounding box center [544, 43] width 5 height 8
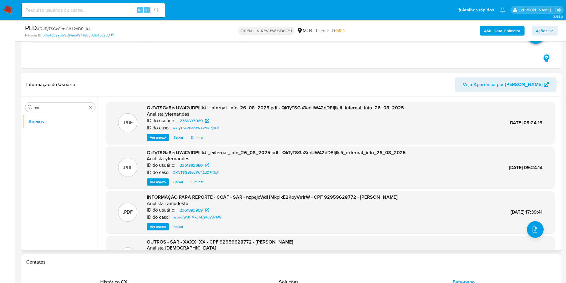
click at [159, 224] on span "Ver anexo" at bounding box center [158, 227] width 16 height 6
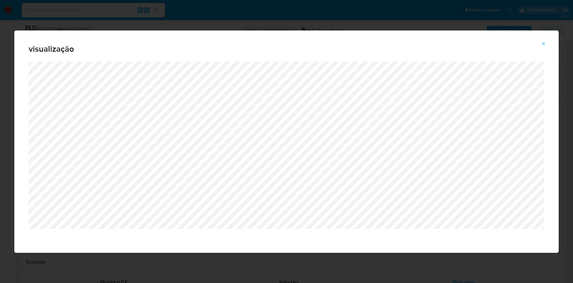
click at [12, 117] on div "visualização" at bounding box center [286, 141] width 573 height 283
click at [5, 116] on div "visualização" at bounding box center [286, 141] width 573 height 283
click at [543, 41] on icon "Attachment preview" at bounding box center [544, 43] width 5 height 5
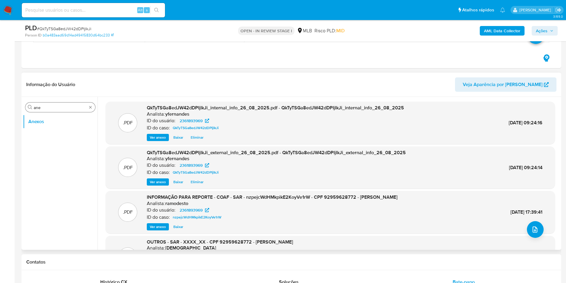
click at [66, 108] on input "ane" at bounding box center [60, 107] width 53 height 5
type input "cas"
click at [55, 133] on button "Histórico de casos" at bounding box center [58, 136] width 70 height 14
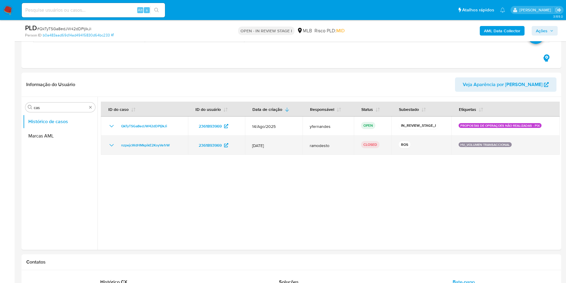
click at [110, 145] on icon "Mostrar/Ocultar" at bounding box center [111, 145] width 7 height 7
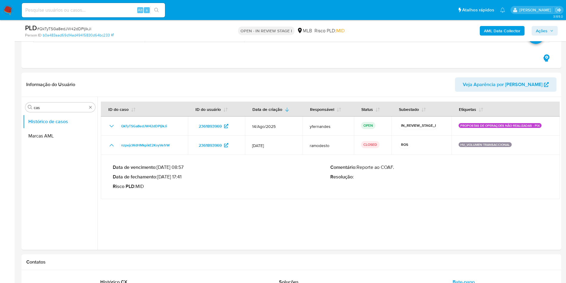
drag, startPoint x: 116, startPoint y: 141, endPoint x: 172, endPoint y: 164, distance: 60.9
click at [172, 164] on tbody "QkTyTSGa8edJW42dDPIjIkJi 2361893969 14/Ago/2025 yfernandes OPEN IN_REVIEW_STAGE…" at bounding box center [330, 157] width 459 height 82
drag, startPoint x: 160, startPoint y: 175, endPoint x: 183, endPoint y: 176, distance: 23.0
click at [183, 176] on p "Data de fechamento : 19/08/2025 17:41" at bounding box center [222, 177] width 218 height 6
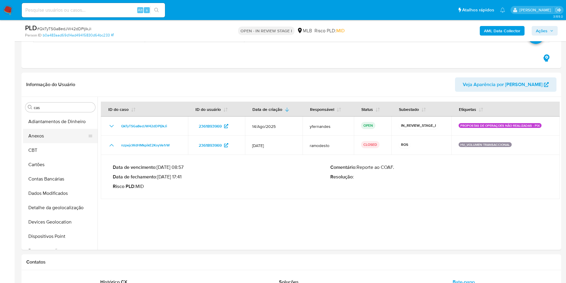
click at [41, 134] on button "Anexos" at bounding box center [58, 136] width 70 height 14
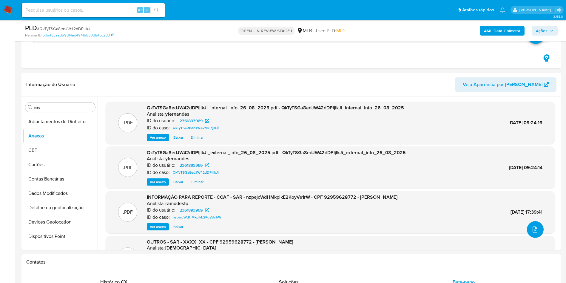
click at [537, 231] on button "upload-file" at bounding box center [535, 229] width 17 height 17
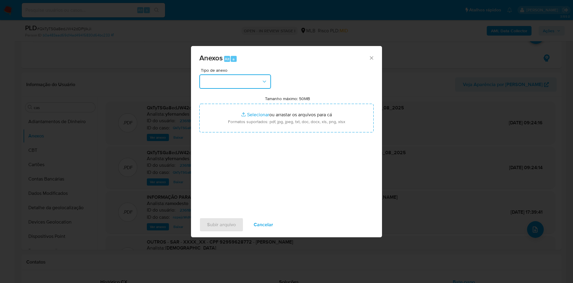
click at [251, 82] on button "button" at bounding box center [235, 81] width 72 height 14
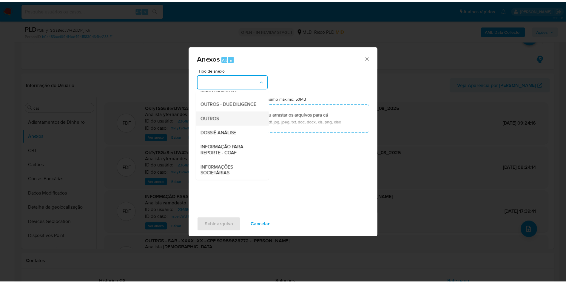
scroll to position [92, 0]
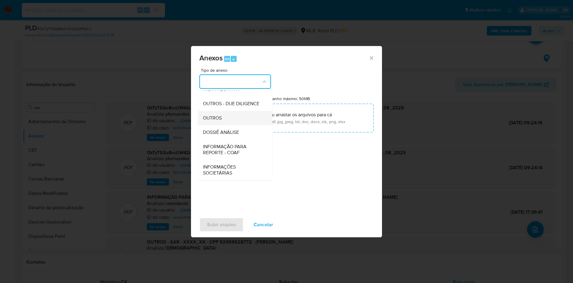
click at [216, 111] on div "OUTROS" at bounding box center [233, 118] width 61 height 14
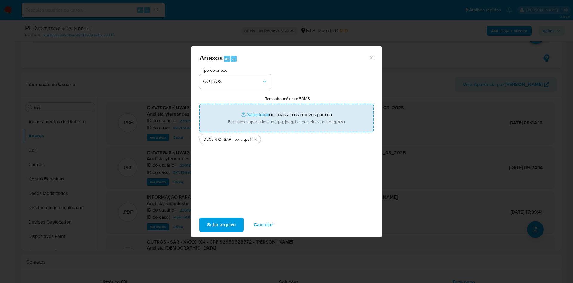
type input "C:\fakepath\Mulan 2361893969_2025_08_26_07_25_36.xlsx"
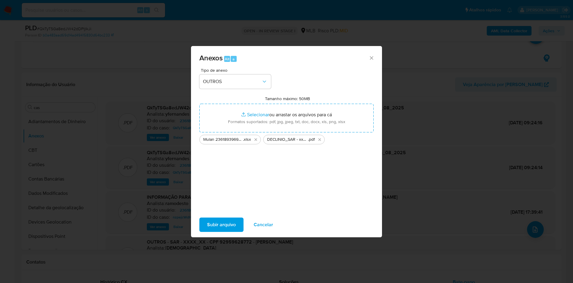
click at [214, 222] on span "Subir arquivo" at bounding box center [221, 224] width 29 height 13
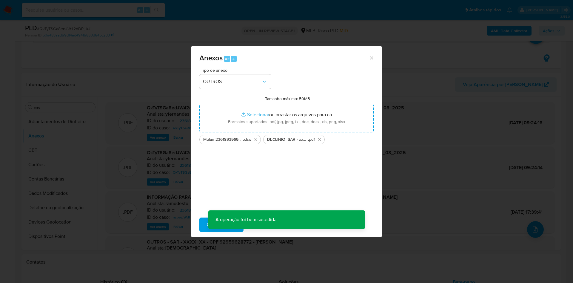
click at [47, 145] on div "Anexos Alt a Tipo de anexo OUTROS Tamanho máximo: 50MB Selecionar arquivos Sele…" at bounding box center [286, 141] width 573 height 283
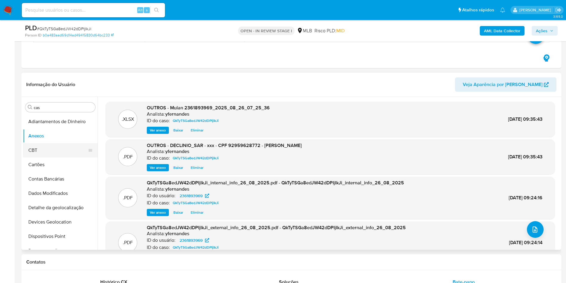
click at [42, 151] on button "CBT" at bounding box center [58, 150] width 70 height 14
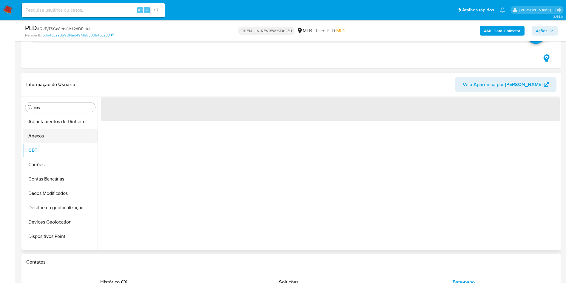
click at [41, 130] on button "Anexos" at bounding box center [58, 136] width 70 height 14
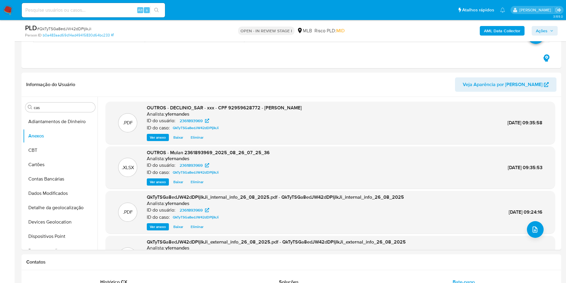
click at [538, 30] on span "Ações" at bounding box center [542, 31] width 12 height 10
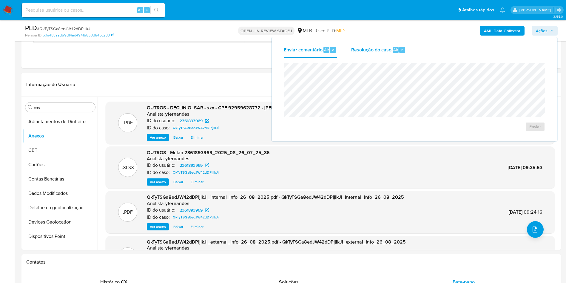
click at [366, 54] on div "Resolução do caso Alt r" at bounding box center [378, 50] width 55 height 16
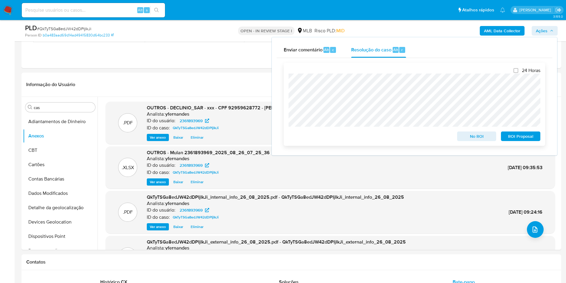
click at [470, 140] on span "No ROI" at bounding box center [477, 136] width 31 height 8
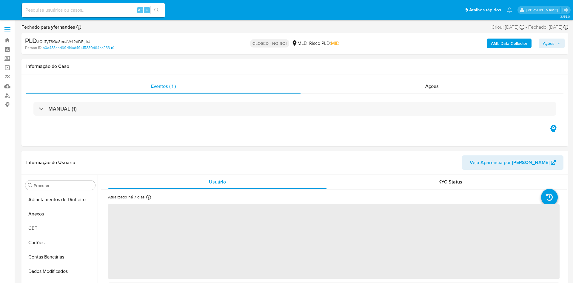
select select "10"
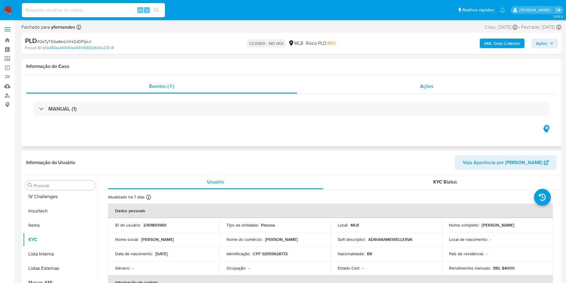
scroll to position [267, 0]
click at [421, 84] on span "Ações" at bounding box center [426, 86] width 13 height 7
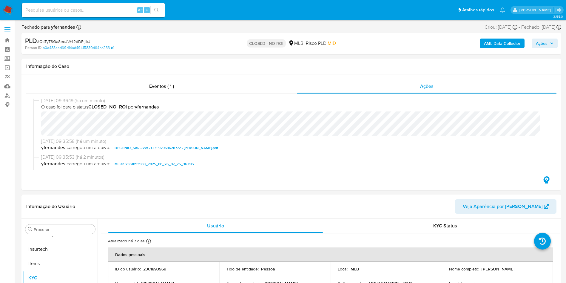
scroll to position [0, 0]
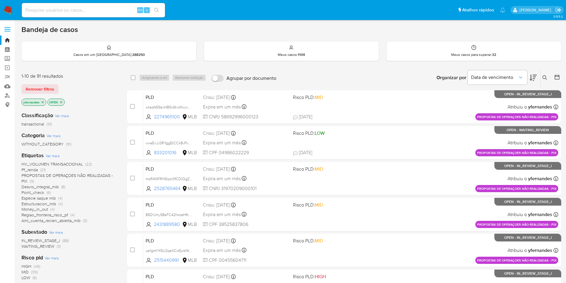
click at [96, 12] on input at bounding box center [93, 10] width 143 height 8
paste input "1949756544"
type input "1949756544"
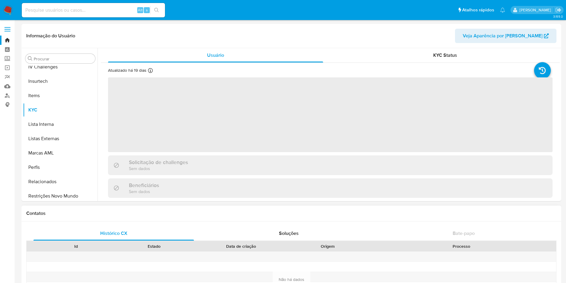
scroll to position [267, 0]
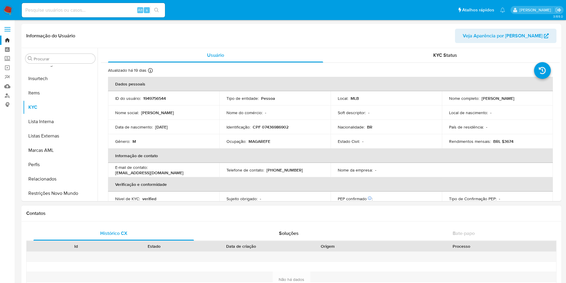
select select "10"
click at [49, 56] on div "Procurar" at bounding box center [60, 59] width 70 height 10
click at [50, 57] on input "Procurar" at bounding box center [63, 58] width 59 height 5
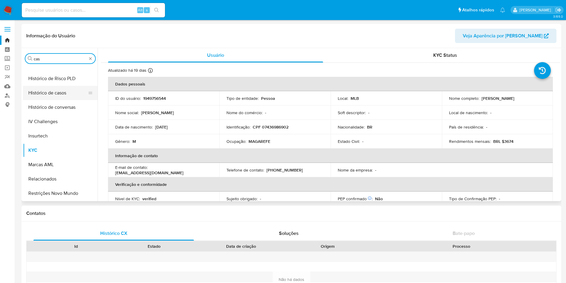
scroll to position [0, 0]
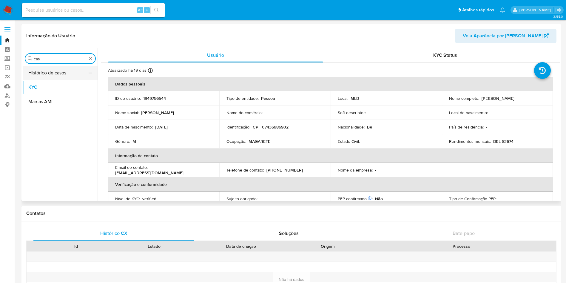
type input "cas"
click at [46, 75] on button "Histórico de casos" at bounding box center [58, 73] width 70 height 14
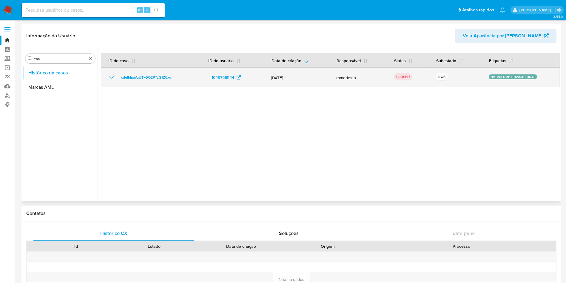
click at [114, 76] on icon "Mostrar/Ocultar" at bounding box center [111, 77] width 7 height 7
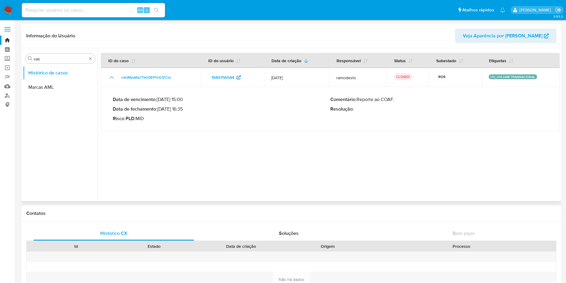
drag, startPoint x: 168, startPoint y: 108, endPoint x: 185, endPoint y: 109, distance: 17.1
click at [185, 109] on p "Data de fechamento : 08/07/2025 16:35" at bounding box center [222, 109] width 218 height 6
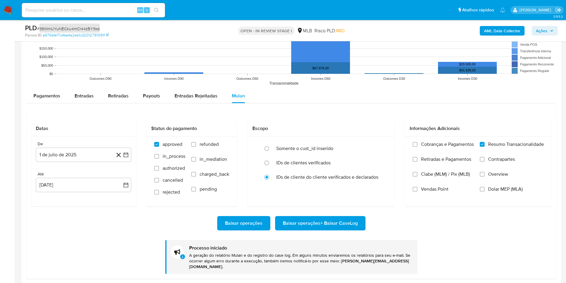
scroll to position [267, 0]
click at [75, 24] on div "PLD # 36WmUYuNECku4mCr44zBY9xd" at bounding box center [113, 28] width 176 height 9
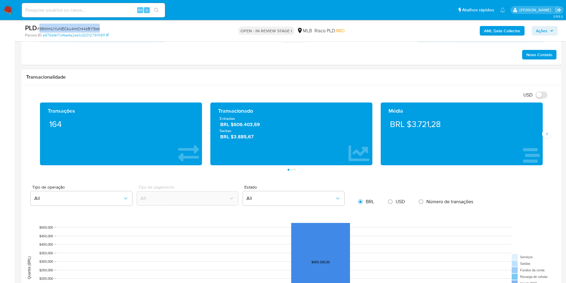
scroll to position [358, 0]
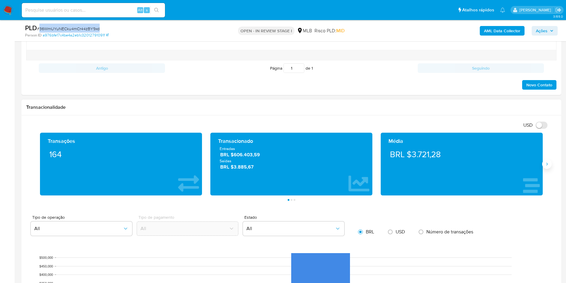
click at [549, 166] on icon "Siguiente" at bounding box center [547, 164] width 5 height 5
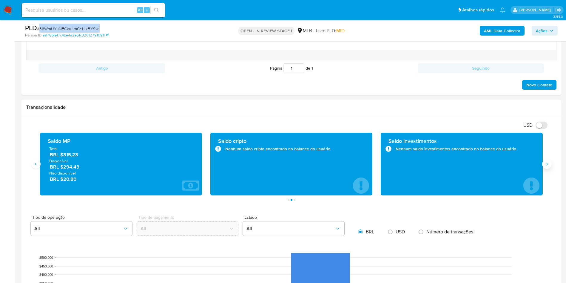
click at [549, 166] on icon "Siguiente" at bounding box center [547, 164] width 5 height 5
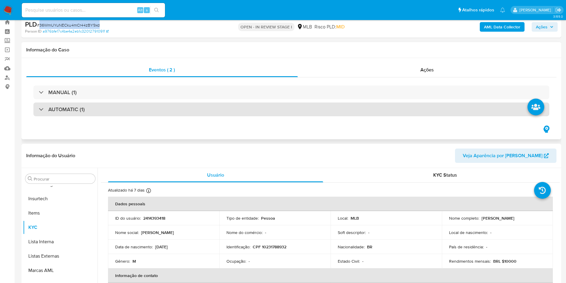
scroll to position [0, 0]
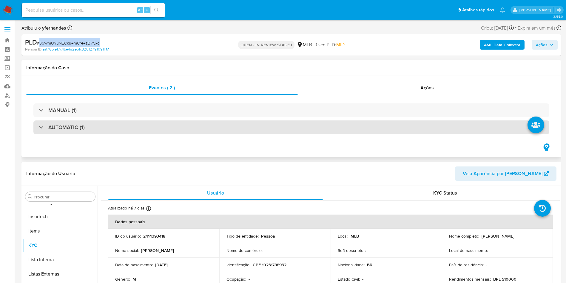
click at [202, 125] on div "AUTOMATIC (1)" at bounding box center [291, 127] width 516 height 14
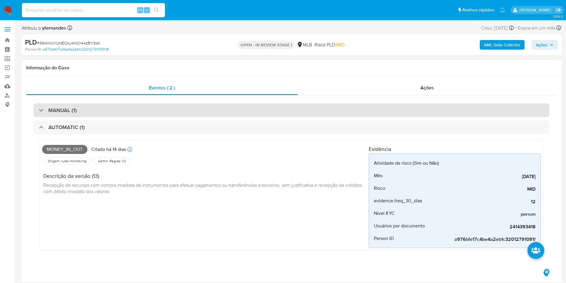
click at [201, 109] on div "MANUAL (1)" at bounding box center [291, 110] width 516 height 14
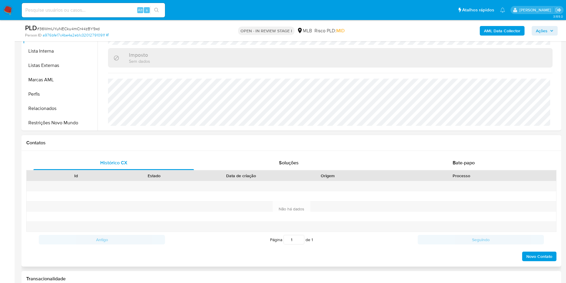
scroll to position [269, 0]
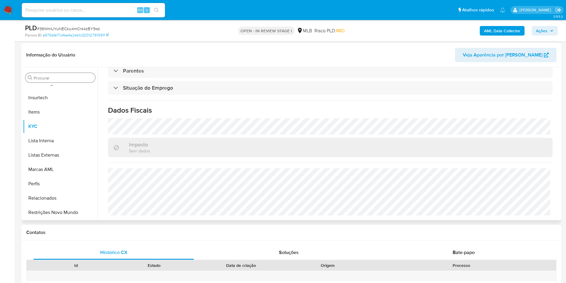
click at [47, 78] on input "Procurar" at bounding box center [63, 77] width 59 height 5
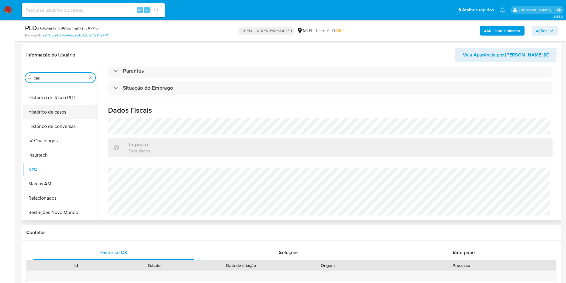
scroll to position [0, 0]
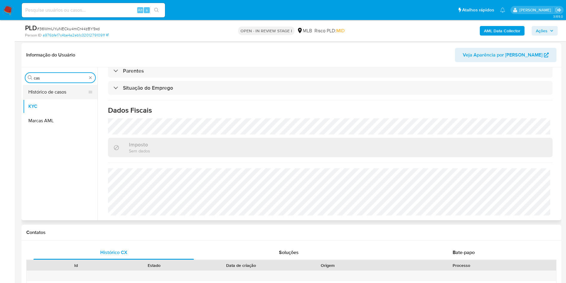
click at [58, 92] on button "Histórico de casos" at bounding box center [58, 92] width 70 height 14
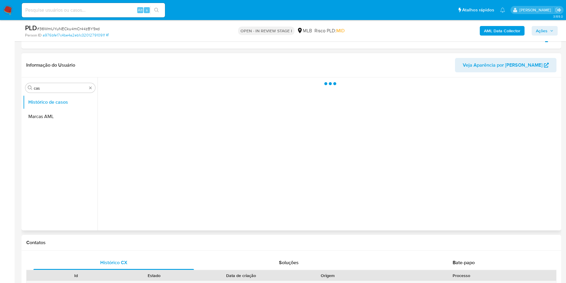
scroll to position [224, 0]
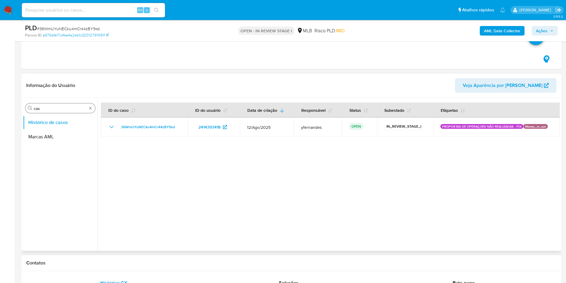
click at [46, 108] on input "cas" at bounding box center [60, 108] width 53 height 5
type input "ger"
click at [42, 120] on button "Geral" at bounding box center [58, 122] width 70 height 14
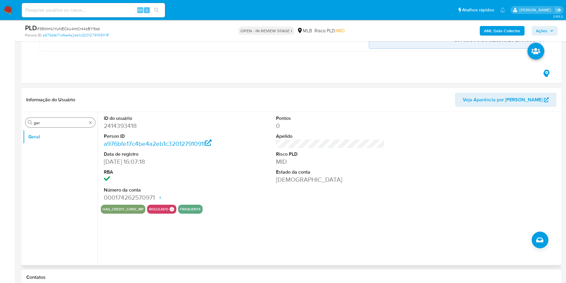
click at [56, 119] on div "Procurar ger" at bounding box center [60, 123] width 70 height 10
click at [60, 123] on input "ger" at bounding box center [60, 122] width 53 height 5
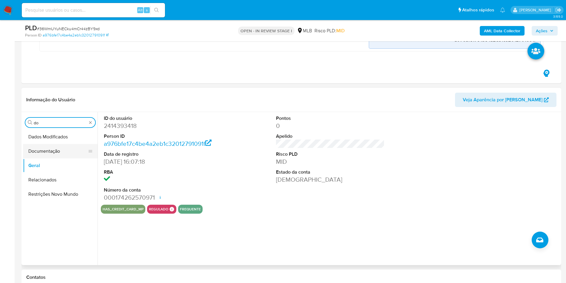
type input "do"
click at [51, 150] on button "Documentação" at bounding box center [58, 151] width 70 height 14
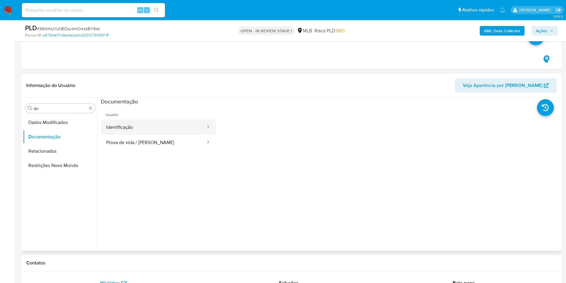
click at [142, 126] on button "Identificação" at bounding box center [153, 126] width 105 height 15
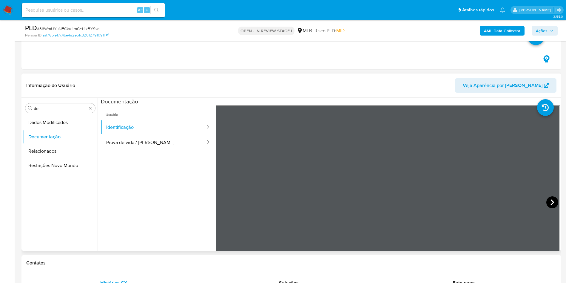
click at [547, 199] on icon at bounding box center [553, 202] width 12 height 12
click at [226, 201] on icon at bounding box center [223, 202] width 12 height 12
click at [407, 101] on section at bounding box center [330, 197] width 459 height 199
drag, startPoint x: 148, startPoint y: 146, endPoint x: 156, endPoint y: 148, distance: 7.9
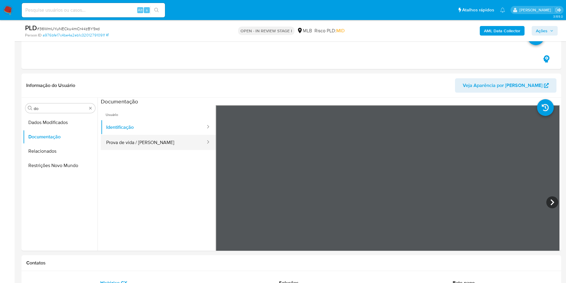
click at [148, 146] on button "Prova de vida / [PERSON_NAME]" at bounding box center [153, 142] width 105 height 15
click at [50, 112] on div "Procurar do" at bounding box center [60, 108] width 70 height 10
click at [44, 109] on input "do" at bounding box center [60, 108] width 53 height 5
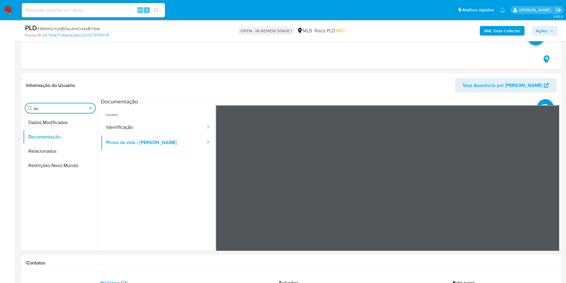
click at [44, 109] on input "do" at bounding box center [60, 108] width 53 height 5
type input "ky"
click at [36, 136] on button "KYC" at bounding box center [58, 137] width 70 height 14
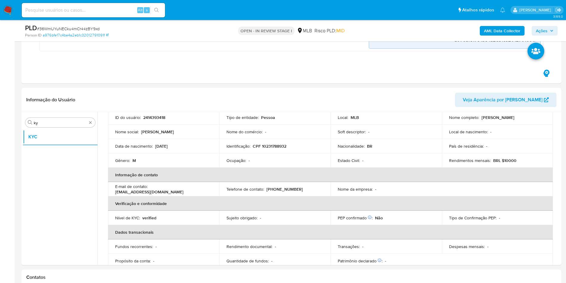
scroll to position [249, 0]
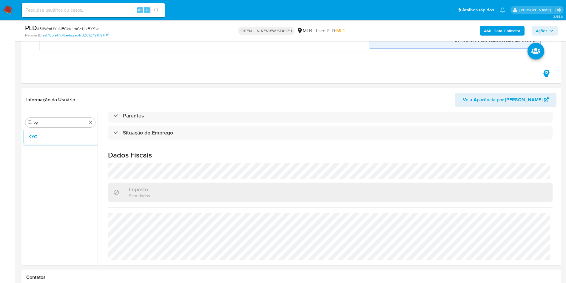
click at [53, 117] on div "Procurar ky KYC" at bounding box center [60, 189] width 75 height 152
click at [44, 128] on div "Procurar ky KYC" at bounding box center [60, 189] width 75 height 152
click at [36, 124] on input "ky" at bounding box center [60, 122] width 53 height 5
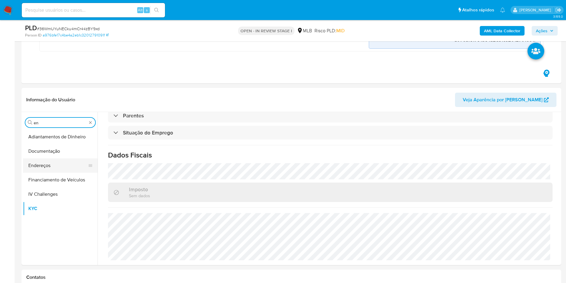
type input "en"
click at [50, 165] on button "Endereços" at bounding box center [58, 165] width 70 height 14
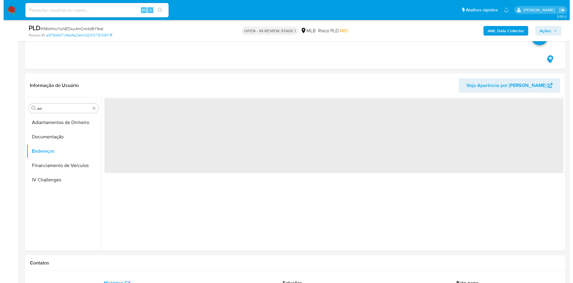
scroll to position [0, 0]
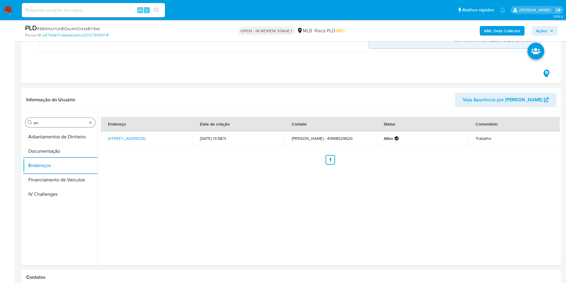
click at [49, 122] on input "en" at bounding box center [60, 122] width 53 height 5
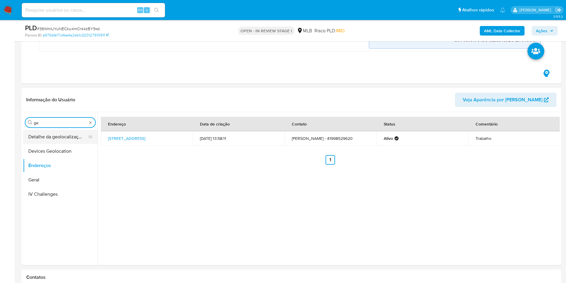
type input "ge"
click at [44, 132] on button "Detalhe da geolocalização" at bounding box center [58, 137] width 70 height 14
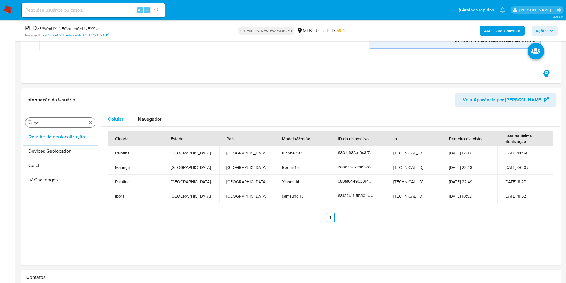
click at [51, 125] on input "ge" at bounding box center [60, 122] width 53 height 5
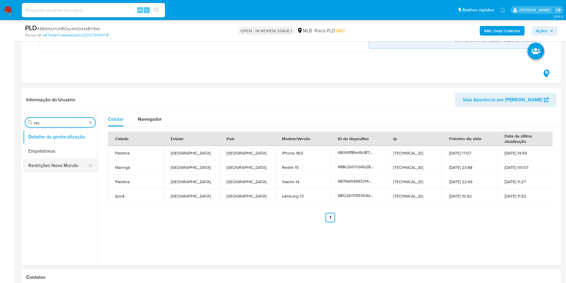
type input "res"
click at [40, 167] on button "Restrições Novo Mundo" at bounding box center [58, 165] width 70 height 14
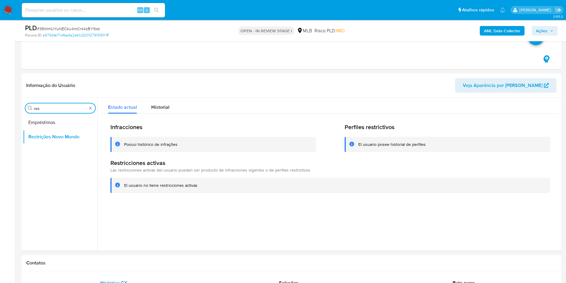
click at [51, 110] on input "res" at bounding box center [60, 108] width 53 height 5
type input "po"
click at [33, 127] on button "Dispositivos Point" at bounding box center [58, 122] width 70 height 14
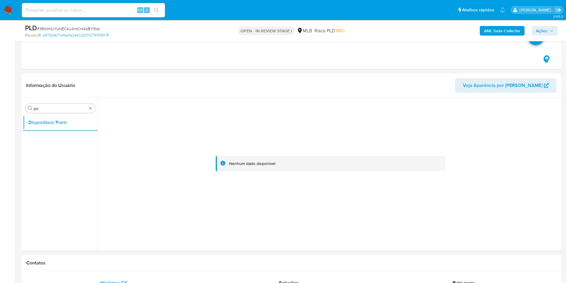
click at [507, 29] on b "AML Data Collector" at bounding box center [502, 31] width 36 height 10
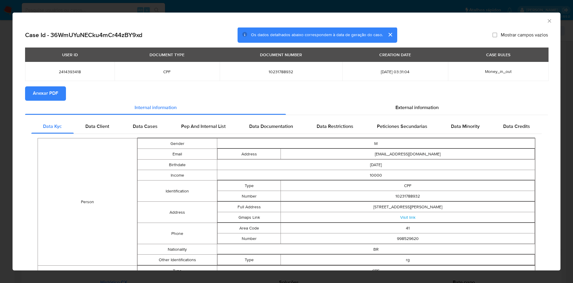
click at [65, 93] on button "Anexar PDF" at bounding box center [45, 93] width 41 height 14
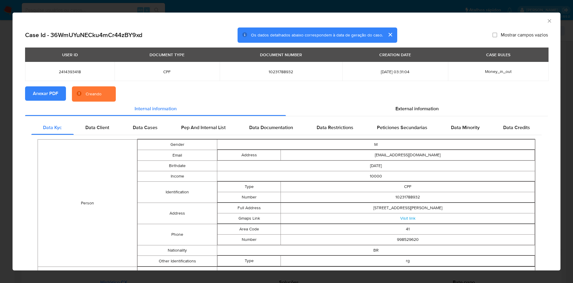
click at [394, 100] on section "Anexar PDF Creando" at bounding box center [286, 94] width 523 height 16
click at [390, 128] on span "Peticiones Secundarias" at bounding box center [402, 127] width 50 height 7
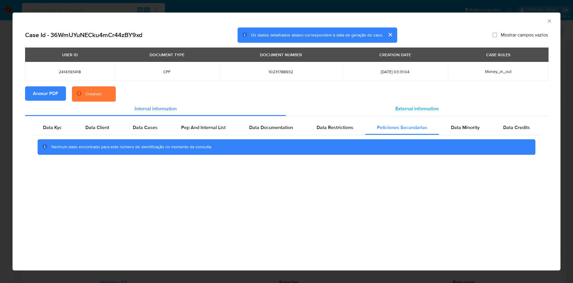
click at [403, 107] on span "External information" at bounding box center [417, 108] width 43 height 7
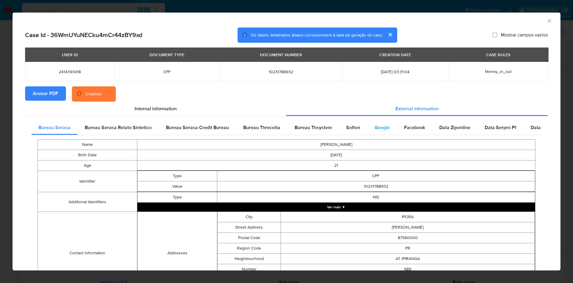
click at [390, 126] on div "Google" at bounding box center [383, 127] width 30 height 14
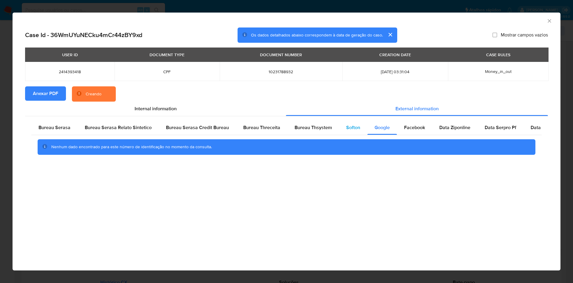
click at [347, 127] on span "Softon" at bounding box center [353, 127] width 14 height 7
click at [296, 132] on div "Bureau Thsystem" at bounding box center [314, 127] width 52 height 14
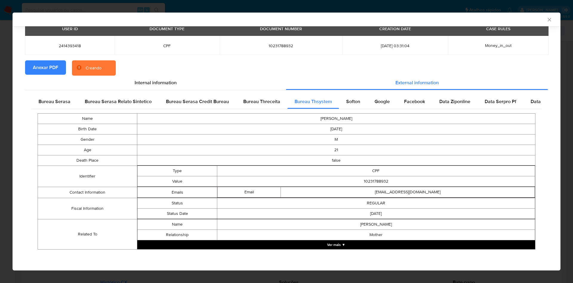
scroll to position [24, 0]
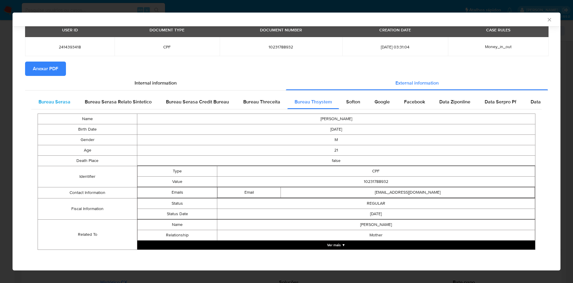
click at [59, 98] on span "Bureau Serasa" at bounding box center [55, 101] width 32 height 7
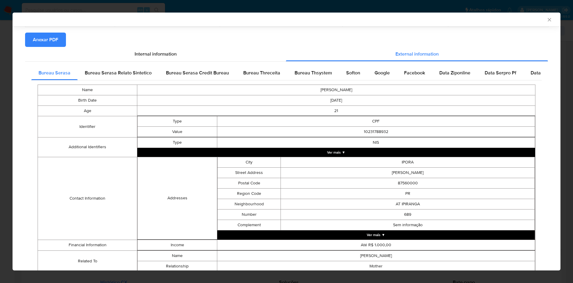
scroll to position [75, 0]
